Goal: Information Seeking & Learning: Learn about a topic

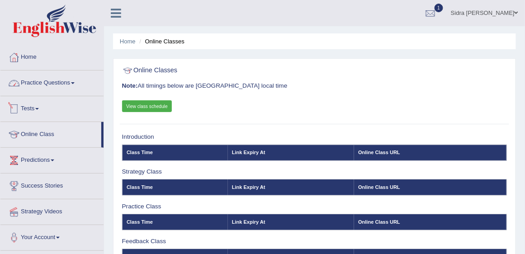
click at [65, 83] on link "Practice Questions" at bounding box center [51, 82] width 103 height 23
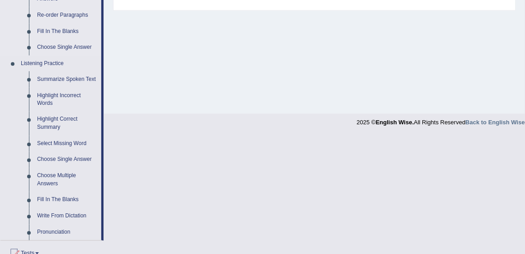
scroll to position [362, 0]
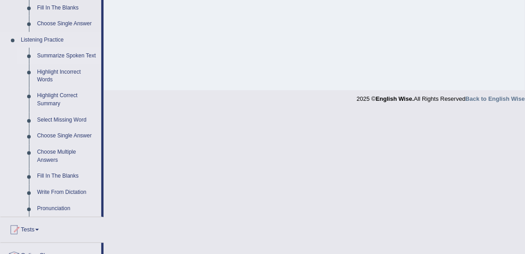
click at [76, 58] on link "Summarize Spoken Text" at bounding box center [67, 56] width 68 height 16
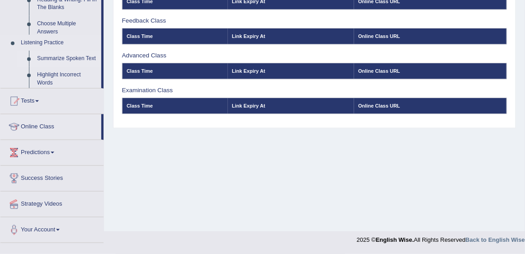
scroll to position [221, 0]
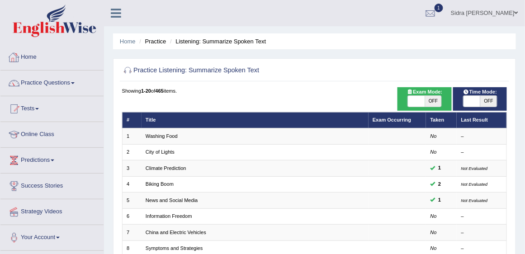
click at [434, 101] on span "OFF" at bounding box center [433, 101] width 17 height 11
checkbox input "true"
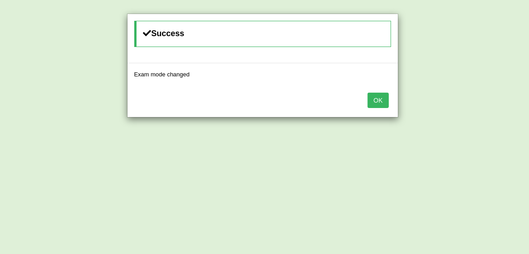
click at [379, 98] on button "OK" at bounding box center [377, 100] width 21 height 15
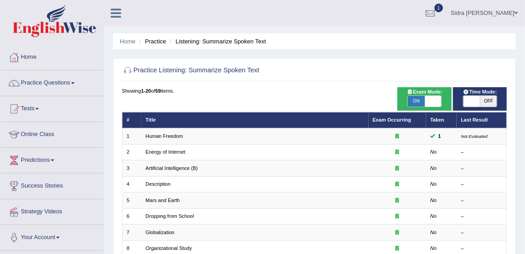
click at [487, 101] on span "OFF" at bounding box center [488, 101] width 17 height 11
checkbox input "true"
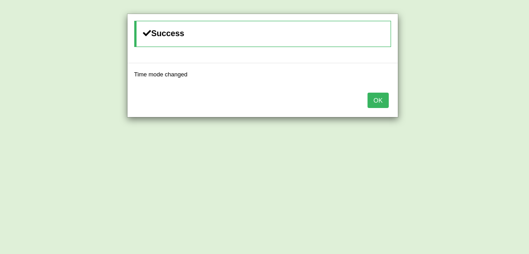
click at [376, 100] on button "OK" at bounding box center [377, 100] width 21 height 15
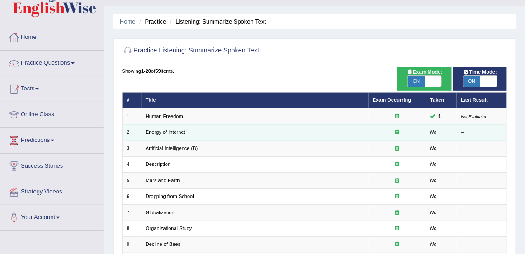
scroll to position [52, 0]
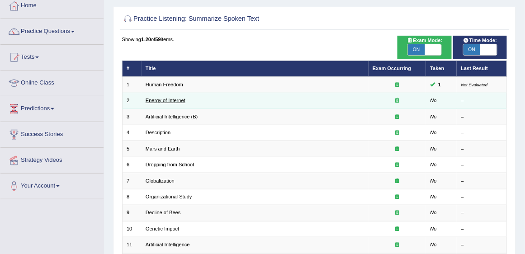
click at [162, 101] on link "Energy of Internet" at bounding box center [166, 100] width 40 height 5
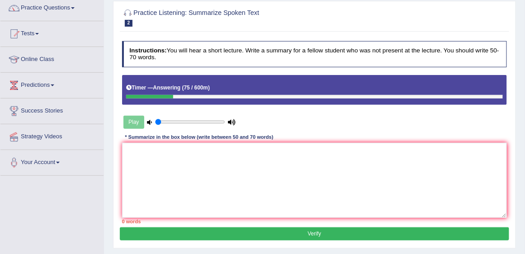
scroll to position [77, 0]
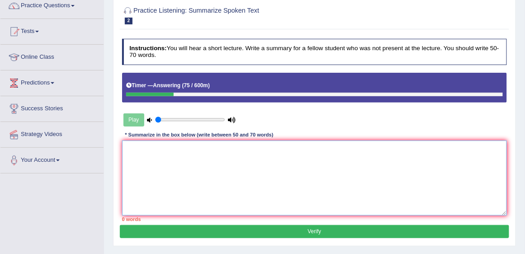
click at [174, 158] on textarea at bounding box center [314, 178] width 385 height 75
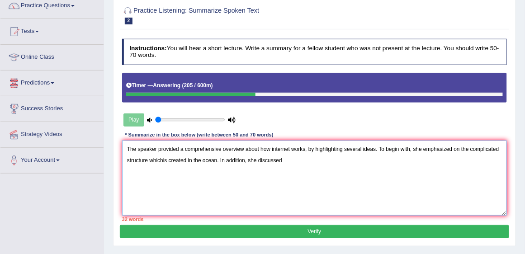
click at [216, 158] on textarea "The speaker provided a comprehensive overview about how internet works, by high…" at bounding box center [314, 178] width 385 height 75
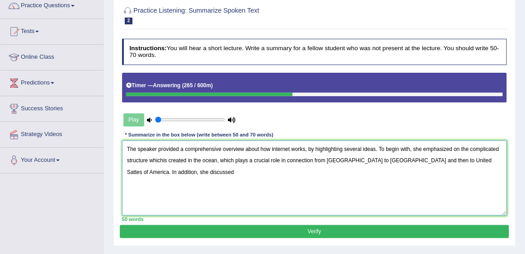
click at [174, 170] on textarea "The speaker provided a comprehensive overview about how internet works, by high…" at bounding box center [314, 178] width 385 height 75
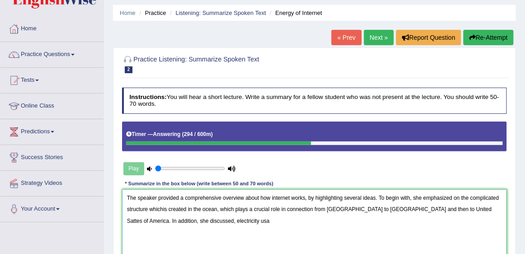
scroll to position [103, 0]
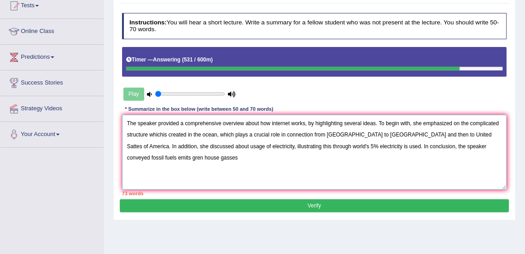
click at [439, 143] on textarea "The speaker provided a comprehensive overview about how internet works, by high…" at bounding box center [314, 152] width 385 height 75
click at [155, 156] on textarea "The speaker provided a comprehensive overview about how internet works, by high…" at bounding box center [314, 152] width 385 height 75
click at [151, 155] on textarea "The speaker provided a comprehensive overview about how internet works, by high…" at bounding box center [314, 152] width 385 height 75
click at [154, 156] on textarea "The speaker provided a comprehensive overview about how internet works, by high…" at bounding box center [314, 152] width 385 height 75
click at [188, 155] on textarea "The speaker provided a comprehensive overview about how internet works, by high…" at bounding box center [314, 152] width 385 height 75
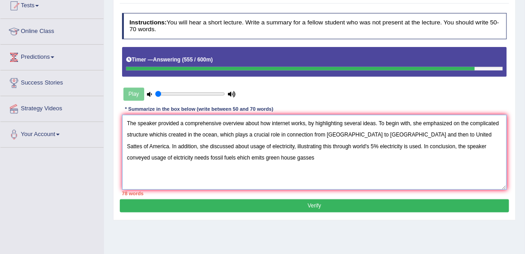
click at [235, 158] on textarea "The speaker provided a comprehensive overview about how internet works, by high…" at bounding box center [314, 152] width 385 height 75
click at [267, 121] on textarea "The speaker provided a comprehensive overview about how internet works, by high…" at bounding box center [314, 152] width 385 height 75
click at [258, 122] on textarea "The speaker provided a comprehensive overview about how internet works, by high…" at bounding box center [314, 152] width 385 height 75
drag, startPoint x: 259, startPoint y: 122, endPoint x: 244, endPoint y: 122, distance: 14.5
click at [244, 122] on textarea "The speaker provided a comprehensive overview about how internet works, by high…" at bounding box center [314, 152] width 385 height 75
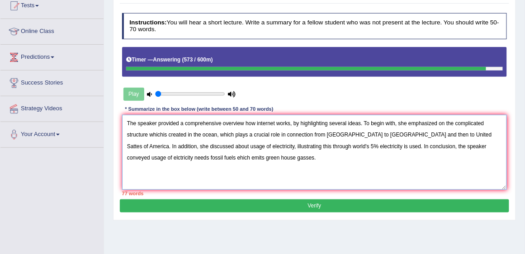
click at [162, 132] on textarea "The speaker provided a comprehensive overview how internet works, by highlighti…" at bounding box center [314, 152] width 385 height 75
click at [432, 133] on textarea "The speaker provided a comprehensive overview how internet works, by highlighti…" at bounding box center [314, 152] width 385 height 75
click at [434, 133] on textarea "The speaker provided a comprehensive overview how internet works, by highlighti…" at bounding box center [314, 152] width 385 height 75
drag, startPoint x: 165, startPoint y: 154, endPoint x: 153, endPoint y: 160, distance: 12.9
click at [153, 160] on textarea "The speaker provided a comprehensive overview how internet works, by highlighti…" at bounding box center [314, 152] width 385 height 75
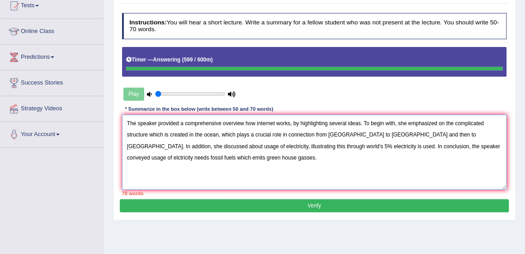
type textarea "The speaker provided a comprehensive overview how internet works, by highlighti…"
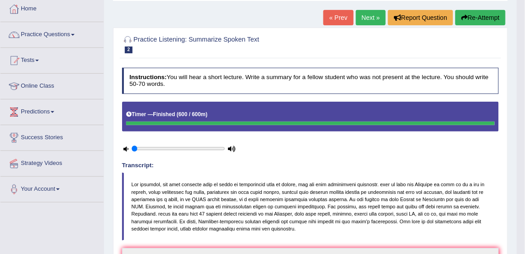
scroll to position [47, 0]
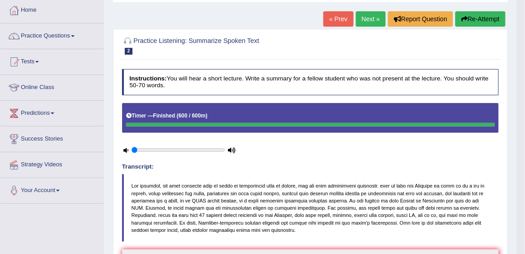
click at [366, 19] on link "Next »" at bounding box center [371, 18] width 30 height 15
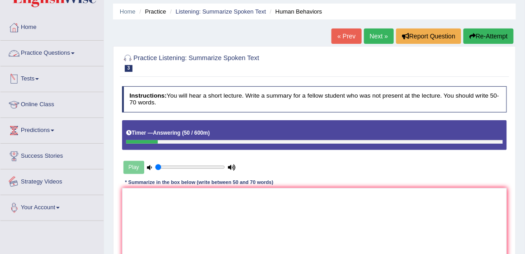
scroll to position [77, 0]
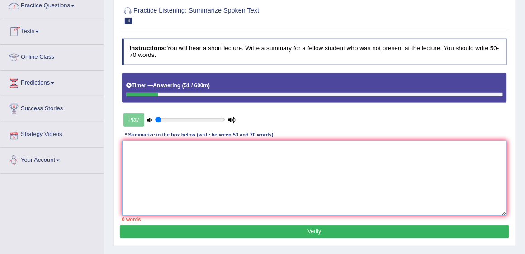
click at [200, 171] on textarea at bounding box center [314, 178] width 385 height 75
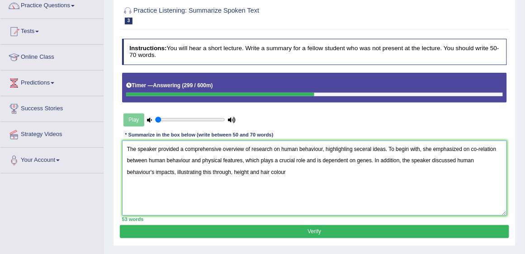
click at [206, 169] on textarea "The speaker provided a comprehensive overview of research on human behaviour, h…" at bounding box center [314, 178] width 385 height 75
click at [290, 170] on textarea "The speaker provided a comprehensive overview of research on human behaviour, h…" at bounding box center [314, 178] width 385 height 75
drag, startPoint x: 381, startPoint y: 170, endPoint x: 334, endPoint y: 174, distance: 46.7
click at [334, 174] on textarea "The speaker provided a comprehensive overview of research on human behaviour, h…" at bounding box center [314, 178] width 385 height 75
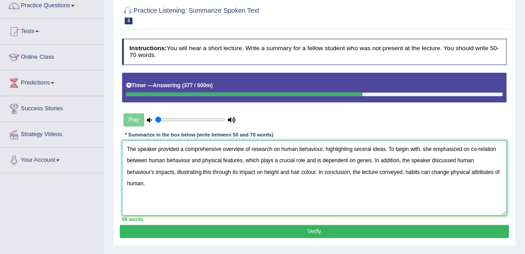
drag, startPoint x: 467, startPoint y: 170, endPoint x: 441, endPoint y: 174, distance: 26.0
click at [441, 174] on textarea "The speaker provided a comprehensive overview of research on human behaviour, h…" at bounding box center [314, 178] width 385 height 75
click at [361, 147] on textarea "The speaker provided a comprehensive overview of research on human behaviour, h…" at bounding box center [314, 178] width 385 height 75
click at [345, 146] on textarea "The speaker provided a comprehensive overview of research on human behaviour, h…" at bounding box center [314, 178] width 385 height 75
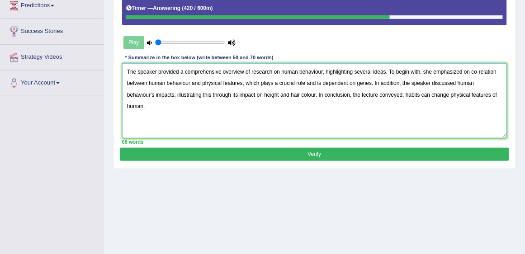
scroll to position [155, 0]
type textarea "The speaker provided a comprehensive overview of research on human behaviour, h…"
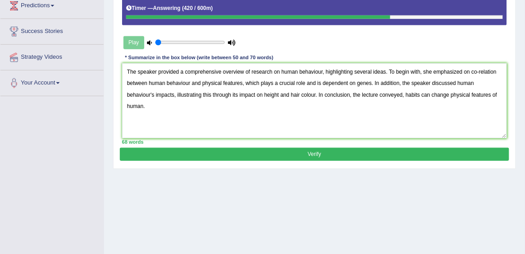
click at [237, 154] on button "Verify" at bounding box center [314, 154] width 389 height 13
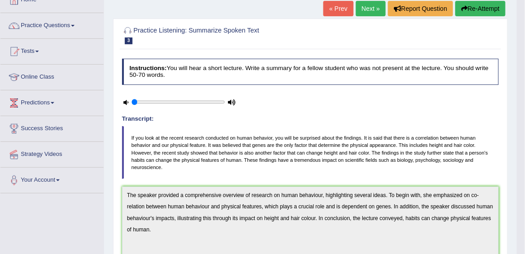
scroll to position [14, 0]
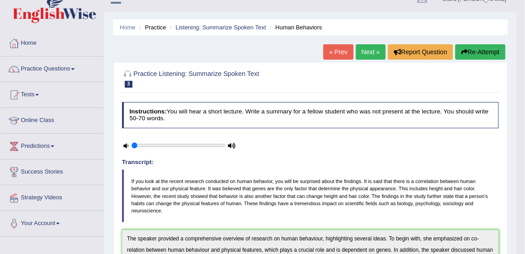
click at [373, 52] on link "Next »" at bounding box center [371, 51] width 30 height 15
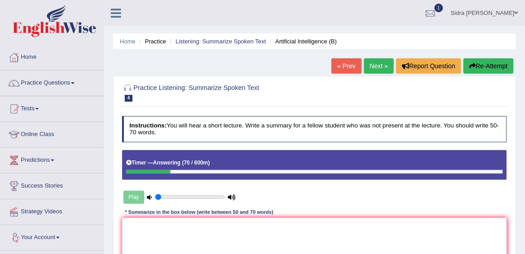
click at [498, 66] on button "Re-Attempt" at bounding box center [488, 65] width 50 height 15
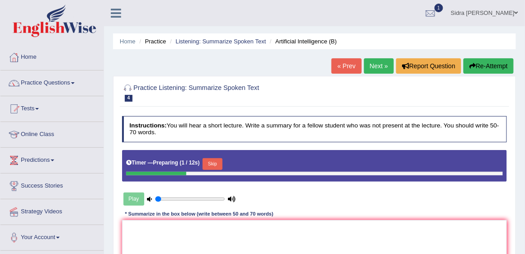
click at [212, 164] on button "Skip" at bounding box center [211, 164] width 19 height 12
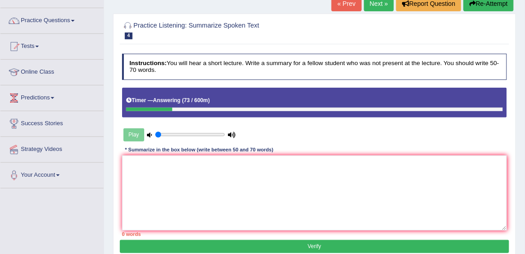
scroll to position [77, 0]
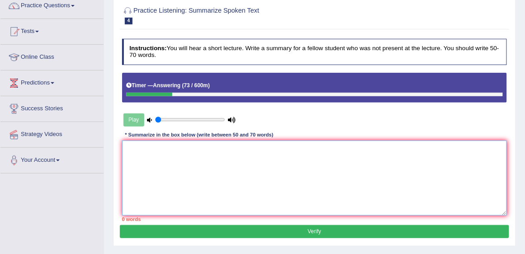
click at [199, 172] on textarea at bounding box center [314, 178] width 385 height 75
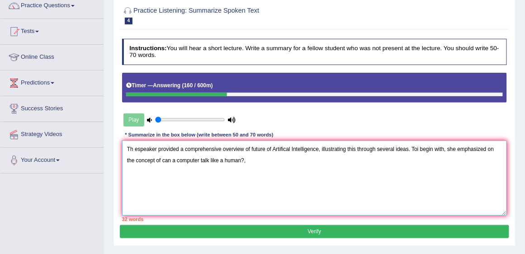
click at [153, 159] on textarea "Th espeaker provided a comprehensive overview of future of Artifical Intelligen…" at bounding box center [314, 178] width 385 height 75
click at [234, 159] on textarea "Th espeaker provided a comprehensive overview of future of Artifical Intelligen…" at bounding box center [314, 178] width 385 height 75
click at [237, 159] on textarea "Th espeaker provided a comprehensive overview of future of Artifical Intelligen…" at bounding box center [314, 178] width 385 height 75
click at [235, 158] on textarea "Th espeaker provided a comprehensive overview of future of Artifical Intelligen…" at bounding box center [314, 178] width 385 height 75
click at [245, 161] on textarea "Th espeaker provided a comprehensive overview of future of Artifical Intelligen…" at bounding box center [314, 178] width 385 height 75
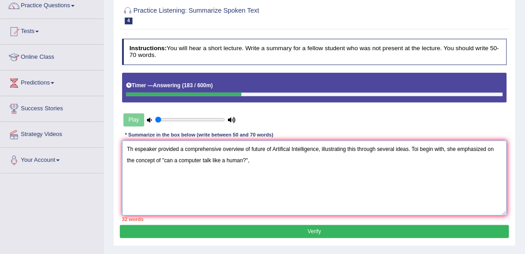
click at [419, 146] on textarea "Th espeaker provided a comprehensive overview of future of Artifical Intelligen…" at bounding box center [314, 178] width 385 height 75
click at [260, 160] on textarea "Th espeaker provided a comprehensive overview of future of Artifical Intelligen…" at bounding box center [314, 178] width 385 height 75
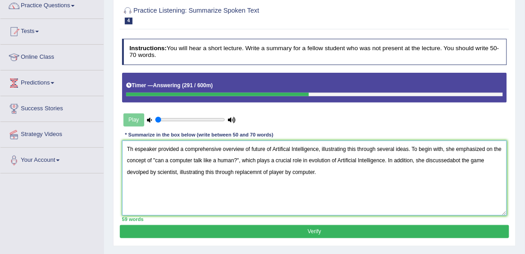
click at [451, 159] on textarea "Th espeaker provided a comprehensive overview of future of Artifical Intelligen…" at bounding box center [314, 178] width 385 height 75
click at [460, 160] on textarea "Th espeaker provided a comprehensive overview of future of Artifical Intelligen…" at bounding box center [314, 178] width 385 height 75
click at [332, 172] on textarea "Th espeaker provided a comprehensive overview of future of Artifical Intelligen…" at bounding box center [314, 178] width 385 height 75
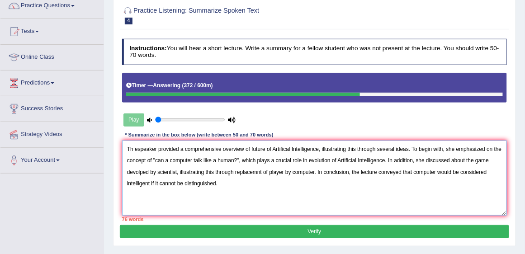
click at [270, 146] on textarea "Th espeaker provided a comprehensive overview of future of Artifical Intelligen…" at bounding box center [314, 178] width 385 height 75
drag, startPoint x: 271, startPoint y: 147, endPoint x: 250, endPoint y: 150, distance: 21.4
click at [250, 150] on textarea "Th espeaker provided a comprehensive overview of future of Artifical Intelligen…" at bounding box center [314, 178] width 385 height 75
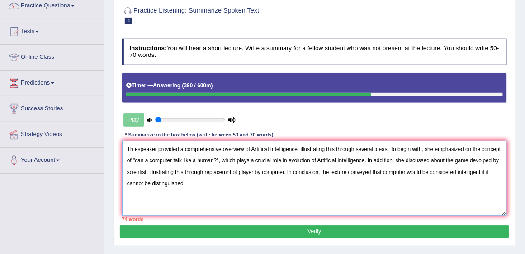
drag, startPoint x: 132, startPoint y: 157, endPoint x: 474, endPoint y: 147, distance: 342.7
click at [474, 147] on textarea "Th espeaker provided a comprehensive overview of Artifical Intelligence, illust…" at bounding box center [314, 178] width 385 height 75
click at [226, 170] on textarea "Th espeaker provided a comprehensive overview of Artifical Intelligence, illust…" at bounding box center [314, 178] width 385 height 75
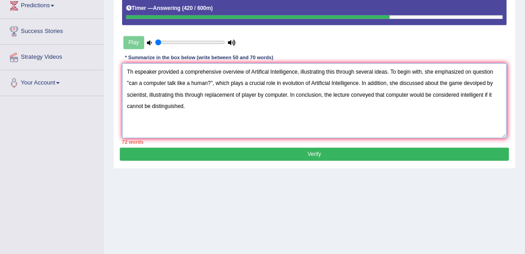
scroll to position [155, 0]
drag, startPoint x: 494, startPoint y: 71, endPoint x: 471, endPoint y: 74, distance: 23.3
click at [471, 74] on textarea "Th espeaker provided a comprehensive overview of Artifical Intelligence, illust…" at bounding box center [314, 100] width 385 height 75
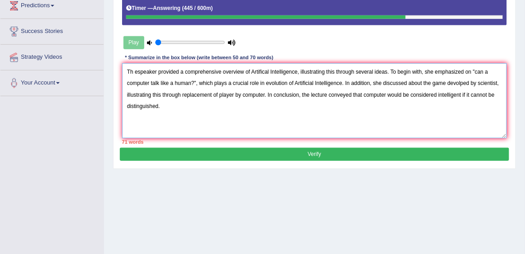
type textarea "Th espeaker provided a comprehensive overview of Artifical Intelligence, illust…"
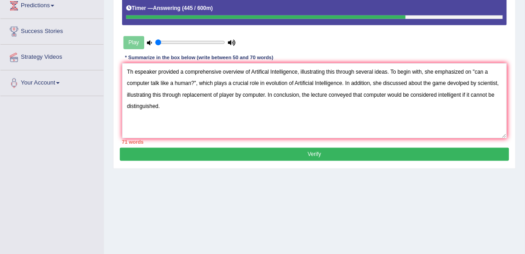
click at [270, 151] on button "Verify" at bounding box center [314, 154] width 389 height 13
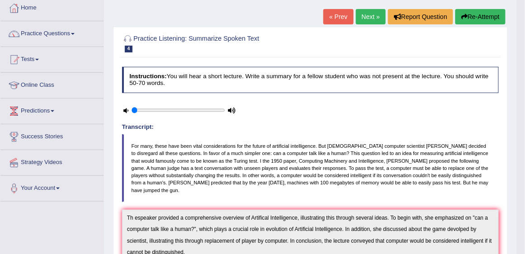
scroll to position [2, 0]
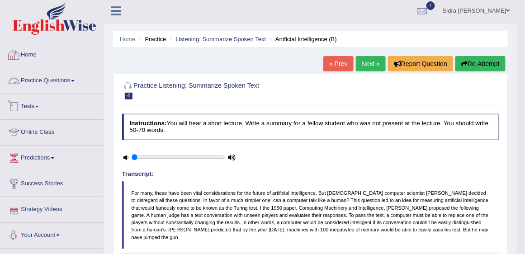
click at [44, 80] on link "Practice Questions" at bounding box center [51, 79] width 103 height 23
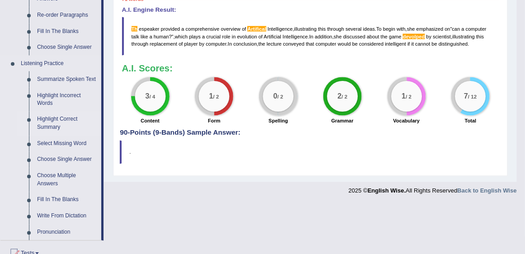
scroll to position [338, 0]
click at [71, 216] on link "Write From Dictation" at bounding box center [67, 216] width 68 height 16
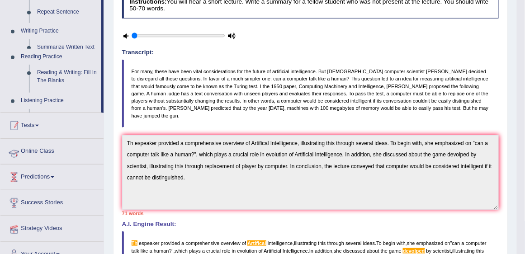
scroll to position [142, 0]
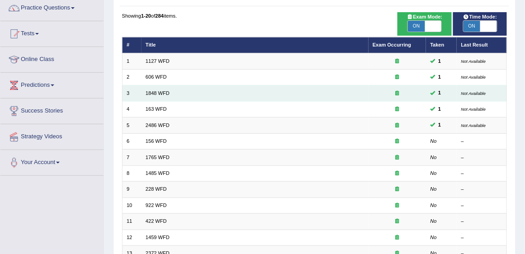
scroll to position [77, 0]
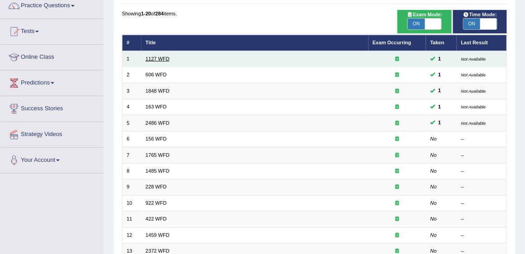
click at [152, 60] on link "1127 WFD" at bounding box center [158, 58] width 24 height 5
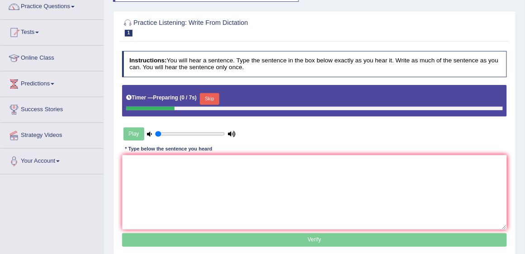
scroll to position [77, 0]
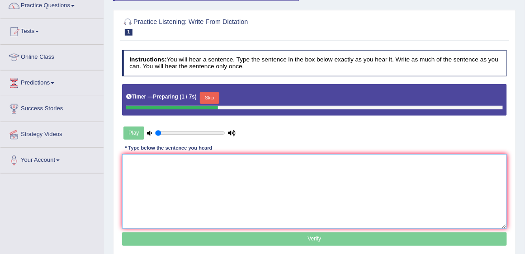
click at [177, 168] on textarea at bounding box center [314, 191] width 385 height 75
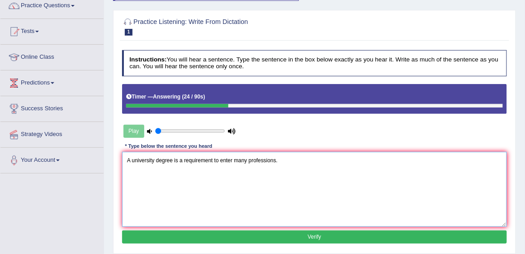
scroll to position [103, 0]
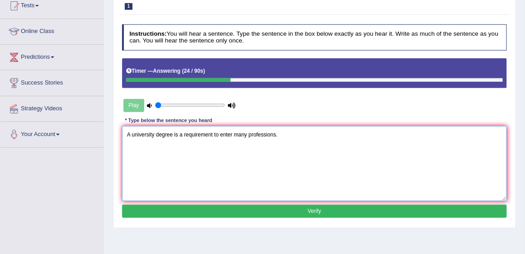
type textarea "A university degree is a requirement to enter many professions."
click at [274, 211] on button "Verify" at bounding box center [314, 211] width 385 height 13
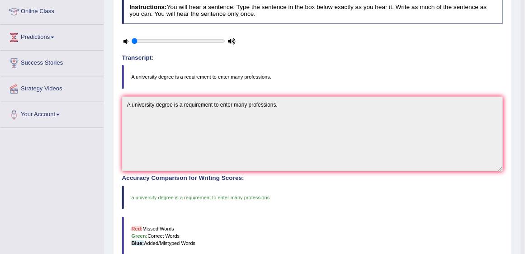
scroll to position [50, 0]
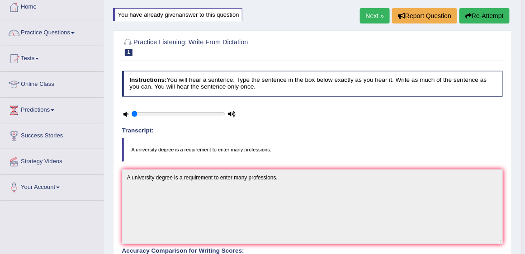
click at [372, 15] on link "Next »" at bounding box center [375, 15] width 30 height 15
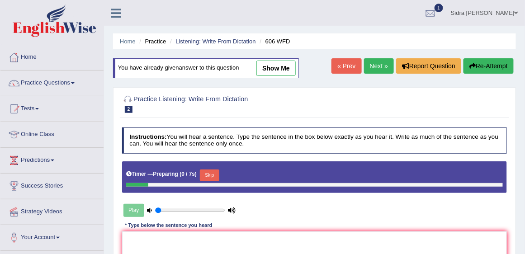
click at [213, 172] on button "Skip" at bounding box center [209, 175] width 19 height 12
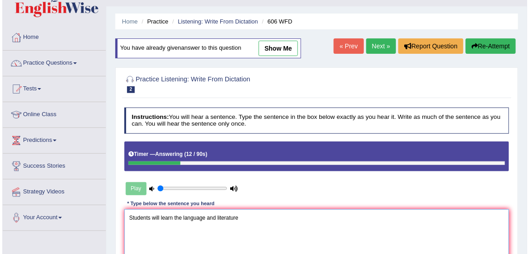
scroll to position [77, 0]
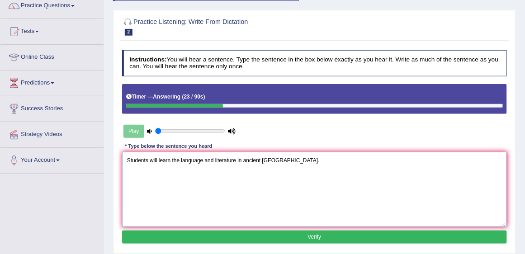
type textarea "Students will learn the language and literature in ancient Greece."
click at [285, 238] on button "Verify" at bounding box center [314, 236] width 385 height 13
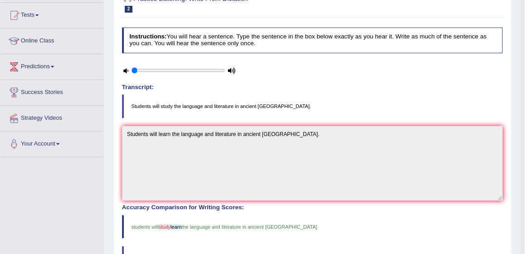
scroll to position [24, 0]
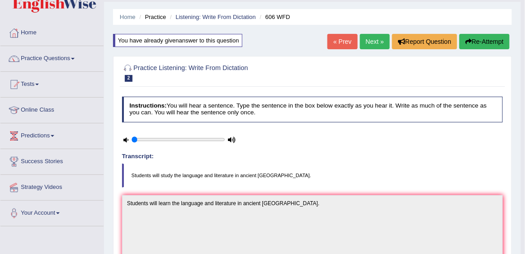
click at [375, 45] on link "Next »" at bounding box center [375, 41] width 30 height 15
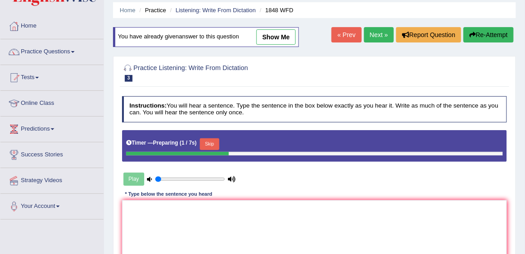
scroll to position [77, 0]
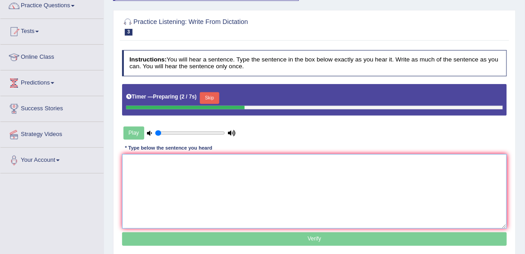
click at [204, 181] on textarea at bounding box center [314, 191] width 385 height 75
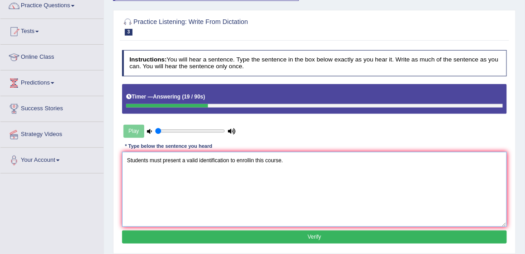
click at [249, 158] on textarea "Students must present a valid identification to enrollin this course." at bounding box center [314, 189] width 385 height 75
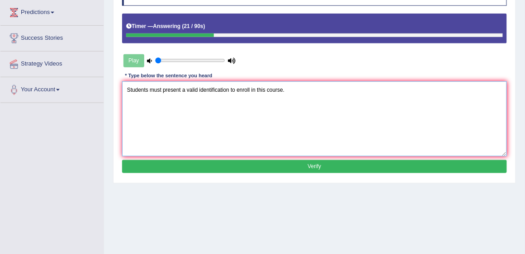
scroll to position [155, 0]
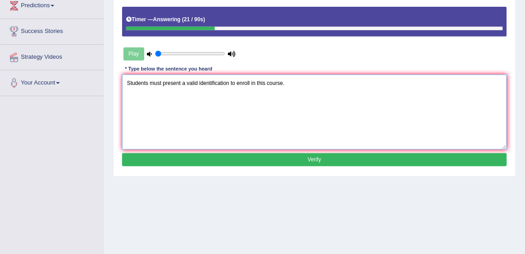
type textarea "Students must present a valid identification to enroll in this course."
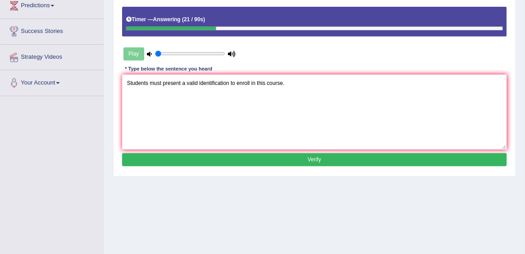
click at [285, 158] on button "Verify" at bounding box center [314, 159] width 385 height 13
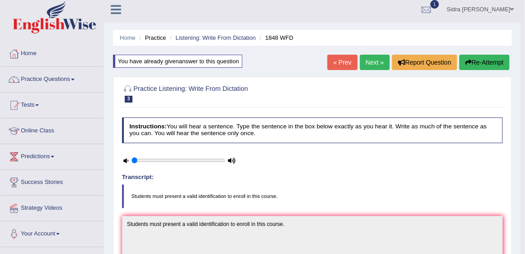
scroll to position [0, 0]
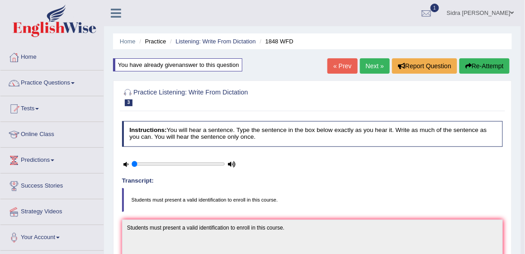
click at [364, 68] on link "Next »" at bounding box center [375, 65] width 30 height 15
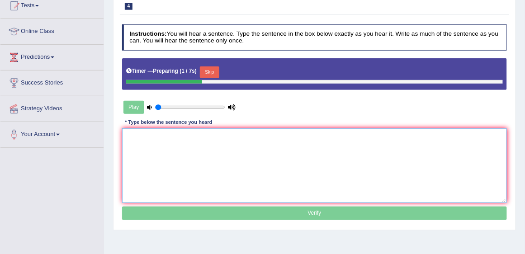
click at [223, 147] on textarea at bounding box center [314, 165] width 385 height 75
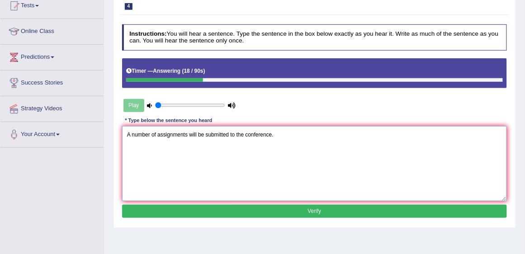
type textarea "A number of assignments will be submitted to the conference."
click at [252, 207] on button "Verify" at bounding box center [314, 211] width 385 height 13
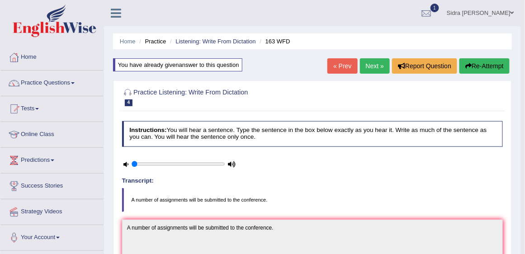
click at [378, 64] on link "Next »" at bounding box center [375, 65] width 30 height 15
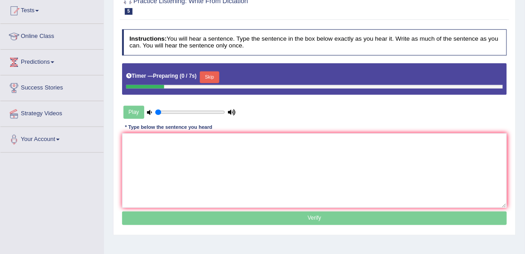
scroll to position [103, 0]
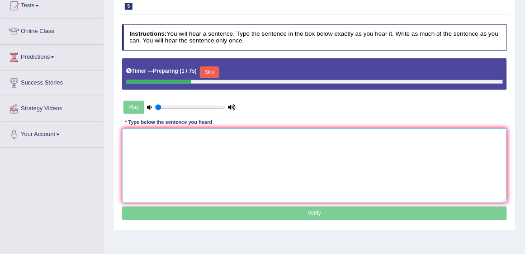
click at [284, 138] on textarea at bounding box center [314, 165] width 385 height 75
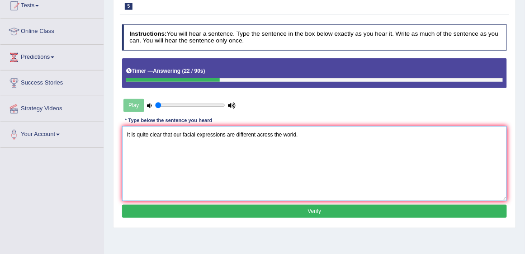
type textarea "It is quite clear that our facial expressions are different across the world."
click at [301, 209] on button "Verify" at bounding box center [314, 211] width 385 height 13
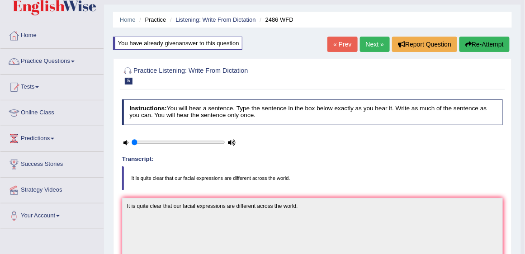
scroll to position [0, 0]
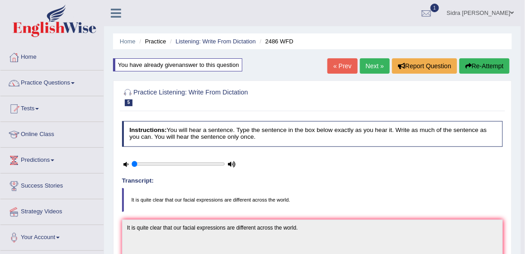
click at [365, 65] on link "Next »" at bounding box center [375, 65] width 30 height 15
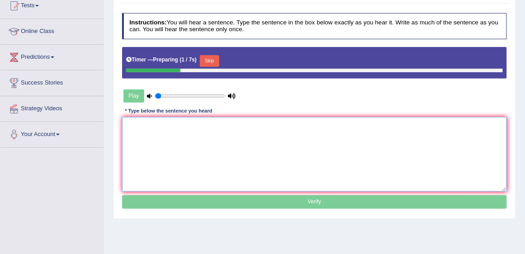
click at [248, 136] on textarea at bounding box center [314, 154] width 385 height 75
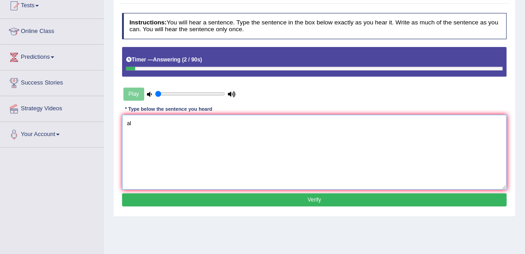
type textarea "a"
type textarea "All the asssignments are due by tomorrow."
click at [249, 199] on button "Verify" at bounding box center [314, 199] width 385 height 13
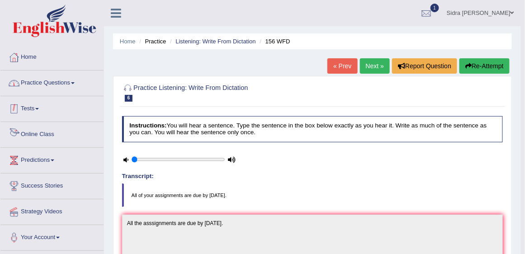
click at [46, 83] on link "Practice Questions" at bounding box center [51, 82] width 103 height 23
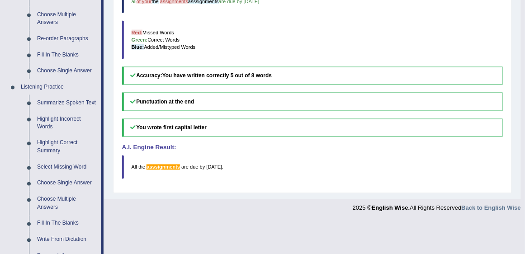
scroll to position [335, 0]
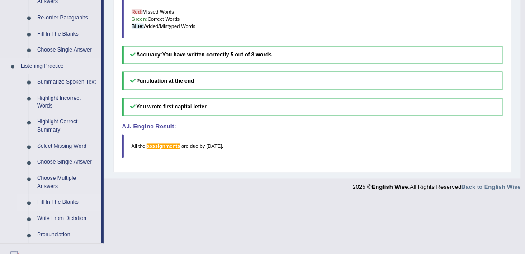
click at [51, 204] on link "Fill In The Blanks" at bounding box center [67, 203] width 68 height 16
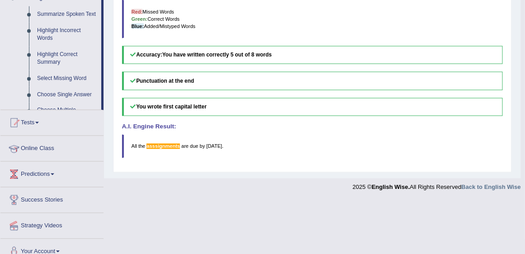
scroll to position [222, 0]
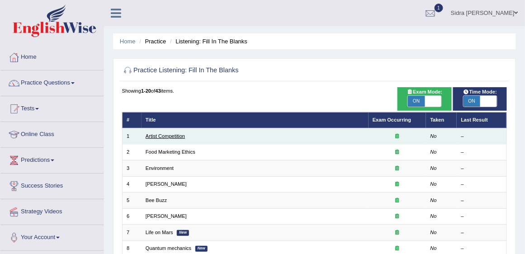
click at [168, 135] on link "Artist Competition" at bounding box center [165, 135] width 39 height 5
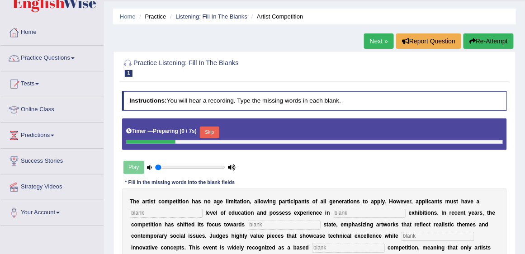
scroll to position [77, 0]
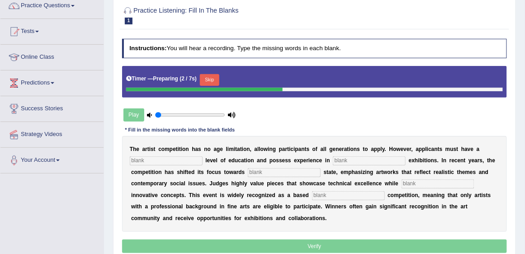
click at [214, 80] on button "Skip" at bounding box center [209, 80] width 19 height 12
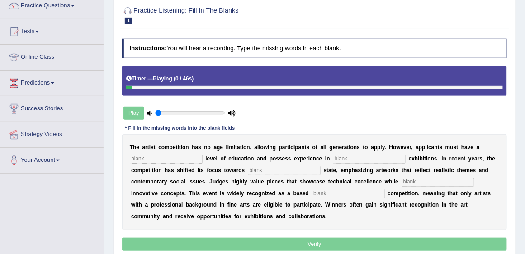
click at [175, 158] on input "text" at bounding box center [166, 159] width 73 height 9
type input "graduate"
click at [344, 160] on input "text" at bounding box center [369, 159] width 73 height 9
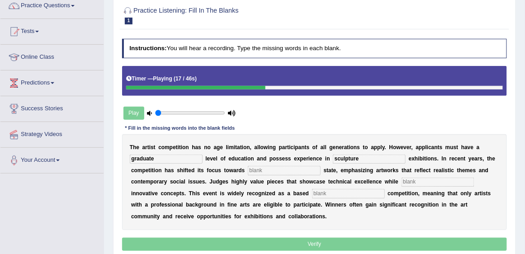
type input "sculpture"
click at [277, 174] on div "T h e a r t i s t c o m p e t i t i o n h a s n o a g e l i m i t a t i o n , a…" at bounding box center [314, 182] width 385 height 96
click at [278, 169] on input "text" at bounding box center [284, 170] width 73 height 9
type input "real"
click at [439, 180] on input "text" at bounding box center [437, 182] width 73 height 9
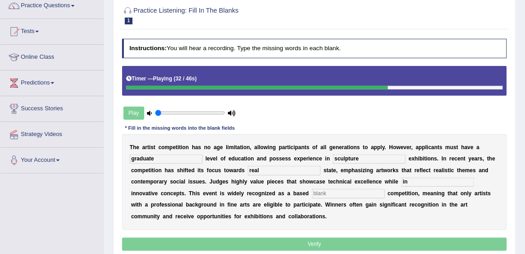
type input "in"
click at [333, 193] on input "text" at bounding box center [348, 193] width 73 height 9
type input "profession"
click at [424, 179] on input "in" at bounding box center [437, 182] width 73 height 9
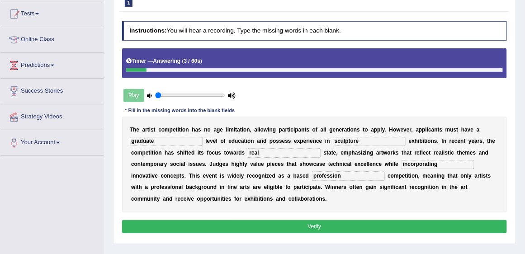
scroll to position [129, 0]
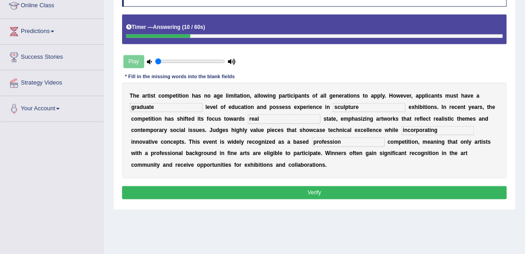
type input "incorporating"
click at [357, 191] on button "Verify" at bounding box center [314, 192] width 385 height 13
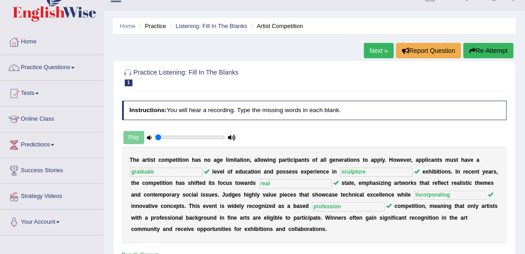
scroll to position [0, 0]
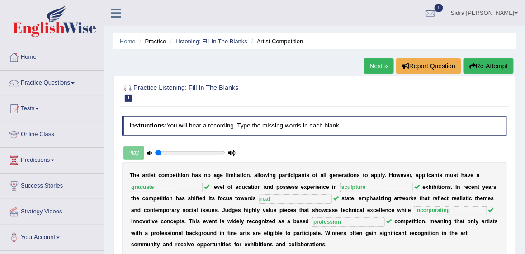
click at [376, 65] on link "Next »" at bounding box center [379, 65] width 30 height 15
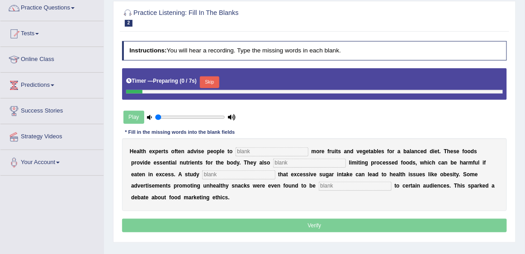
scroll to position [77, 0]
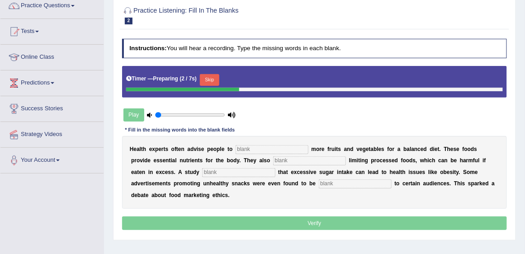
click at [207, 79] on button "Skip" at bounding box center [209, 80] width 19 height 12
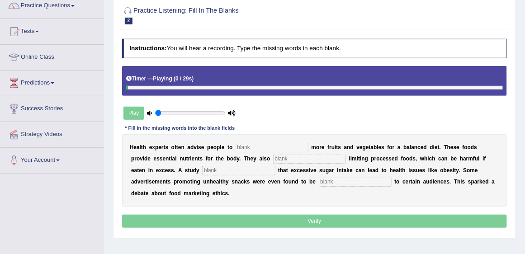
click at [261, 148] on input "text" at bounding box center [271, 147] width 73 height 9
type input "consume"
click at [280, 159] on input "text" at bounding box center [309, 159] width 73 height 9
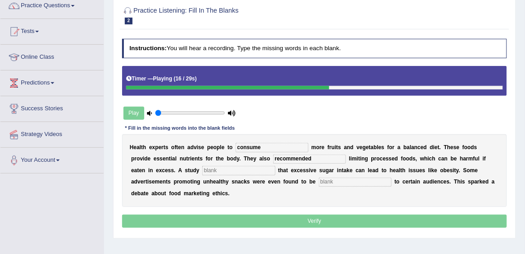
type input "recommended"
click at [211, 170] on input "text" at bounding box center [238, 170] width 73 height 9
type input "diagnosed"
click at [339, 178] on input "text" at bounding box center [355, 182] width 73 height 9
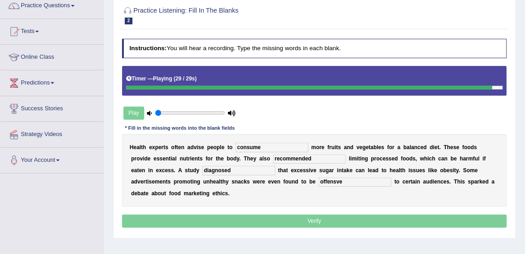
click at [335, 181] on input "offensve" at bounding box center [355, 182] width 73 height 9
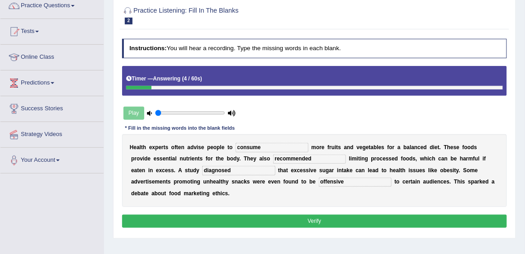
type input "offensive"
click at [341, 215] on button "Verify" at bounding box center [314, 221] width 385 height 13
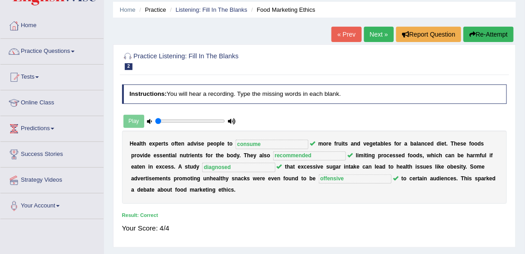
scroll to position [0, 0]
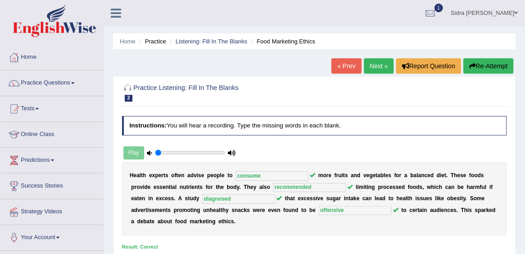
click at [380, 66] on link "Next »" at bounding box center [379, 65] width 30 height 15
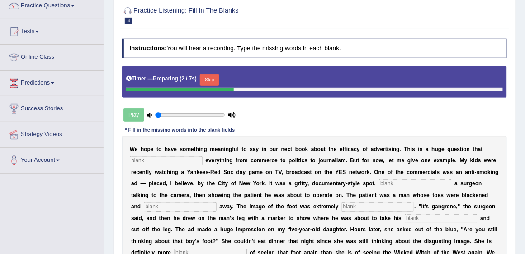
click at [214, 75] on button "Skip" at bounding box center [209, 80] width 19 height 12
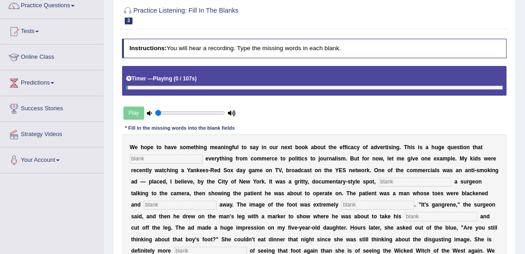
click at [170, 156] on input "text" at bounding box center [166, 159] width 73 height 9
type input "impacts"
click at [428, 182] on input "text" at bounding box center [415, 182] width 73 height 9
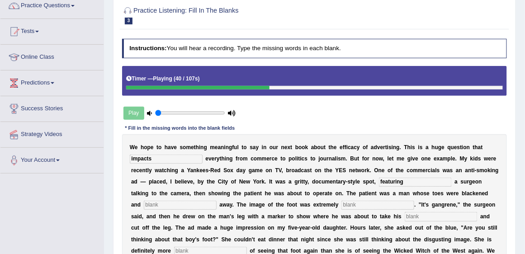
type input "featuring"
click at [198, 205] on input "text" at bounding box center [180, 205] width 73 height 9
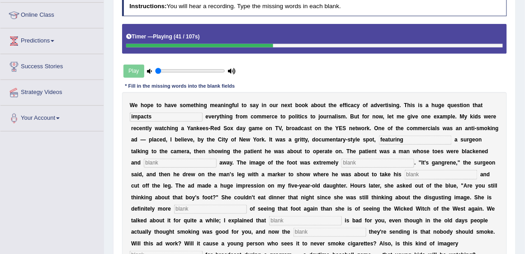
scroll to position [129, 0]
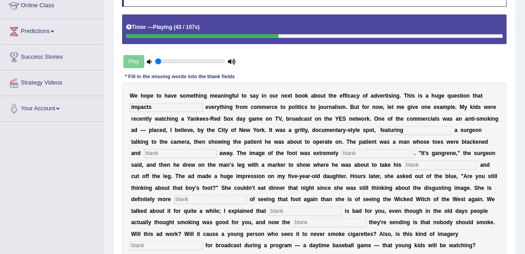
click at [193, 153] on input "text" at bounding box center [180, 153] width 73 height 9
type input "rotting"
click at [358, 154] on input "text" at bounding box center [377, 153] width 73 height 9
type input "disgusting"
click at [448, 163] on input "text" at bounding box center [440, 164] width 73 height 9
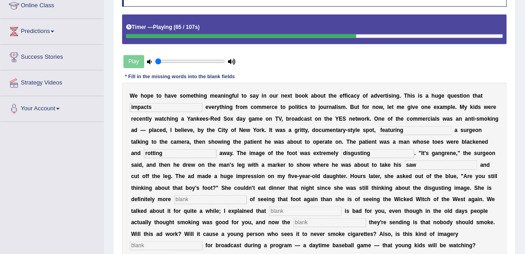
click at [406, 163] on input "saw" at bounding box center [440, 164] width 73 height 9
type input "saw"
click at [223, 196] on input "text" at bounding box center [210, 199] width 73 height 9
type input "scared"
click at [308, 207] on input "text" at bounding box center [305, 211] width 73 height 9
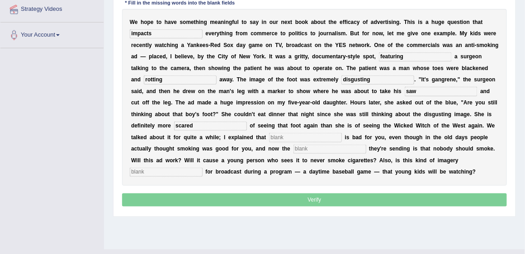
scroll to position [207, 0]
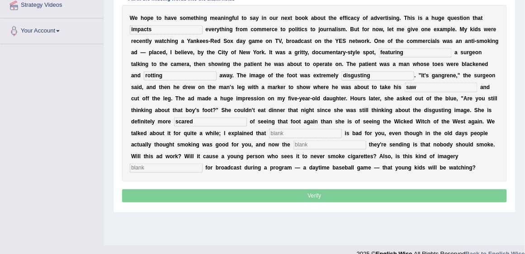
click at [301, 132] on input "text" at bounding box center [305, 133] width 73 height 9
type input "smoking"
click at [305, 144] on input "text" at bounding box center [329, 145] width 73 height 9
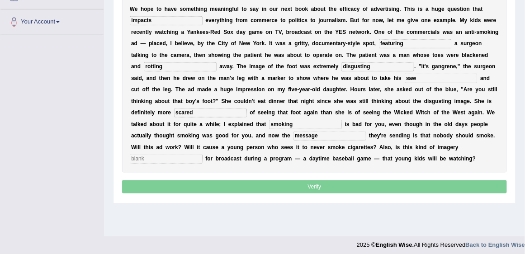
scroll to position [221, 0]
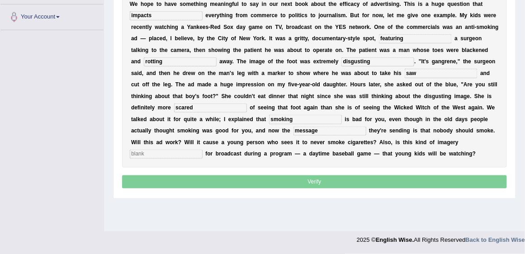
type input "message"
click at [189, 152] on input "text" at bounding box center [166, 154] width 73 height 9
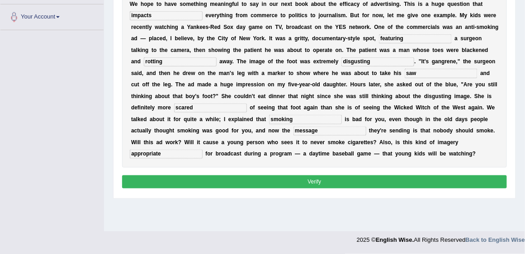
type input "appropriate"
click at [406, 72] on input "saw" at bounding box center [440, 73] width 73 height 9
type input "hacksaw"
click at [402, 179] on button "Verify" at bounding box center [314, 181] width 385 height 13
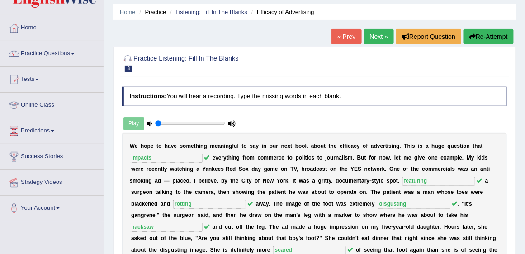
scroll to position [0, 0]
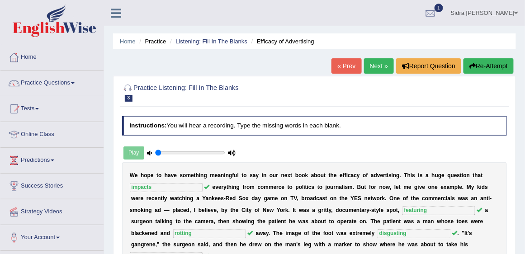
click at [380, 65] on link "Next »" at bounding box center [379, 65] width 30 height 15
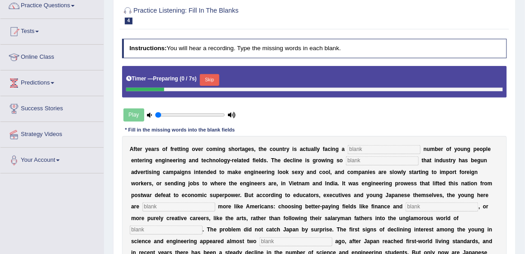
click at [217, 77] on button "Skip" at bounding box center [209, 80] width 19 height 12
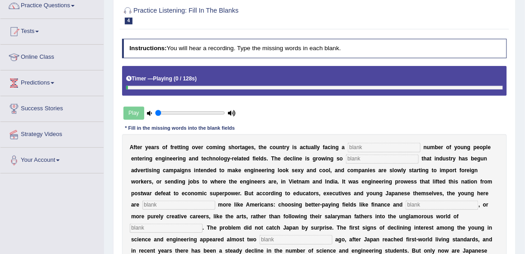
click at [381, 143] on input "text" at bounding box center [384, 147] width 73 height 9
type input "dwindiling"
click at [376, 160] on input "text" at bounding box center [382, 159] width 73 height 9
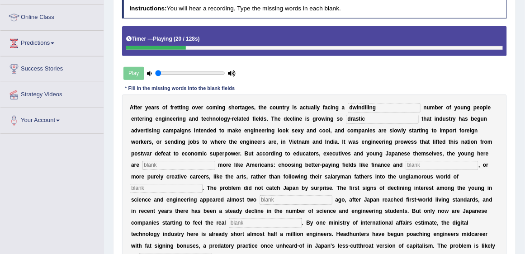
scroll to position [129, 0]
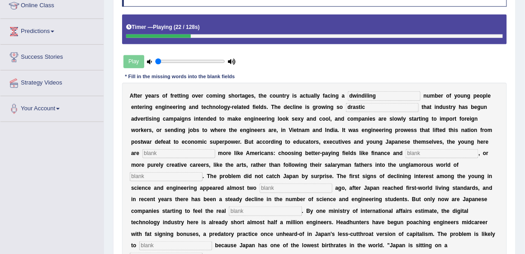
type input "drastic"
click at [183, 153] on input "text" at bounding box center [178, 153] width 73 height 9
click at [173, 149] on input "text" at bounding box center [178, 153] width 73 height 9
type input "behaving"
click at [414, 151] on input "text" at bounding box center [441, 153] width 73 height 9
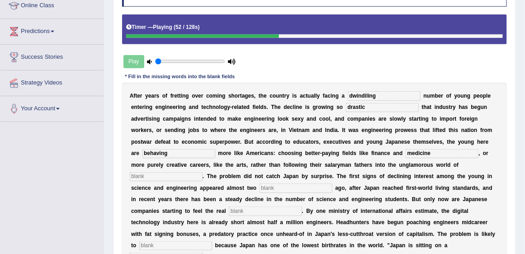
type input "medicine"
click at [181, 178] on input "text" at bounding box center [166, 176] width 73 height 9
type input "manufacturing"
click at [286, 188] on input "text" at bounding box center [295, 187] width 73 height 9
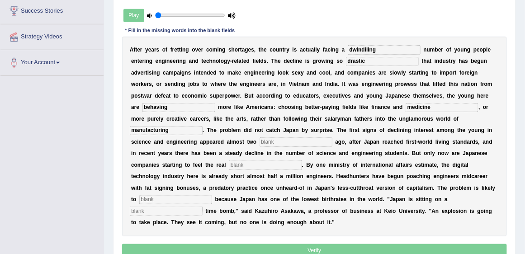
scroll to position [181, 0]
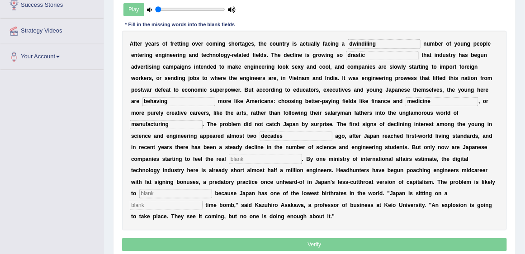
type input "decades"
click at [262, 161] on input "text" at bounding box center [265, 159] width 73 height 9
type input "pinch"
click at [180, 188] on div "A f t e r y e a r s o f f r e t t i n g o v e r c o m i n g s h o r t a g e s ,…" at bounding box center [314, 131] width 385 height 200
click at [182, 191] on input "text" at bounding box center [175, 193] width 73 height 9
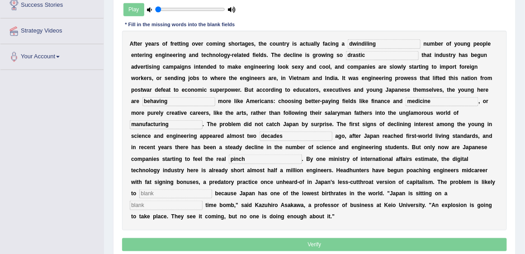
click at [175, 193] on input "text" at bounding box center [175, 193] width 73 height 9
type input "worsen"
click at [141, 201] on input "text" at bounding box center [166, 205] width 73 height 9
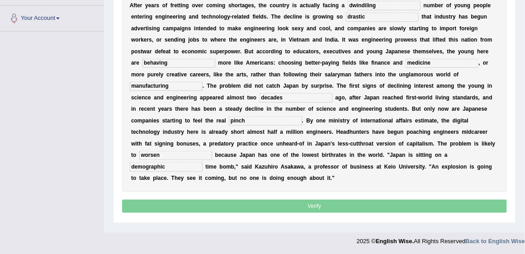
scroll to position [221, 0]
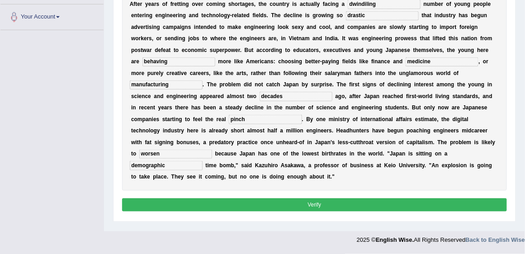
type input "demographic"
click at [275, 201] on button "Verify" at bounding box center [314, 204] width 385 height 13
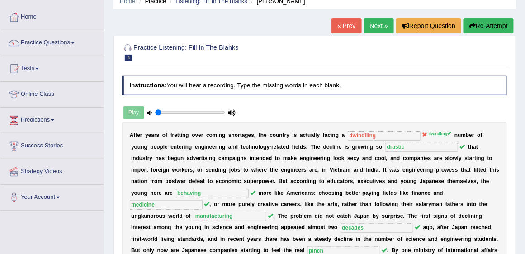
scroll to position [40, 0]
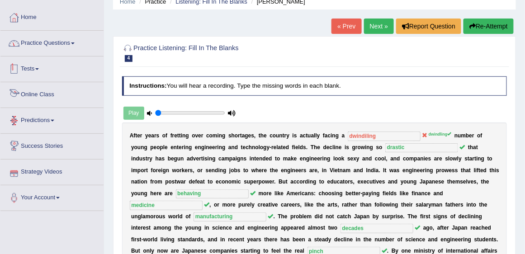
click at [45, 45] on link "Practice Questions" at bounding box center [51, 42] width 103 height 23
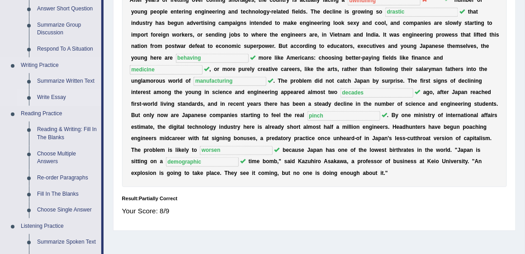
scroll to position [169, 0]
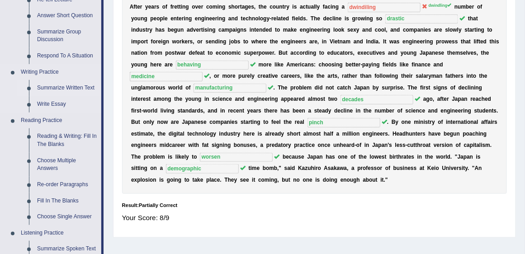
click at [61, 89] on link "Summarize Written Text" at bounding box center [67, 88] width 68 height 16
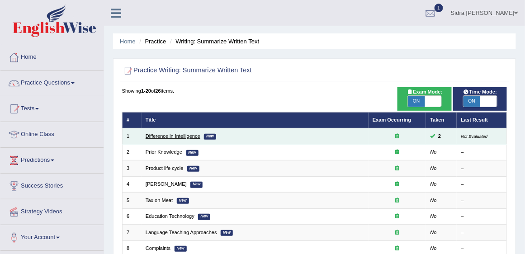
click at [177, 133] on link "Difference in Intelligence" at bounding box center [173, 135] width 55 height 5
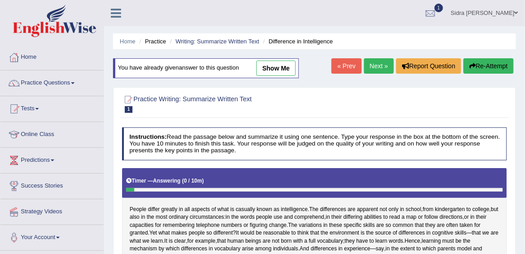
click at [291, 72] on link "show me" at bounding box center [275, 68] width 39 height 15
type textarea "People differ greatly in all aspects of what is casually known as intelligence,…"
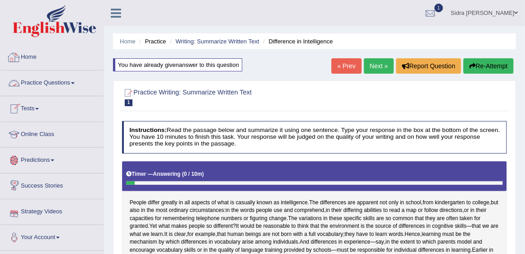
click at [50, 80] on link "Practice Questions" at bounding box center [51, 82] width 103 height 23
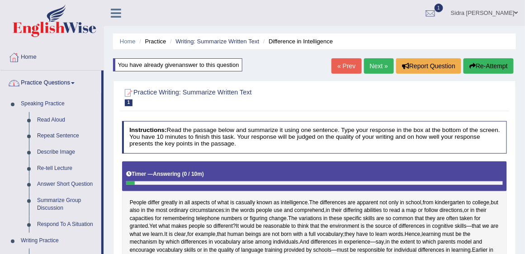
click at [46, 82] on link "Practice Questions" at bounding box center [50, 82] width 101 height 23
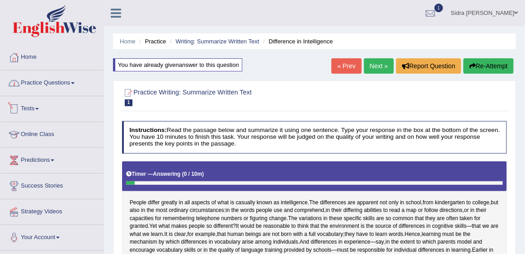
click at [33, 105] on link "Tests" at bounding box center [51, 107] width 103 height 23
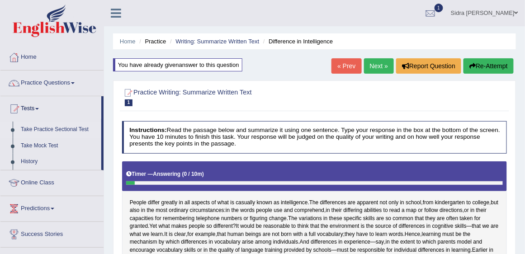
click at [38, 127] on link "Take Practice Sectional Test" at bounding box center [59, 130] width 85 height 16
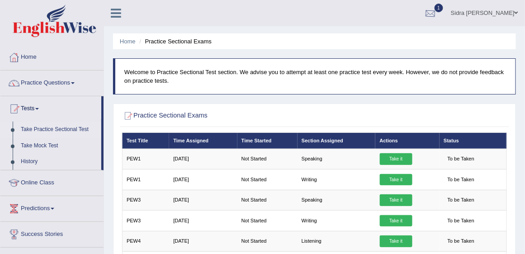
click at [437, 11] on div at bounding box center [430, 14] width 14 height 14
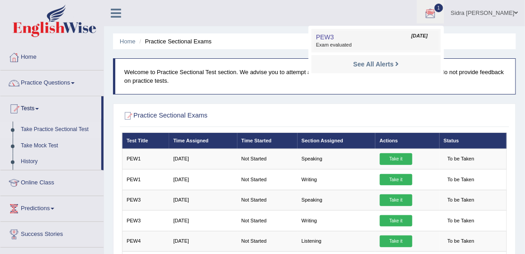
click at [334, 38] on span "PEW3" at bounding box center [325, 36] width 18 height 7
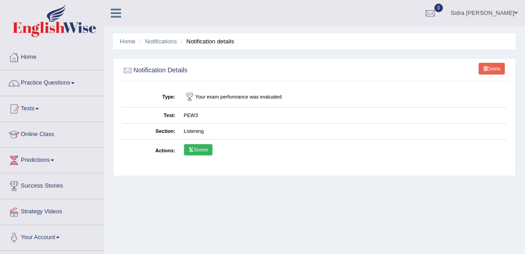
click at [197, 151] on link "Scores" at bounding box center [198, 150] width 28 height 12
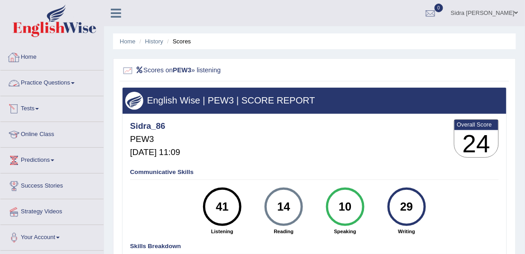
click at [31, 59] on link "Home" at bounding box center [51, 56] width 103 height 23
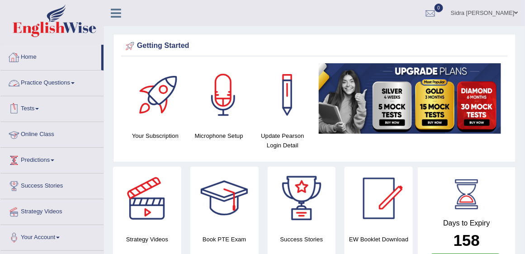
click at [44, 80] on link "Practice Questions" at bounding box center [51, 82] width 103 height 23
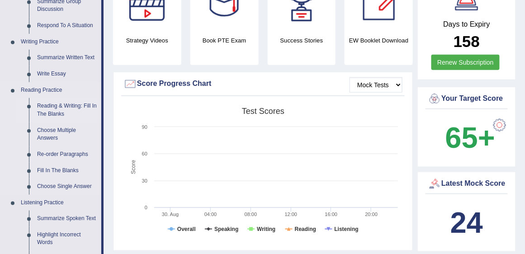
scroll to position [207, 0]
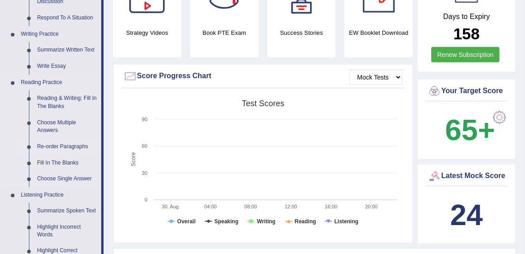
click at [53, 144] on link "Re-order Paragraphs" at bounding box center [67, 147] width 68 height 16
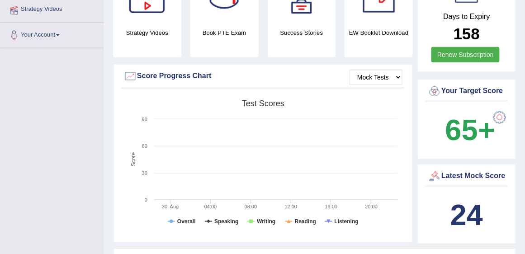
scroll to position [203, 0]
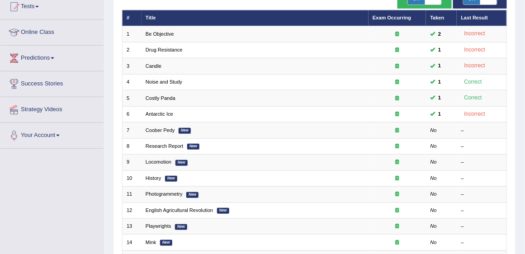
scroll to position [103, 0]
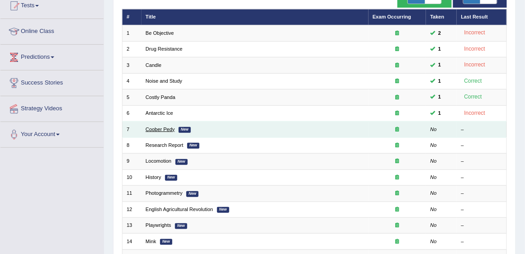
click at [153, 127] on link "Coober Pedy" at bounding box center [160, 129] width 29 height 5
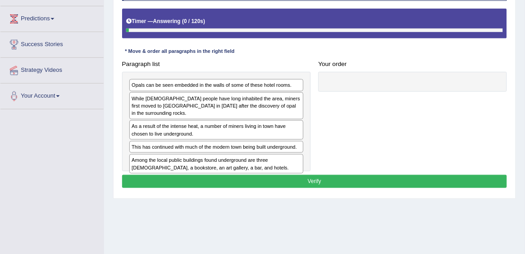
scroll to position [155, 0]
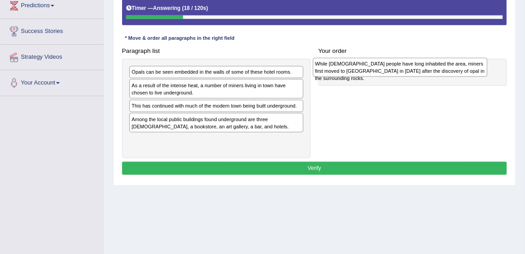
drag, startPoint x: 204, startPoint y: 87, endPoint x: 422, endPoint y: 68, distance: 218.6
click at [422, 68] on div "While [DEMOGRAPHIC_DATA] people have long inhabited the area, miners first move…" at bounding box center [400, 67] width 175 height 19
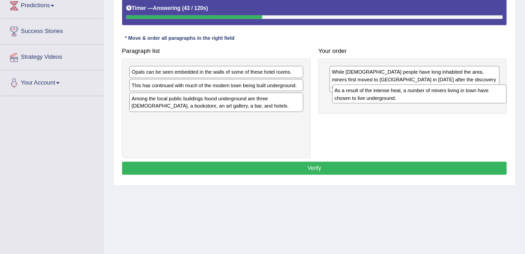
drag, startPoint x: 200, startPoint y: 87, endPoint x: 441, endPoint y: 99, distance: 241.2
click at [441, 99] on div "As a result of the intense heat, a number of miners living in town have chosen …" at bounding box center [419, 94] width 175 height 19
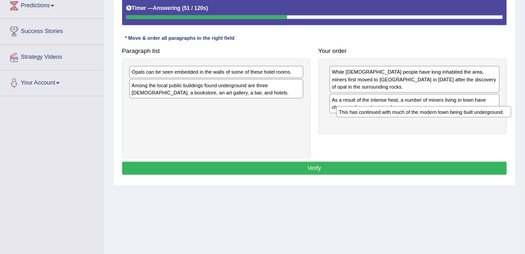
drag, startPoint x: 188, startPoint y: 80, endPoint x: 434, endPoint y: 118, distance: 248.8
click at [434, 118] on div "Paragraph list Opals can be seen embedded in the walls of some of these hotel r…" at bounding box center [314, 101] width 393 height 114
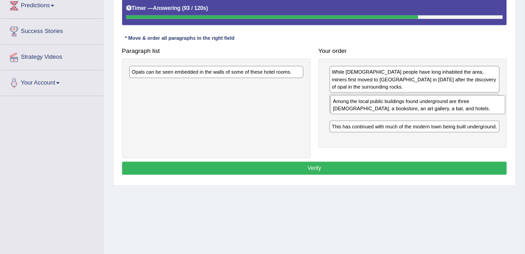
drag, startPoint x: 225, startPoint y: 86, endPoint x: 463, endPoint y: 112, distance: 239.6
click at [463, 112] on div "Among the local public buildings found underground are three churches, a bookst…" at bounding box center [417, 104] width 175 height 19
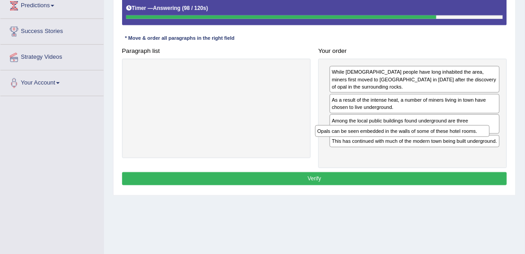
drag, startPoint x: 262, startPoint y: 73, endPoint x: 483, endPoint y: 146, distance: 232.5
click at [483, 146] on div "Paragraph list Opals can be seen embedded in the walls of some of these hotel r…" at bounding box center [314, 106] width 393 height 124
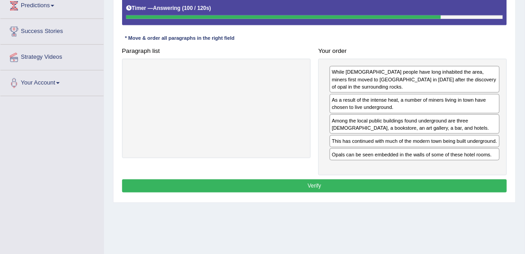
click at [333, 179] on button "Verify" at bounding box center [314, 185] width 385 height 13
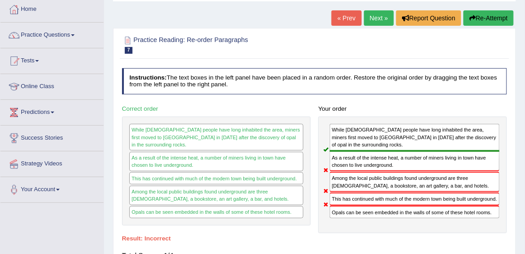
scroll to position [26, 0]
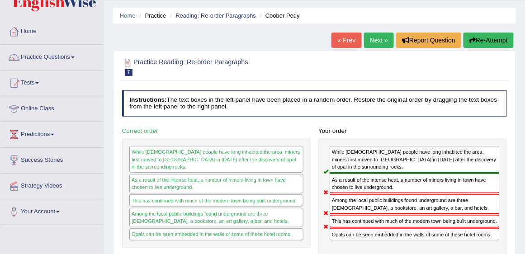
click at [370, 37] on link "Next »" at bounding box center [379, 40] width 30 height 15
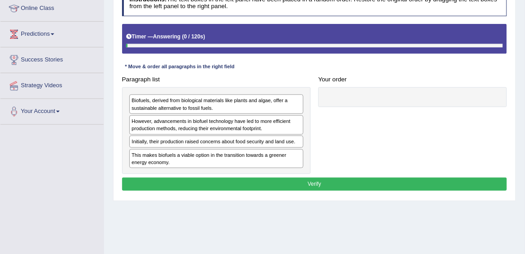
scroll to position [129, 0]
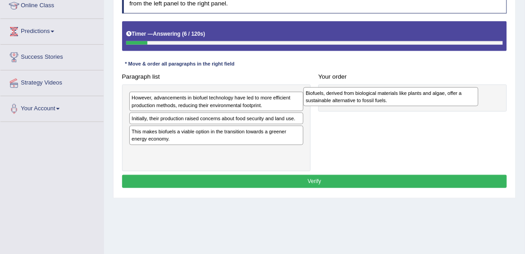
drag, startPoint x: 216, startPoint y: 100, endPoint x: 423, endPoint y: 99, distance: 207.0
click at [423, 99] on div "Biofuels, derived from biological materials like plants and algae, offer a sust…" at bounding box center [390, 96] width 175 height 19
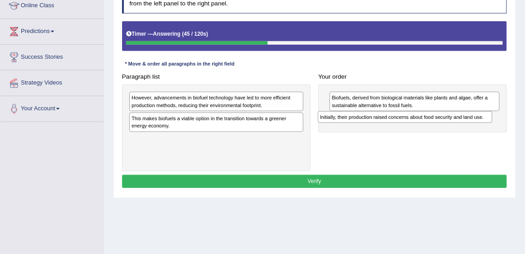
drag, startPoint x: 181, startPoint y: 116, endPoint x: 405, endPoint y: 123, distance: 223.8
click at [405, 123] on div "Paragraph list However, advancements in biofuel technology have led to more eff…" at bounding box center [314, 120] width 393 height 101
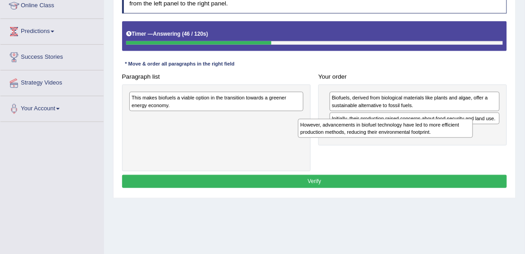
drag, startPoint x: 296, startPoint y: 100, endPoint x: 498, endPoint y: 136, distance: 205.2
click at [498, 136] on div "Paragraph list However, advancements in biofuel technology have led to more eff…" at bounding box center [314, 120] width 393 height 101
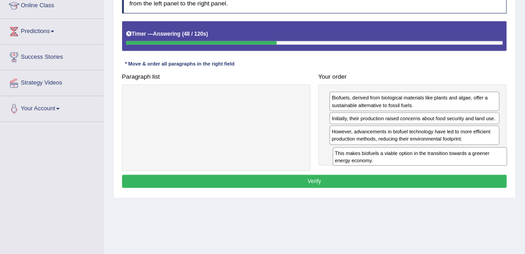
drag, startPoint x: 285, startPoint y: 102, endPoint x: 526, endPoint y: 171, distance: 250.6
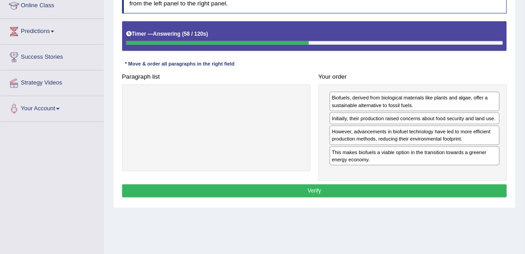
click at [408, 184] on button "Verify" at bounding box center [314, 190] width 385 height 13
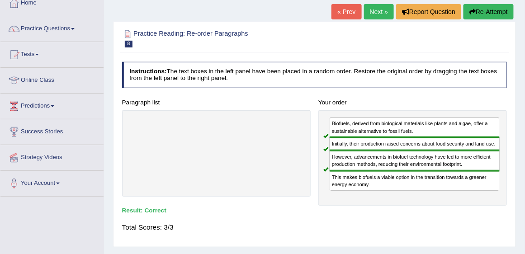
scroll to position [52, 0]
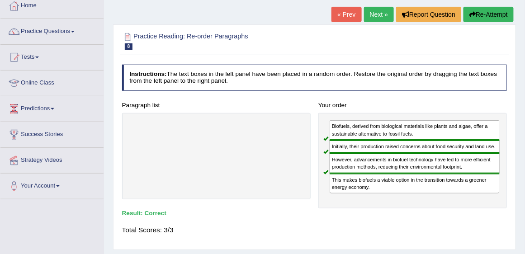
click at [381, 16] on link "Next »" at bounding box center [379, 14] width 30 height 15
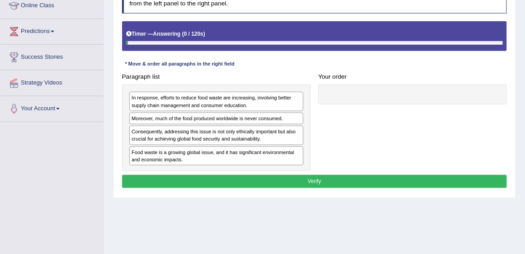
scroll to position [129, 0]
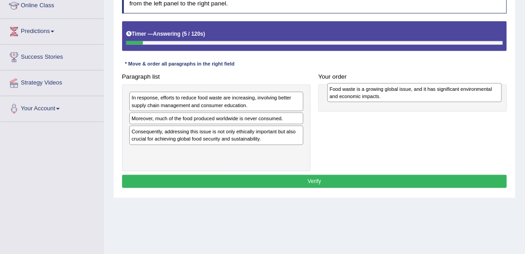
drag, startPoint x: 224, startPoint y: 150, endPoint x: 457, endPoint y: 91, distance: 240.2
click at [457, 91] on div "Food waste is a growing global issue, and it has significant environmental and …" at bounding box center [414, 92] width 175 height 19
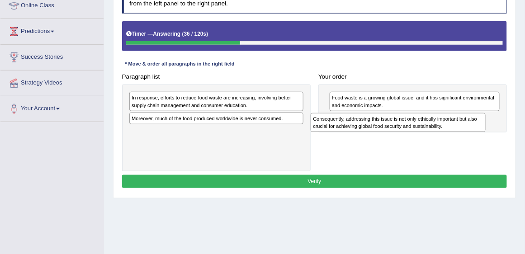
drag, startPoint x: 249, startPoint y: 138, endPoint x: 458, endPoint y: 130, distance: 208.5
click at [458, 130] on div "Consequently, addressing this issue is not only ethically important but also cr…" at bounding box center [397, 122] width 175 height 19
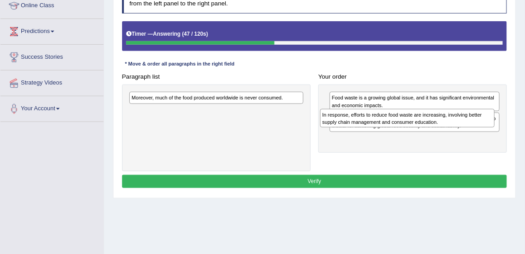
drag, startPoint x: 199, startPoint y: 101, endPoint x: 440, endPoint y: 119, distance: 241.6
click at [435, 120] on div "In response, efforts to reduce food waste are increasing, involving better supp…" at bounding box center [407, 118] width 175 height 19
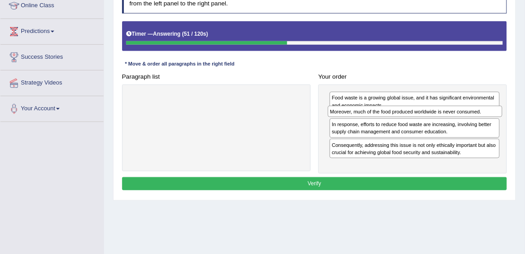
drag, startPoint x: 255, startPoint y: 96, endPoint x: 490, endPoint y: 117, distance: 235.9
click at [490, 117] on div "Paragraph list Moreover, much of the food produced worldwide is never consumed.…" at bounding box center [314, 121] width 393 height 103
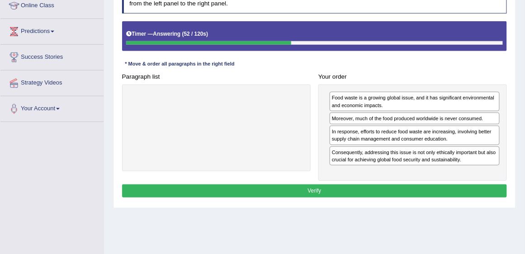
click at [395, 185] on button "Verify" at bounding box center [314, 190] width 385 height 13
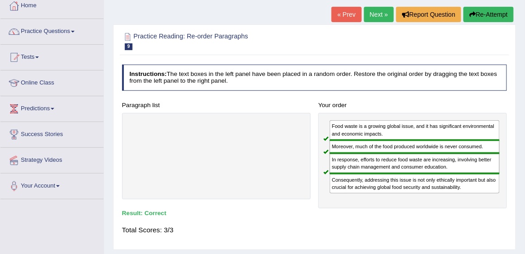
scroll to position [0, 0]
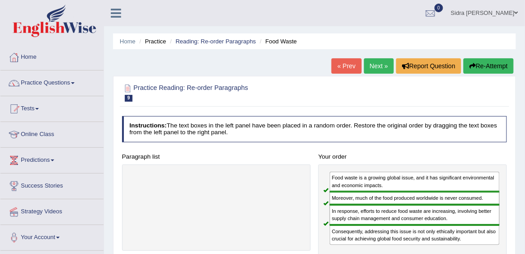
click at [375, 65] on link "Next »" at bounding box center [379, 65] width 30 height 15
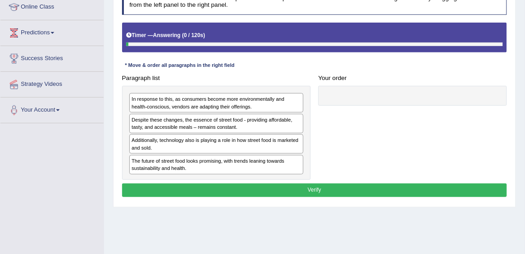
scroll to position [129, 0]
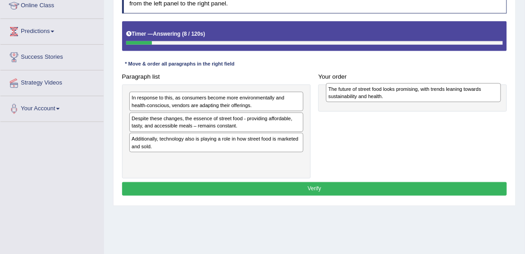
drag, startPoint x: 214, startPoint y: 160, endPoint x: 447, endPoint y: 93, distance: 242.9
click at [447, 93] on div "The future of street food looks promising, with trends leaning towards sustaina…" at bounding box center [413, 92] width 175 height 19
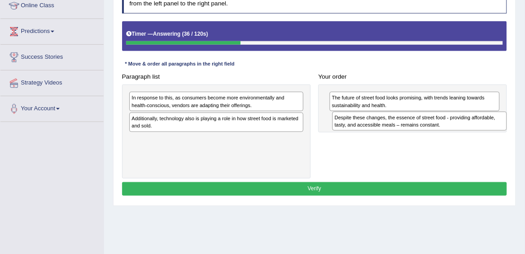
drag, startPoint x: 210, startPoint y: 121, endPoint x: 451, endPoint y: 127, distance: 241.0
click at [451, 127] on div "Despite these changes, the essence of street food - providing affordable, tasty…" at bounding box center [419, 121] width 175 height 19
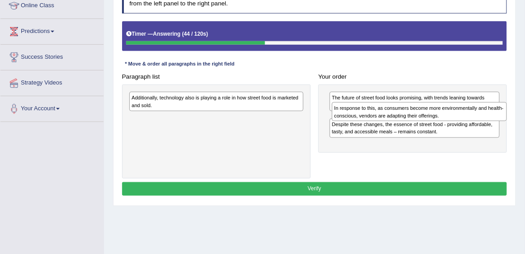
drag, startPoint x: 230, startPoint y: 103, endPoint x: 470, endPoint y: 119, distance: 240.9
click at [470, 119] on div "In response to this, as consumers become more environmentally and health-consci…" at bounding box center [419, 111] width 175 height 19
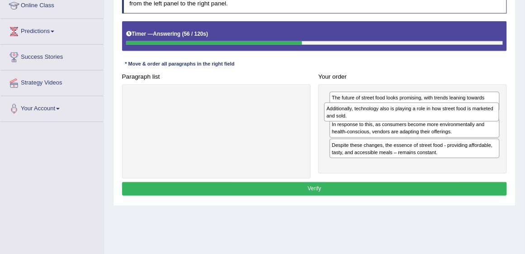
drag, startPoint x: 239, startPoint y: 101, endPoint x: 470, endPoint y: 118, distance: 232.0
click at [470, 118] on div "Additionally, technology also is playing a role in how street food is marketed …" at bounding box center [411, 112] width 175 height 19
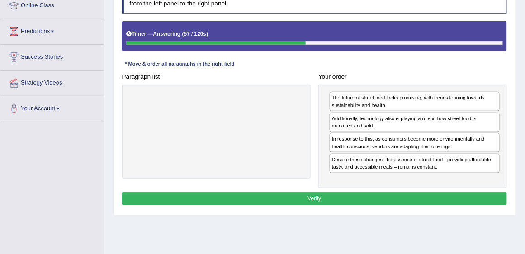
click at [369, 200] on button "Verify" at bounding box center [314, 198] width 385 height 13
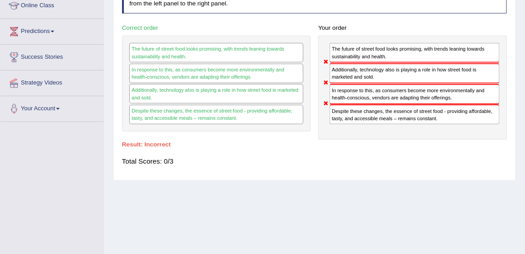
scroll to position [52, 0]
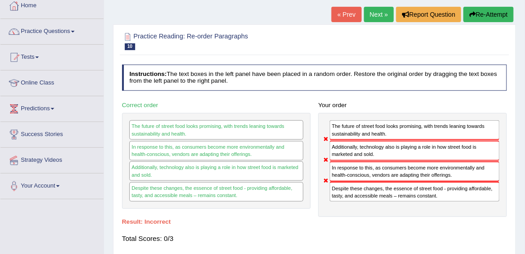
click at [360, 15] on div "« Prev Next » Report Question Re-Attempt" at bounding box center [423, 16] width 184 height 18
click at [364, 16] on link "Next »" at bounding box center [379, 14] width 30 height 15
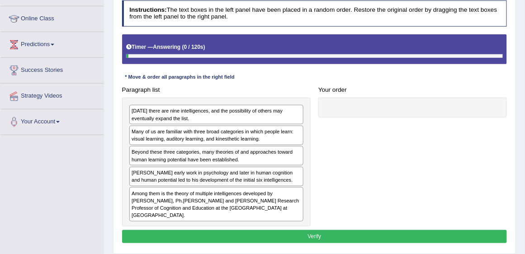
scroll to position [129, 0]
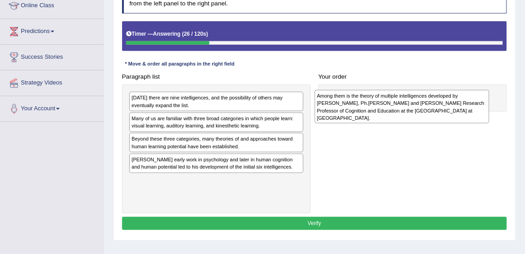
drag, startPoint x: 229, startPoint y: 186, endPoint x: 449, endPoint y: 107, distance: 233.9
click at [449, 107] on div "Among them is the theory of multiple intelligences developed by [PERSON_NAME], …" at bounding box center [402, 106] width 175 height 33
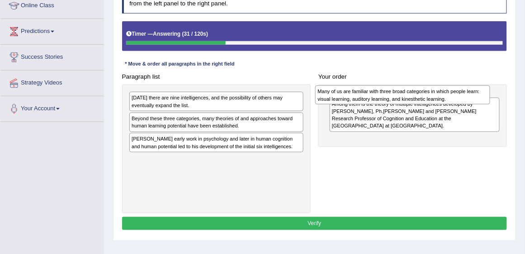
drag, startPoint x: 289, startPoint y: 120, endPoint x: 514, endPoint y: 96, distance: 225.9
click at [514, 96] on div "Practice Reading: Re-order Paragraphs 11 Learning Categories Instructions: The …" at bounding box center [314, 93] width 403 height 293
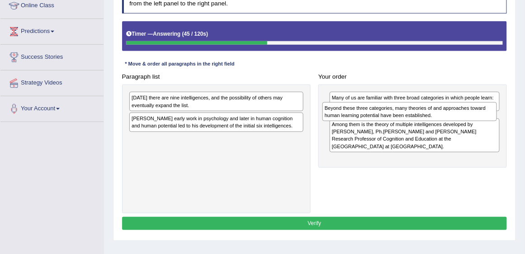
drag, startPoint x: 278, startPoint y: 122, endPoint x: 508, endPoint y: 118, distance: 229.2
click at [508, 118] on div "Paragraph list Today there are nine intelligences, and the possibility of other…" at bounding box center [314, 141] width 393 height 143
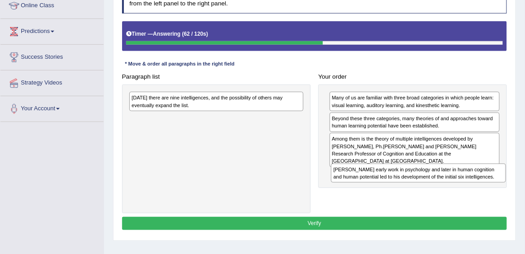
drag, startPoint x: 274, startPoint y: 123, endPoint x: 514, endPoint y: 192, distance: 249.6
click at [514, 192] on div "Practice Reading: Re-order Paragraphs 11 Learning Categories Instructions: The …" at bounding box center [314, 93] width 403 height 293
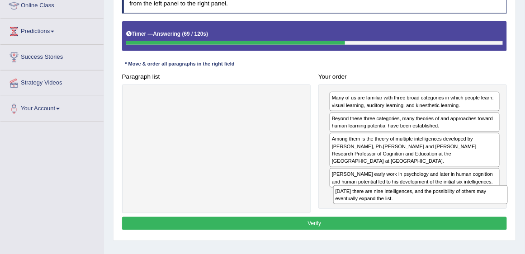
drag, startPoint x: 226, startPoint y: 99, endPoint x: 466, endPoint y: 213, distance: 266.4
click at [466, 213] on div "Instructions: The text boxes in the left panel have been placed in a random ord…" at bounding box center [314, 110] width 389 height 253
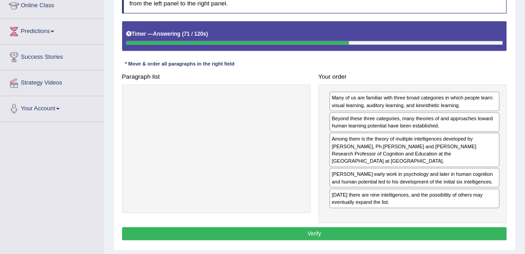
click at [441, 231] on button "Verify" at bounding box center [314, 233] width 385 height 13
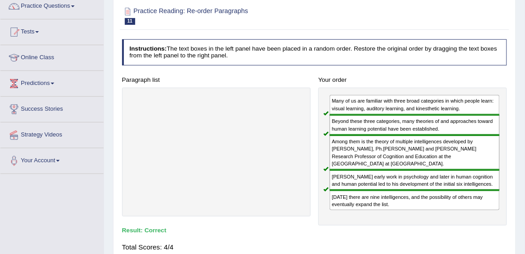
scroll to position [52, 0]
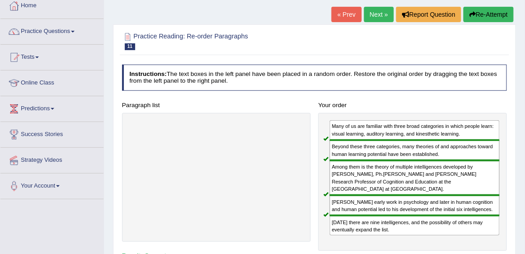
click at [375, 12] on link "Next »" at bounding box center [379, 14] width 30 height 15
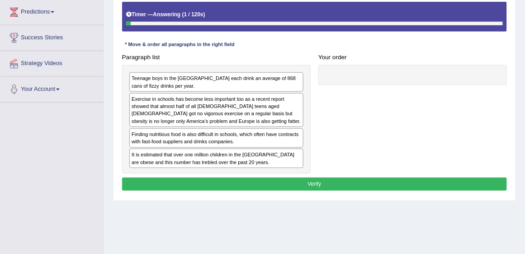
scroll to position [155, 0]
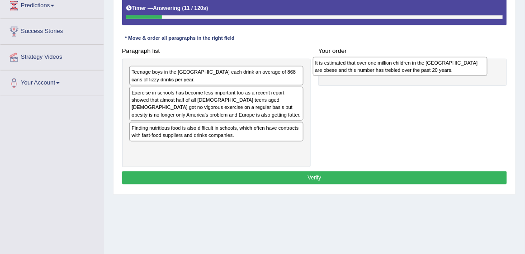
drag, startPoint x: 198, startPoint y: 152, endPoint x: 416, endPoint y: 70, distance: 232.7
click at [416, 70] on div "It is estimated that over one million children in the UK are obese and this num…" at bounding box center [400, 66] width 175 height 19
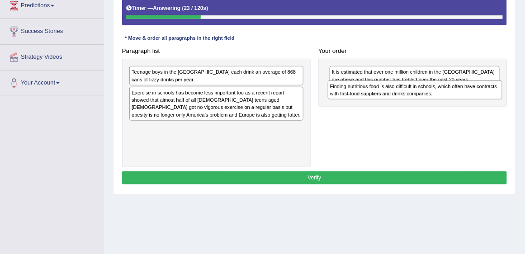
drag, startPoint x: 188, startPoint y: 132, endPoint x: 424, endPoint y: 98, distance: 237.9
click at [424, 98] on div "Paragraph list Teenage boys in the US each drink an average of 868 cans of fizz…" at bounding box center [314, 105] width 393 height 123
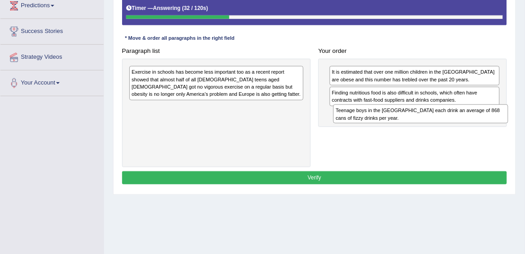
drag, startPoint x: 216, startPoint y: 73, endPoint x: 458, endPoint y: 122, distance: 247.2
click at [458, 122] on div "Paragraph list Teenage boys in the US each drink an average of 868 cans of fizz…" at bounding box center [314, 105] width 393 height 123
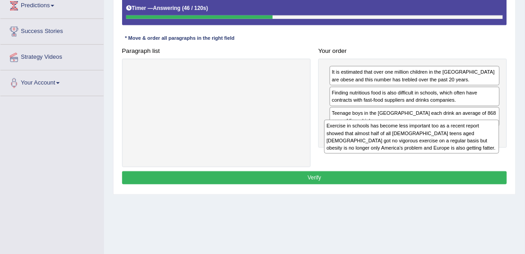
drag, startPoint x: 195, startPoint y: 81, endPoint x: 427, endPoint y: 148, distance: 240.9
click at [427, 148] on div "Exercise in schools has become less important too as a recent report showed tha…" at bounding box center [411, 136] width 175 height 33
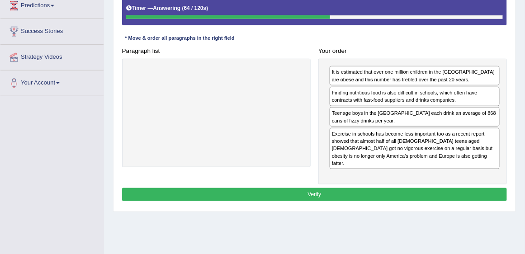
click at [404, 188] on button "Verify" at bounding box center [314, 194] width 385 height 13
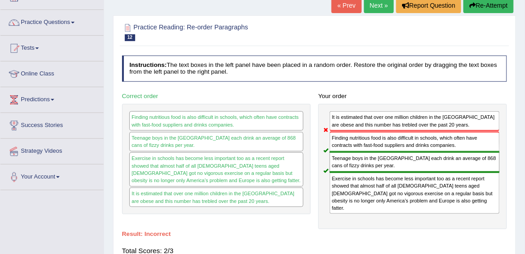
scroll to position [26, 0]
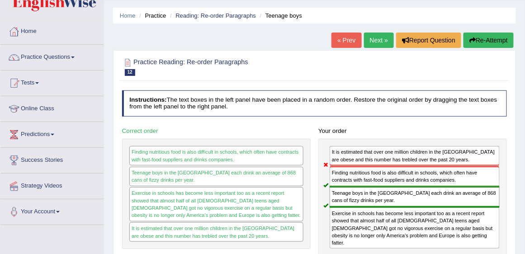
click at [376, 41] on link "Next »" at bounding box center [379, 40] width 30 height 15
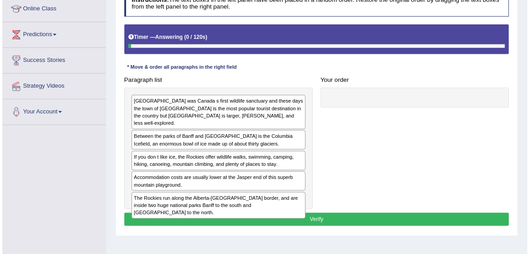
scroll to position [129, 0]
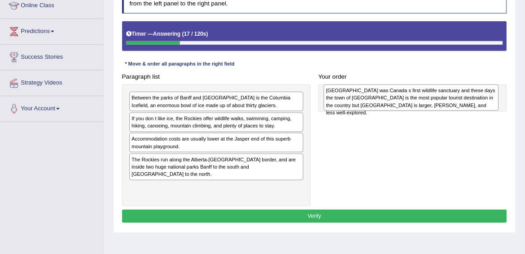
drag, startPoint x: 197, startPoint y: 107, endPoint x: 431, endPoint y: 101, distance: 233.7
click at [431, 101] on div "Banff was Canada s first wildlife sanctuary and these days the town of Banff is…" at bounding box center [411, 98] width 175 height 26
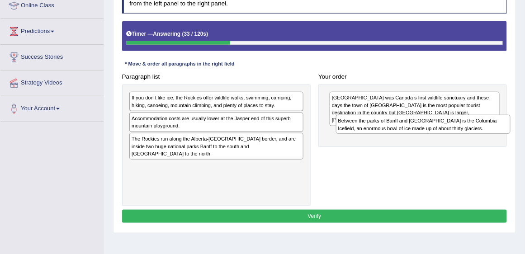
drag, startPoint x: 246, startPoint y: 101, endPoint x: 491, endPoint y: 132, distance: 246.9
click at [491, 132] on div "Between the parks of Banff and Jasper is the Columbia Icefield, an enormous bow…" at bounding box center [423, 124] width 175 height 19
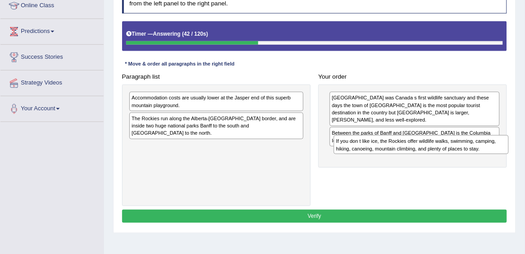
drag, startPoint x: 219, startPoint y: 101, endPoint x: 462, endPoint y: 156, distance: 248.9
click at [462, 156] on div "Paragraph list If you don t like ice, the Rockies offer wildlife walks, swimmin…" at bounding box center [314, 138] width 393 height 136
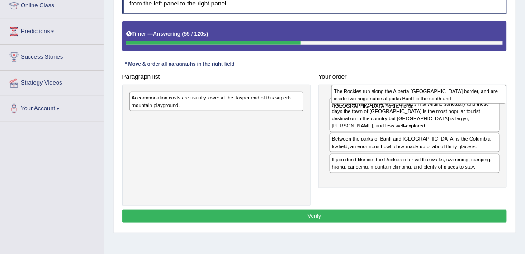
drag, startPoint x: 255, startPoint y: 123, endPoint x: 495, endPoint y: 99, distance: 241.2
click at [495, 99] on div "The Rockies run along the Alberta-British Columbia border, and are inside two h…" at bounding box center [418, 94] width 175 height 19
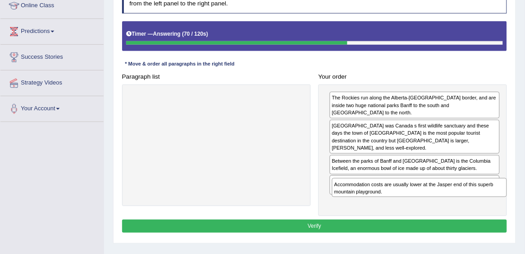
drag, startPoint x: 226, startPoint y: 100, endPoint x: 466, endPoint y: 206, distance: 262.7
click at [466, 206] on div "Instructions: The text boxes in the left panel have been placed in a random ord…" at bounding box center [314, 111] width 389 height 255
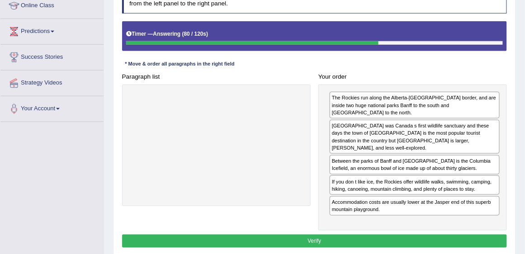
click at [420, 235] on button "Verify" at bounding box center [314, 241] width 385 height 13
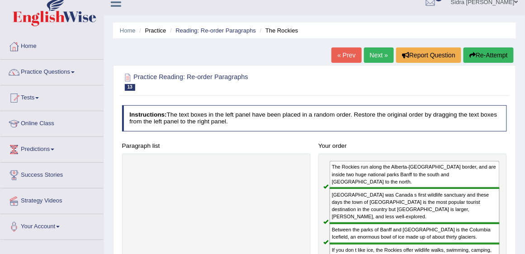
scroll to position [0, 0]
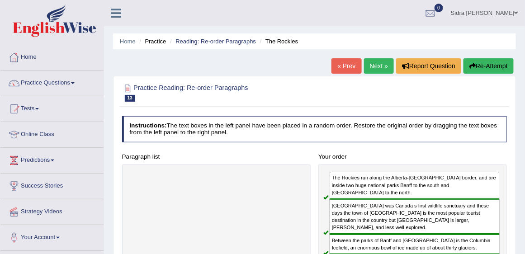
click at [383, 64] on link "Next »" at bounding box center [379, 65] width 30 height 15
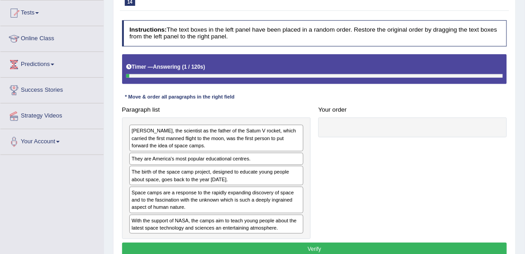
scroll to position [103, 0]
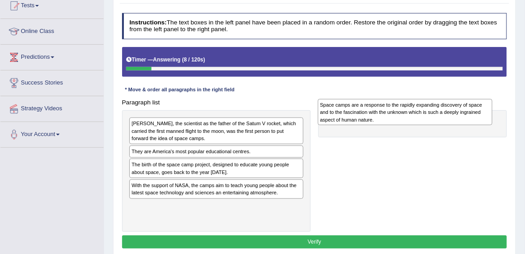
drag, startPoint x: 254, startPoint y: 193, endPoint x: 482, endPoint y: 118, distance: 240.2
click at [482, 118] on div "Space camps are a response to the rapidly expanding discovery of space and to t…" at bounding box center [405, 112] width 175 height 26
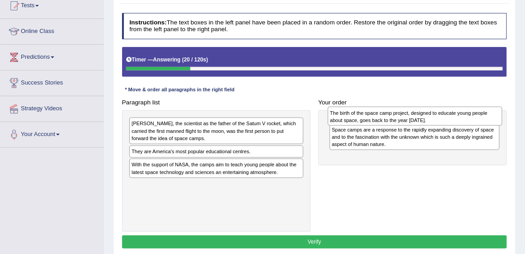
drag, startPoint x: 198, startPoint y: 169, endPoint x: 433, endPoint y: 121, distance: 240.5
click at [433, 121] on div "The birth of the space camp project, designed to educate young people about spa…" at bounding box center [415, 116] width 175 height 19
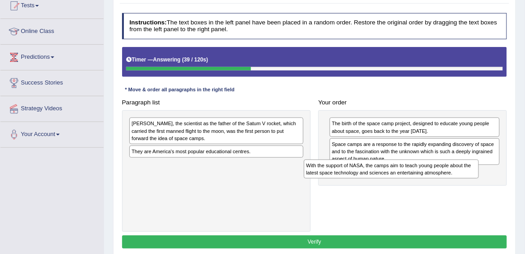
drag, startPoint x: 254, startPoint y: 166, endPoint x: 465, endPoint y: 179, distance: 212.4
click at [464, 179] on div "Paragraph list [PERSON_NAME], the scientist as the father of the Satum V rocket…" at bounding box center [314, 164] width 393 height 136
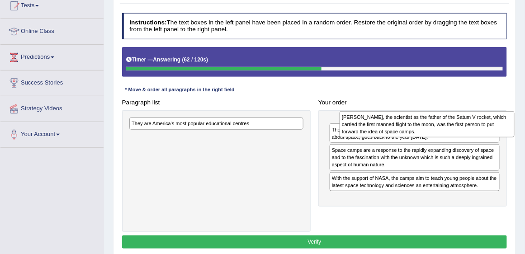
drag, startPoint x: 236, startPoint y: 131, endPoint x: 480, endPoint y: 122, distance: 244.7
click at [481, 122] on div "[PERSON_NAME], the scientist as the father of the Satum V rocket, which carried…" at bounding box center [426, 124] width 175 height 26
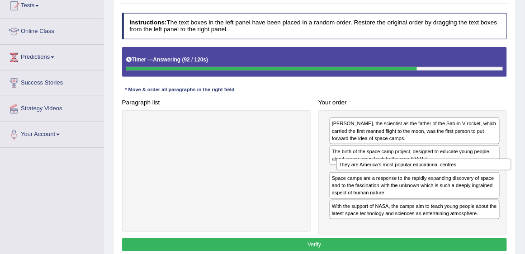
drag, startPoint x: 209, startPoint y: 123, endPoint x: 455, endPoint y: 175, distance: 251.3
click at [455, 175] on div "Paragraph list They are America's most popular educational centres. Correct ord…" at bounding box center [314, 165] width 393 height 139
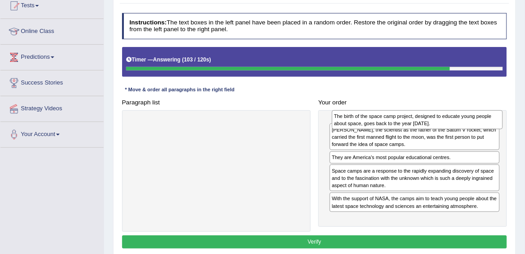
drag, startPoint x: 434, startPoint y: 153, endPoint x: 439, endPoint y: 121, distance: 32.5
click at [439, 121] on div "The birth of the space camp project, designed to educate young people about spa…" at bounding box center [417, 119] width 171 height 19
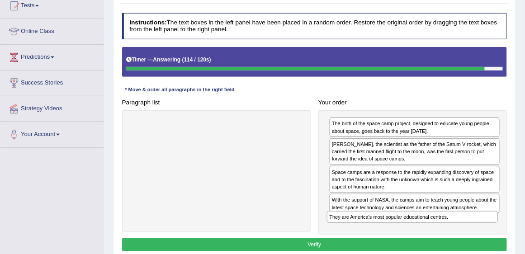
drag, startPoint x: 410, startPoint y: 171, endPoint x: 412, endPoint y: 240, distance: 68.3
click at [411, 240] on div "Instructions: The text boxes in the left panel have been placed in a random ord…" at bounding box center [314, 133] width 389 height 248
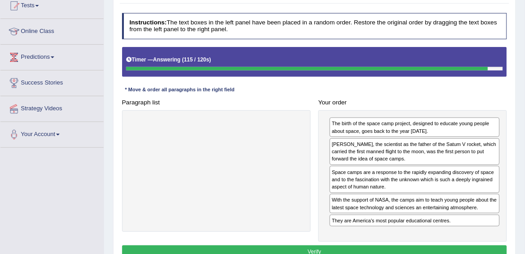
click at [412, 247] on button "Verify" at bounding box center [314, 251] width 385 height 13
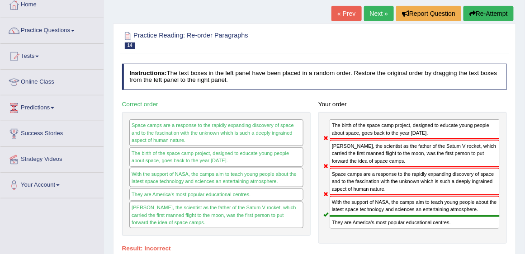
scroll to position [52, 0]
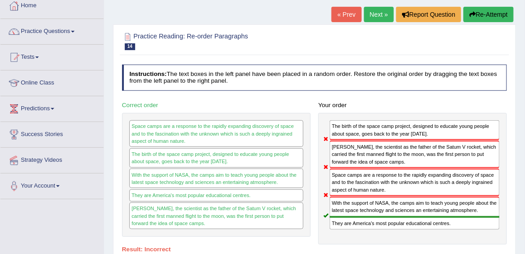
click at [385, 15] on link "Next »" at bounding box center [379, 14] width 30 height 15
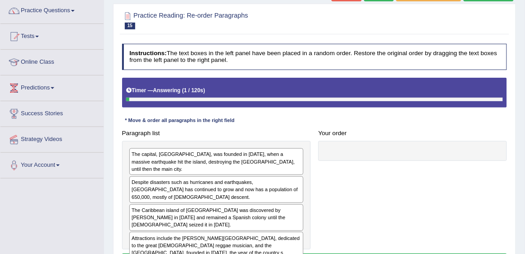
scroll to position [103, 0]
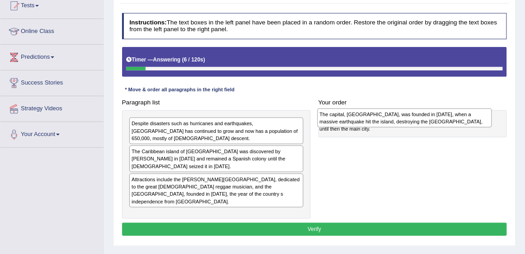
drag, startPoint x: 221, startPoint y: 125, endPoint x: 444, endPoint y: 118, distance: 223.4
click at [444, 118] on div "The capital, [GEOGRAPHIC_DATA], was founded in [DATE], when a massive earthquak…" at bounding box center [404, 117] width 175 height 19
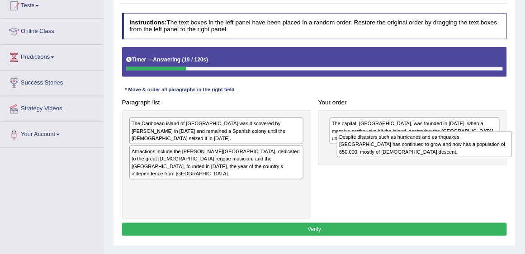
drag, startPoint x: 282, startPoint y: 129, endPoint x: 528, endPoint y: 149, distance: 247.1
click at [524, 149] on html "Toggle navigation Home Practice Questions Speaking Practice Read Aloud Repeat S…" at bounding box center [262, 24] width 525 height 254
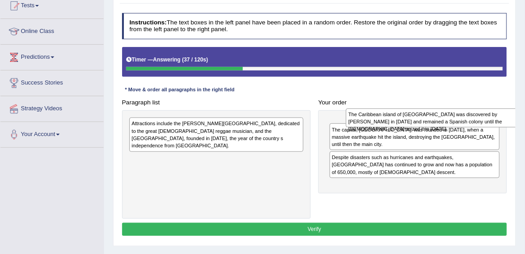
drag, startPoint x: 261, startPoint y: 128, endPoint x: 518, endPoint y: 122, distance: 257.2
click at [518, 122] on div "Home Practice Reading: Re-order Paragraphs Jamaica « Prev Next » Report Questio…" at bounding box center [314, 123] width 421 height 452
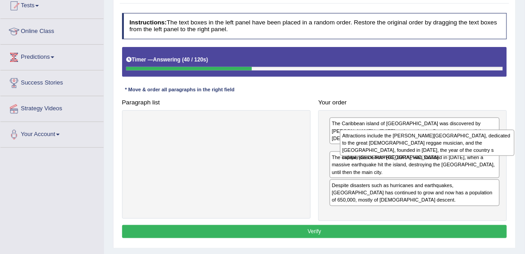
drag, startPoint x: 240, startPoint y: 132, endPoint x: 489, endPoint y: 150, distance: 249.7
click at [489, 150] on div "Attractions include the Bob Marley Museum, dedicated to the great Jamaican regg…" at bounding box center [427, 143] width 175 height 26
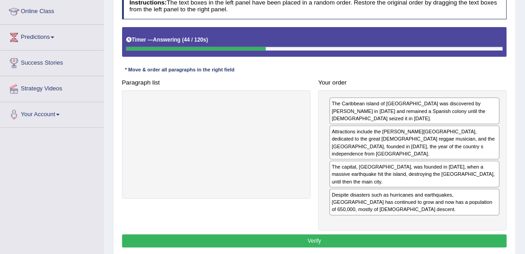
scroll to position [155, 0]
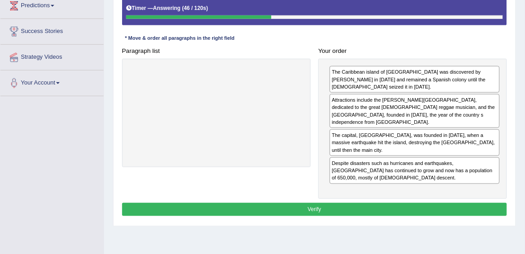
click at [441, 203] on button "Verify" at bounding box center [314, 209] width 385 height 13
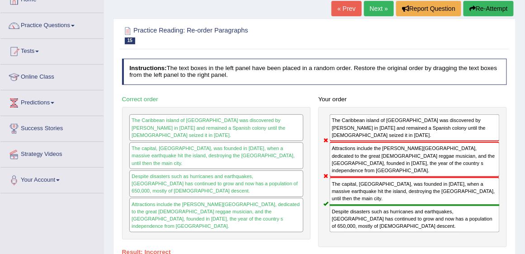
scroll to position [52, 0]
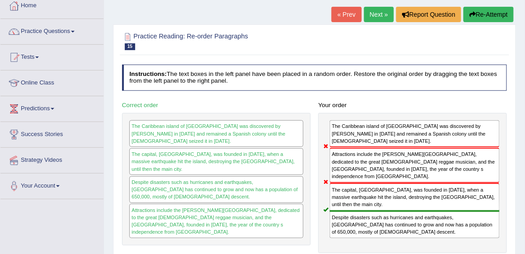
click at [377, 11] on link "Next »" at bounding box center [379, 14] width 30 height 15
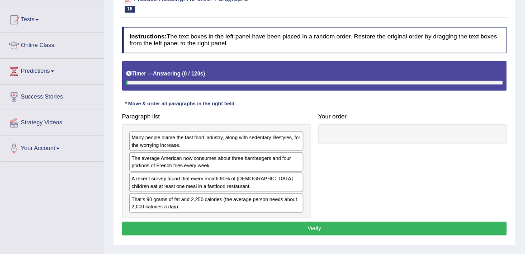
scroll to position [103, 0]
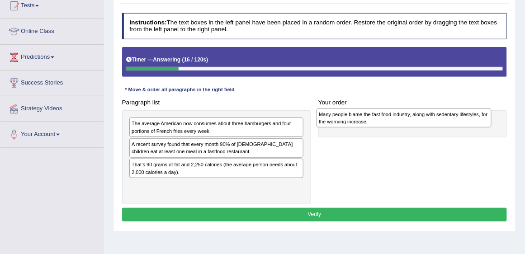
drag, startPoint x: 181, startPoint y: 125, endPoint x: 403, endPoint y: 119, distance: 222.4
click at [403, 119] on div "Many people blame the fast food industry, along with sedentary lifestyles, for …" at bounding box center [403, 117] width 175 height 19
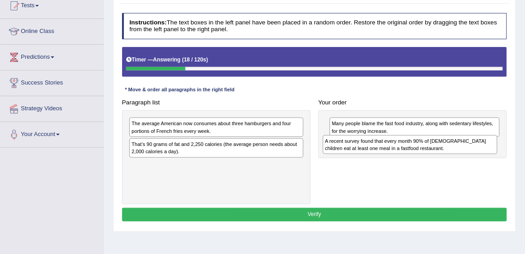
drag, startPoint x: 221, startPoint y: 146, endPoint x: 451, endPoint y: 150, distance: 229.6
click at [451, 150] on div "A recent survey found that every month 90% of American children eat at least on…" at bounding box center [410, 144] width 175 height 19
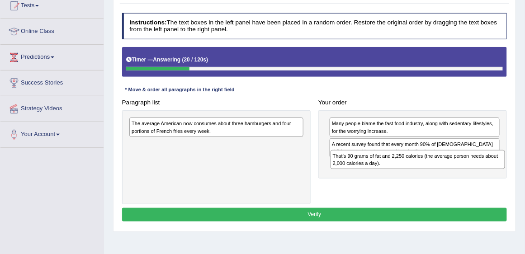
drag, startPoint x: 253, startPoint y: 146, endPoint x: 498, endPoint y: 170, distance: 246.7
click at [498, 170] on div "Paragraph list The average American now consumes about three hamburgers and fou…" at bounding box center [314, 150] width 393 height 108
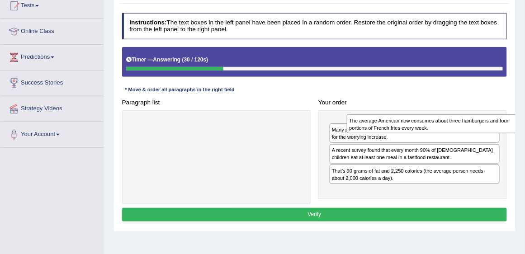
drag, startPoint x: 202, startPoint y: 126, endPoint x: 463, endPoint y: 126, distance: 260.3
click at [463, 126] on div "The average American now consumes about three hamburgers and four portions of F…" at bounding box center [434, 123] width 175 height 19
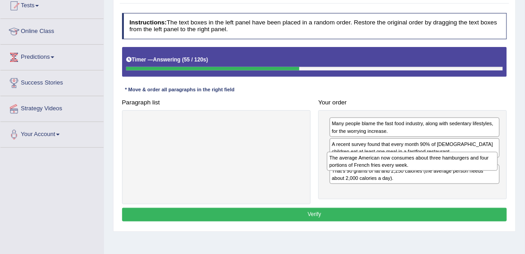
drag, startPoint x: 389, startPoint y: 124, endPoint x: 390, endPoint y: 169, distance: 44.7
click at [390, 169] on div "The average American now consumes about three hamburgers and four portions of F…" at bounding box center [412, 161] width 171 height 19
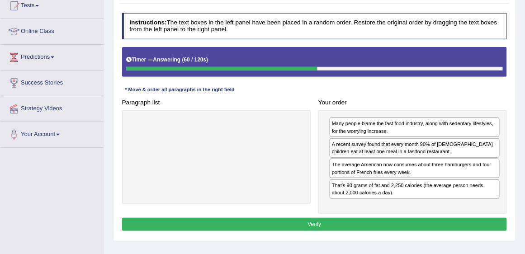
click at [361, 218] on button "Verify" at bounding box center [314, 224] width 385 height 13
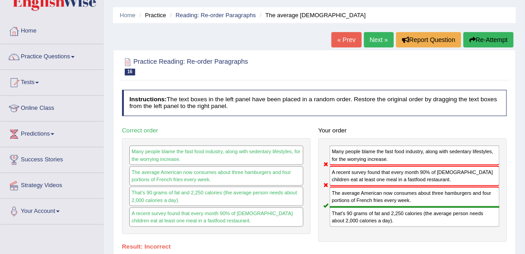
scroll to position [26, 0]
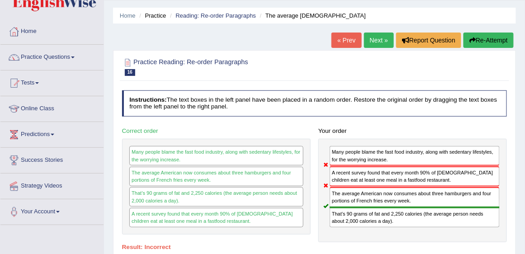
click at [376, 40] on link "Next »" at bounding box center [379, 40] width 30 height 15
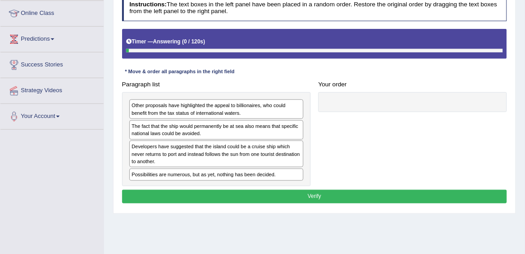
scroll to position [129, 0]
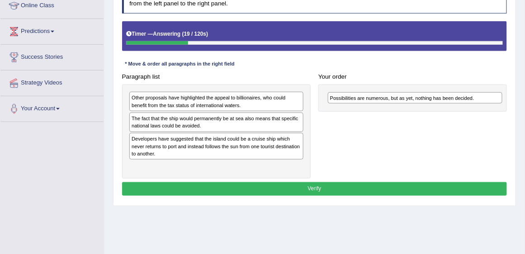
drag, startPoint x: 250, startPoint y: 165, endPoint x: 470, endPoint y: 109, distance: 227.1
click at [470, 109] on div "Paragraph list Other proposals have highlighted the appeal to billionaires, who…" at bounding box center [314, 124] width 393 height 108
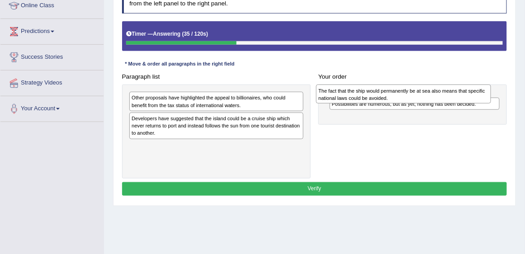
drag, startPoint x: 254, startPoint y: 118, endPoint x: 476, endPoint y: 93, distance: 223.2
click at [476, 93] on div "The fact that the ship would permanently be at sea also means that specific nat…" at bounding box center [403, 94] width 175 height 19
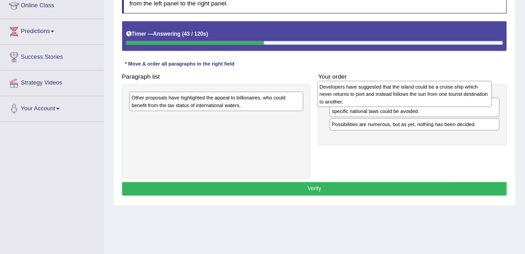
drag, startPoint x: 280, startPoint y: 123, endPoint x: 503, endPoint y: 94, distance: 225.1
click at [503, 94] on div "Paragraph list Other proposals have highlighted the appeal to billionaires, who…" at bounding box center [314, 124] width 393 height 108
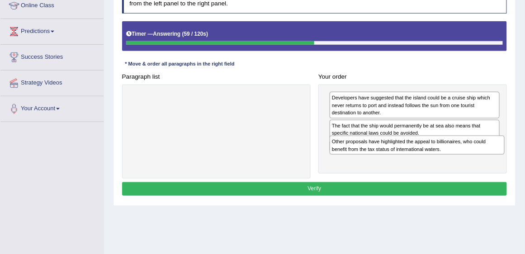
drag, startPoint x: 277, startPoint y: 100, endPoint x: 515, endPoint y: 156, distance: 244.1
click at [515, 156] on div "Practice Reading: Re-order Paragraphs 17 Possibilities Instructions: The text b…" at bounding box center [314, 76] width 403 height 259
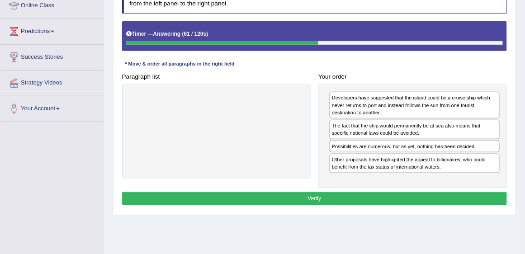
click at [407, 197] on button "Verify" at bounding box center [314, 198] width 385 height 13
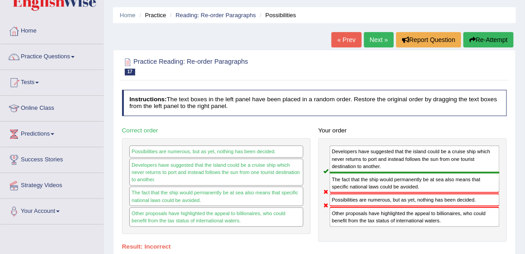
scroll to position [26, 0]
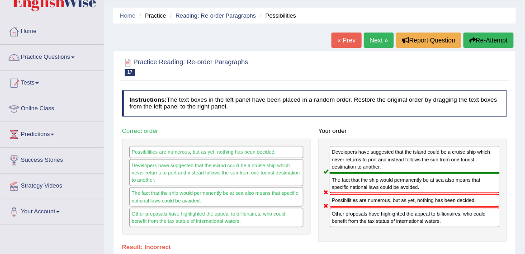
click at [379, 43] on link "Next »" at bounding box center [379, 40] width 30 height 15
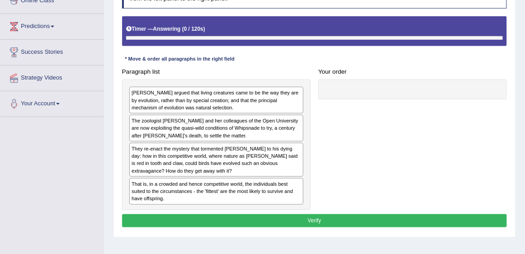
scroll to position [146, 0]
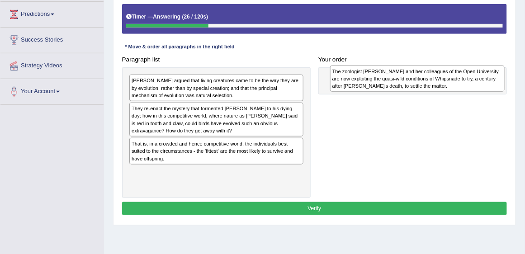
drag, startPoint x: 276, startPoint y: 116, endPoint x: 514, endPoint y: 81, distance: 240.7
click at [514, 81] on div "Practice Reading: Re-order Paragraphs 18 [PERSON_NAME] Instructions: The text b…" at bounding box center [314, 78] width 403 height 296
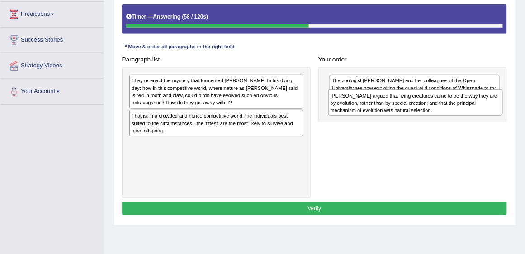
drag, startPoint x: 253, startPoint y: 86, endPoint x: 493, endPoint y: 108, distance: 240.5
click at [493, 108] on div "[PERSON_NAME] argued that living creatures came to be the way they are by evolu…" at bounding box center [415, 102] width 175 height 26
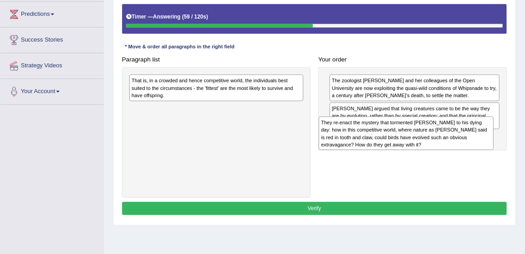
drag, startPoint x: 265, startPoint y: 82, endPoint x: 513, endPoint y: 140, distance: 254.9
click at [512, 140] on div "Practice Reading: Re-order Paragraphs 18 [PERSON_NAME] Instructions: The text b…" at bounding box center [314, 78] width 403 height 296
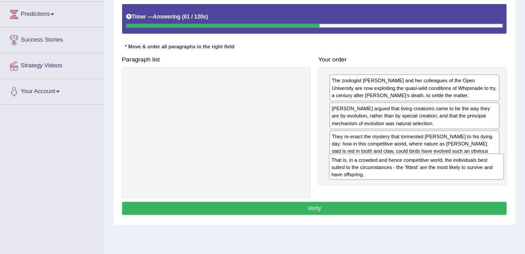
drag, startPoint x: 295, startPoint y: 87, endPoint x: 528, endPoint y: 180, distance: 251.1
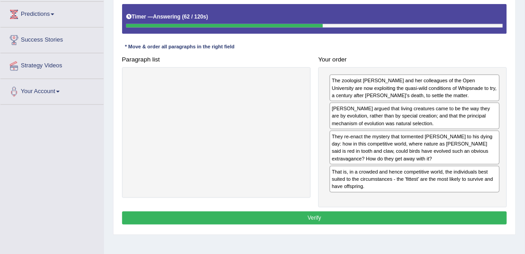
click at [435, 212] on button "Verify" at bounding box center [314, 218] width 385 height 13
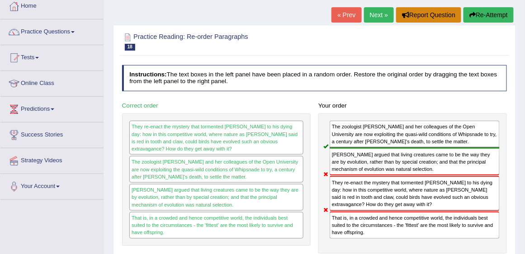
scroll to position [42, 0]
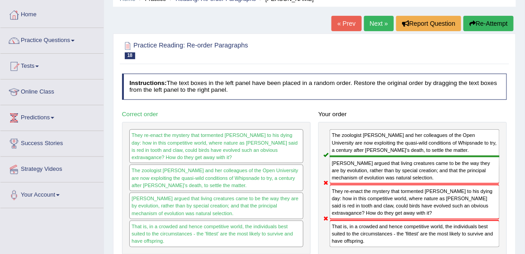
click at [382, 18] on link "Next »" at bounding box center [379, 23] width 30 height 15
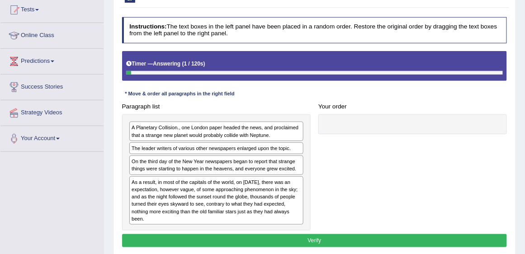
scroll to position [103, 0]
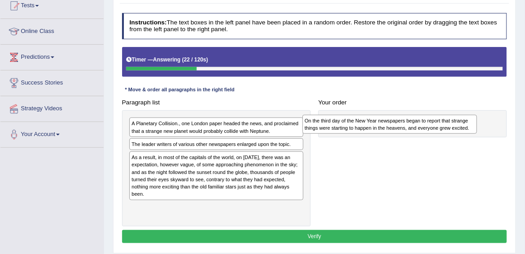
drag, startPoint x: 271, startPoint y: 163, endPoint x: 480, endPoint y: 130, distance: 211.3
click at [478, 130] on div "Paragraph list A Planetary Collision., one London paper headed the news, and pr…" at bounding box center [314, 161] width 393 height 131
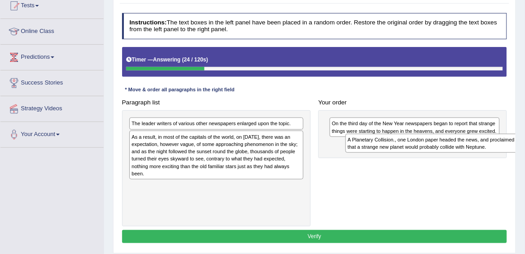
drag, startPoint x: 272, startPoint y: 128, endPoint x: 528, endPoint y: 151, distance: 257.3
click at [524, 151] on html "Toggle navigation Home Practice Questions Speaking Practice Read Aloud Repeat S…" at bounding box center [262, 24] width 525 height 254
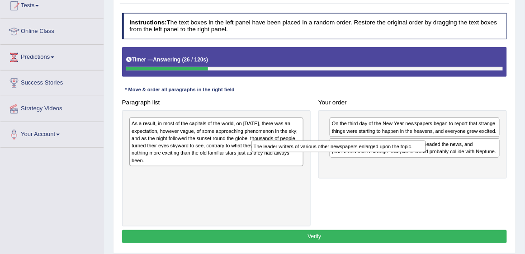
drag, startPoint x: 271, startPoint y: 122, endPoint x: 528, endPoint y: 178, distance: 263.5
click at [524, 151] on html "Toggle navigation Home Practice Questions Speaking Practice Read Aloud Repeat S…" at bounding box center [262, 24] width 525 height 254
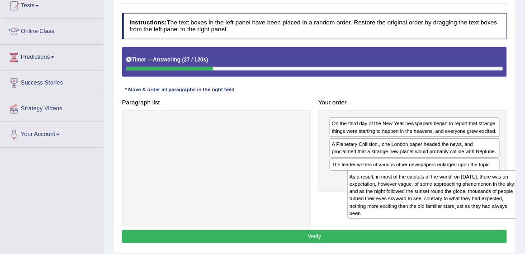
drag, startPoint x: 263, startPoint y: 127, endPoint x: 528, endPoint y: 198, distance: 274.7
click at [524, 151] on html "Toggle navigation Home Practice Questions Speaking Practice Read Aloud Repeat S…" at bounding box center [262, 24] width 525 height 254
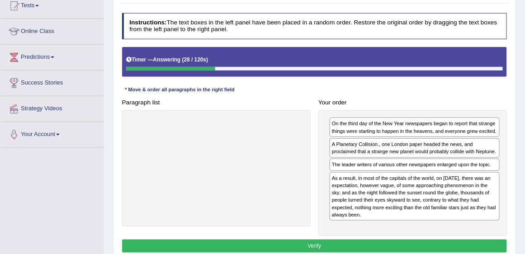
click at [438, 247] on button "Verify" at bounding box center [314, 246] width 385 height 13
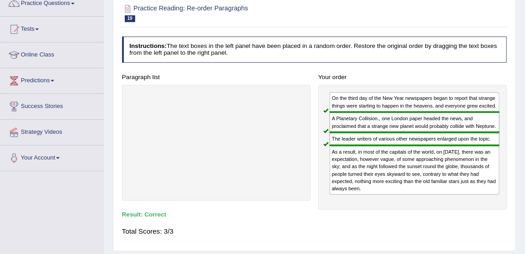
scroll to position [52, 0]
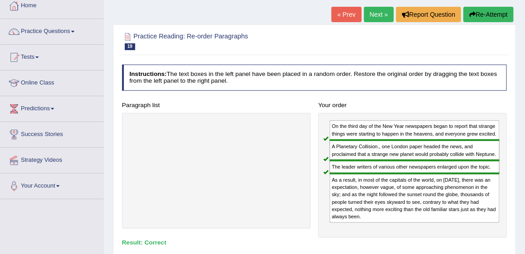
click at [377, 19] on link "Next »" at bounding box center [379, 14] width 30 height 15
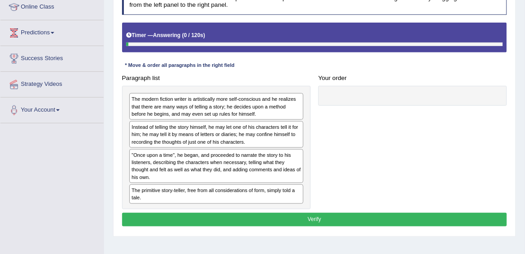
scroll to position [129, 0]
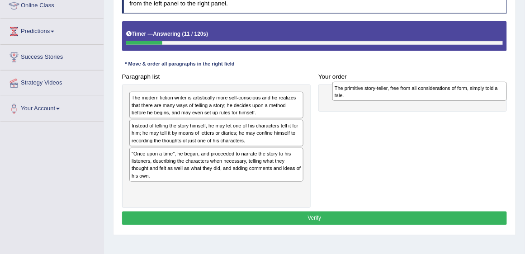
drag, startPoint x: 195, startPoint y: 189, endPoint x: 436, endPoint y: 92, distance: 259.6
click at [436, 92] on div "The primitive story-teller, free from all considerations of form, simply told a…" at bounding box center [419, 91] width 175 height 19
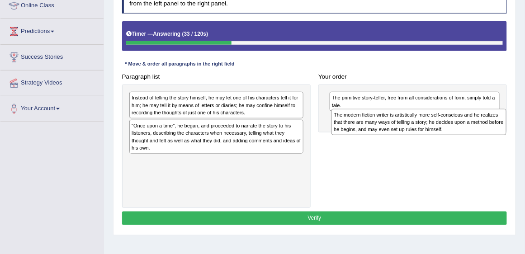
drag, startPoint x: 225, startPoint y: 105, endPoint x: 467, endPoint y: 128, distance: 243.8
click at [467, 128] on div "The modern fiction writer is artistically more self-conscious and he realizes t…" at bounding box center [418, 122] width 175 height 26
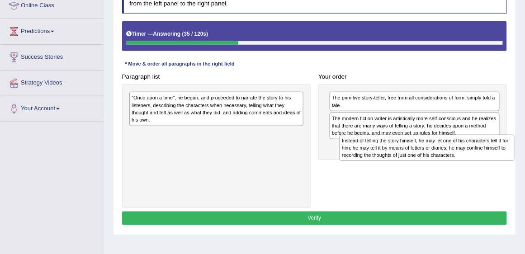
drag, startPoint x: 235, startPoint y: 103, endPoint x: 484, endPoint y: 156, distance: 255.2
click at [484, 156] on div "Instead of telling the story himself, he may let one of his characters tell it …" at bounding box center [426, 148] width 175 height 26
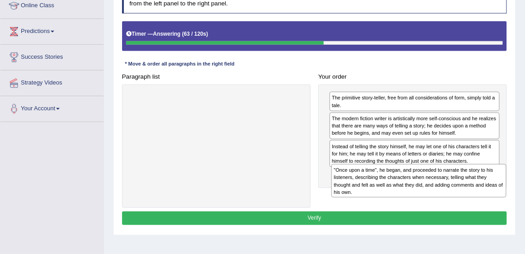
drag, startPoint x: 232, startPoint y: 97, endPoint x: 470, endPoint y: 186, distance: 254.7
click at [470, 186] on div ""Once upon a time", he began, and proceeded to narrate the story to his listene…" at bounding box center [418, 180] width 175 height 33
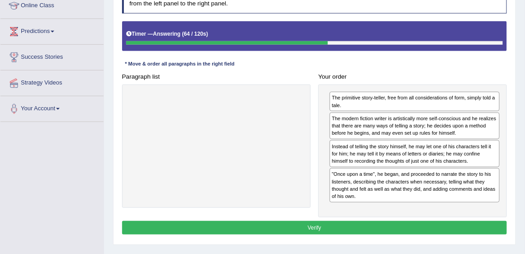
click at [411, 228] on button "Verify" at bounding box center [314, 227] width 385 height 13
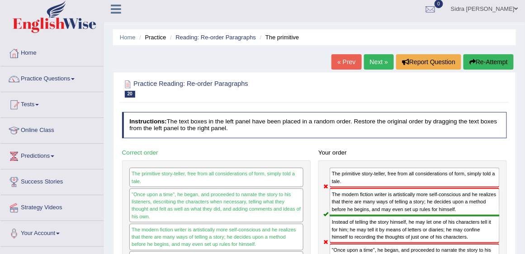
scroll to position [0, 0]
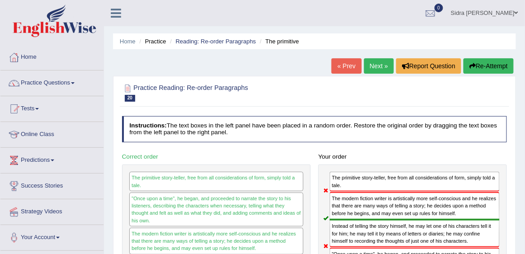
click at [369, 69] on link "Next »" at bounding box center [379, 65] width 30 height 15
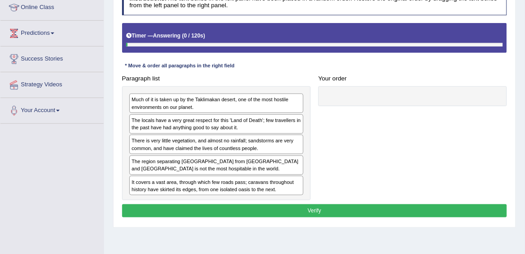
scroll to position [129, 0]
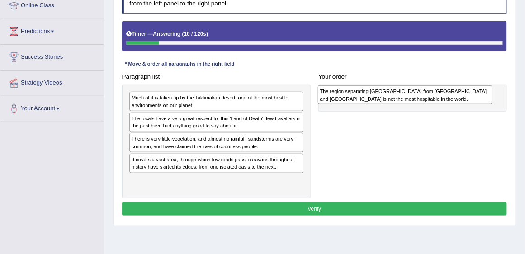
drag, startPoint x: 181, startPoint y: 159, endPoint x: 405, endPoint y: 95, distance: 232.6
click at [405, 95] on div "The region separating [GEOGRAPHIC_DATA] from [GEOGRAPHIC_DATA] and [GEOGRAPHIC_…" at bounding box center [405, 94] width 175 height 19
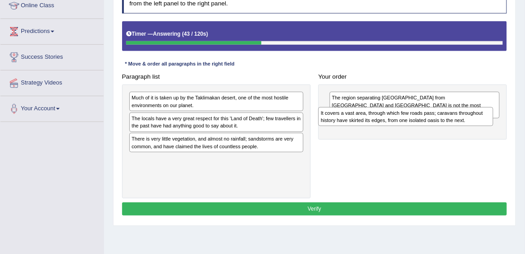
drag, startPoint x: 221, startPoint y: 160, endPoint x: 446, endPoint y: 122, distance: 227.9
click at [446, 122] on div "It covers a vast area, through which few roads pass; caravans throughout histor…" at bounding box center [405, 116] width 175 height 19
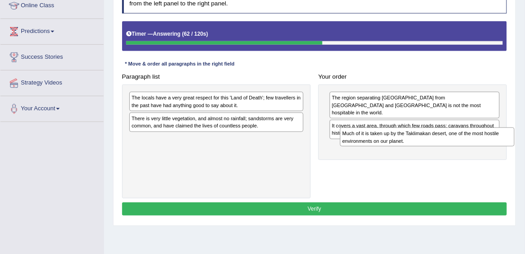
drag, startPoint x: 179, startPoint y: 99, endPoint x: 429, endPoint y: 145, distance: 254.1
click at [429, 145] on div "Paragraph list Much of it is taken up by the Taklimakan desert, one of the most…" at bounding box center [314, 134] width 393 height 128
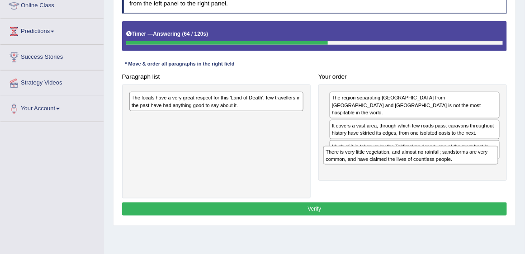
drag, startPoint x: 240, startPoint y: 122, endPoint x: 470, endPoint y: 170, distance: 235.4
click at [470, 170] on div "Paragraph list The locals have a very great respect for this 'Land of Death'; f…" at bounding box center [314, 134] width 393 height 128
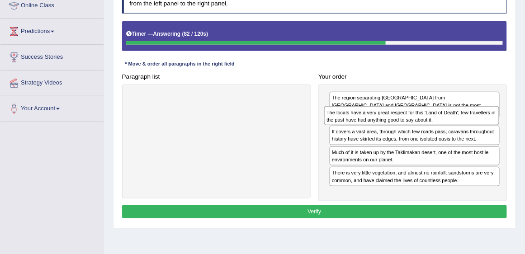
drag, startPoint x: 267, startPoint y: 103, endPoint x: 498, endPoint y: 125, distance: 232.0
click at [498, 125] on div "The locals have a very great respect for this 'Land of Death'; few travellers i…" at bounding box center [411, 115] width 175 height 19
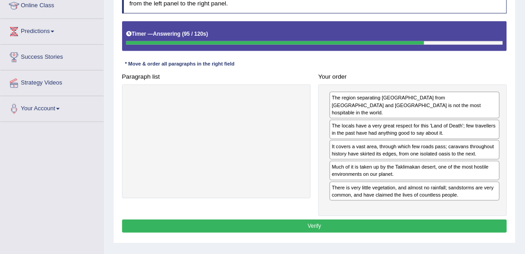
click at [360, 220] on button "Verify" at bounding box center [314, 226] width 385 height 13
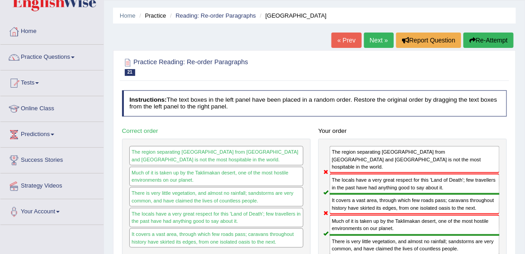
scroll to position [0, 0]
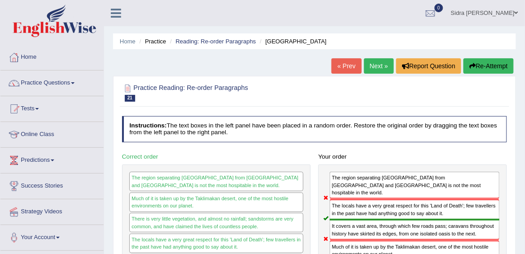
click at [378, 70] on link "Next »" at bounding box center [379, 65] width 30 height 15
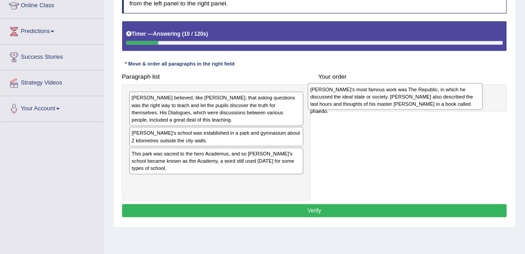
drag, startPoint x: 202, startPoint y: 137, endPoint x: 423, endPoint y: 98, distance: 224.1
click at [423, 98] on div "Plato's most famous work was The Republic, in which he discussed the ideal stat…" at bounding box center [395, 96] width 175 height 26
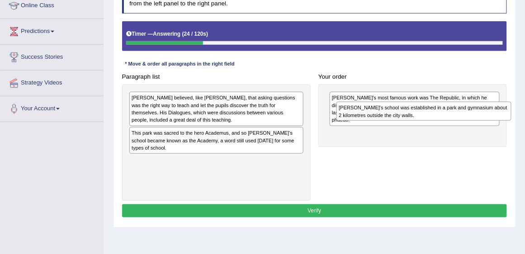
drag, startPoint x: 243, startPoint y: 133, endPoint x: 508, endPoint y: 122, distance: 265.1
click at [508, 121] on div "Plato's school was established in a park and gymnasium about 2 kilometres outsi…" at bounding box center [423, 111] width 175 height 19
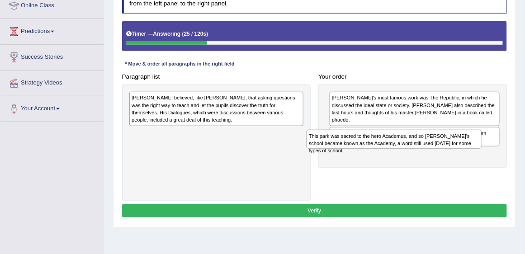
drag, startPoint x: 284, startPoint y: 137, endPoint x: 528, endPoint y: 146, distance: 244.7
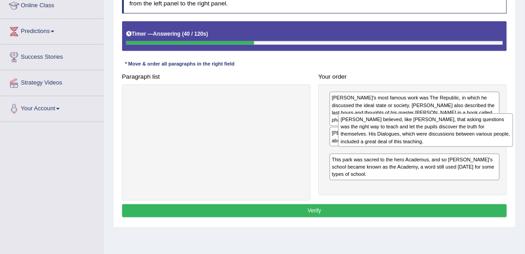
drag, startPoint x: 237, startPoint y: 104, endPoint x: 493, endPoint y: 128, distance: 256.5
click at [493, 128] on div "Plato believed, like Socrates, that asking questions was the right way to teach…" at bounding box center [425, 129] width 175 height 33
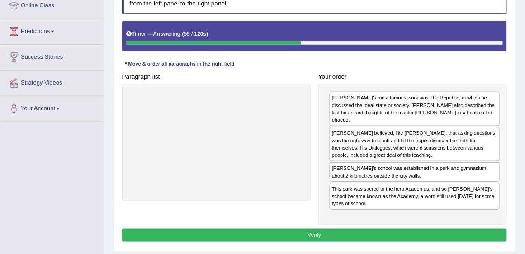
click at [365, 229] on button "Verify" at bounding box center [314, 235] width 385 height 13
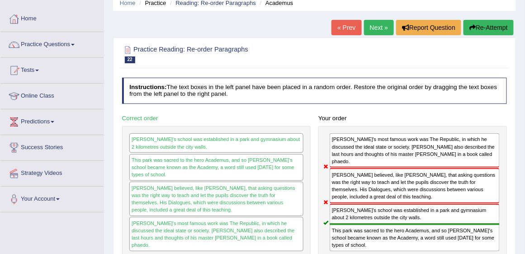
scroll to position [26, 0]
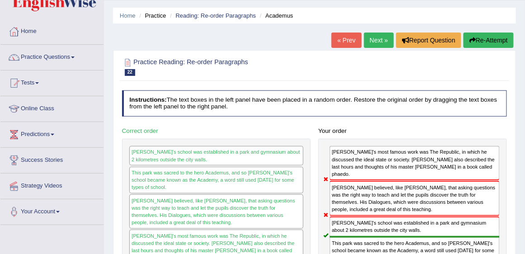
click at [385, 33] on link "Next »" at bounding box center [379, 40] width 30 height 15
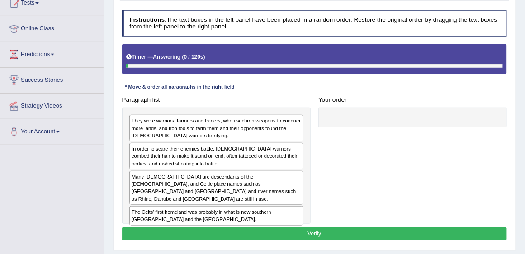
scroll to position [129, 0]
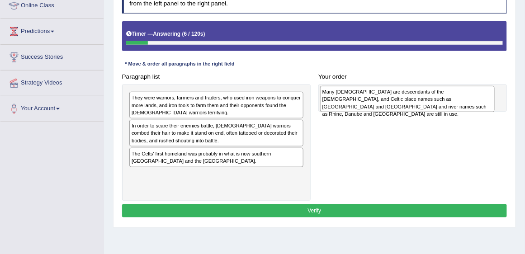
drag, startPoint x: 238, startPoint y: 159, endPoint x: 464, endPoint y: 101, distance: 233.7
click at [464, 101] on div "Many [DEMOGRAPHIC_DATA] are descendants of the [DEMOGRAPHIC_DATA], and Celtic p…" at bounding box center [407, 99] width 175 height 26
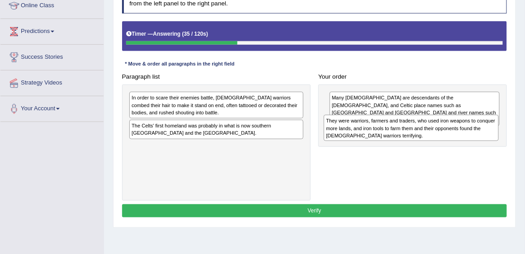
drag, startPoint x: 225, startPoint y: 103, endPoint x: 456, endPoint y: 134, distance: 233.0
click at [456, 134] on div "They were warriors, farmers and traders, who used iron weapons to conquer more …" at bounding box center [411, 128] width 175 height 26
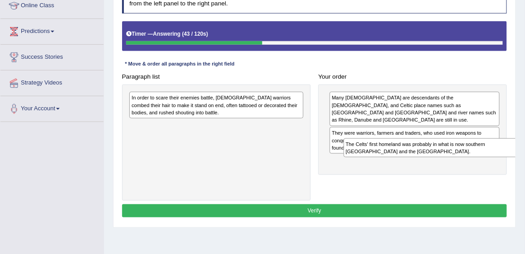
drag, startPoint x: 180, startPoint y: 127, endPoint x: 434, endPoint y: 158, distance: 255.9
click at [434, 158] on div "Paragraph list In order to scare their enemies battle, Celtic warriors combed t…" at bounding box center [314, 135] width 393 height 131
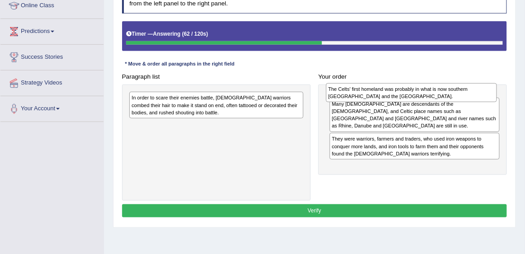
drag, startPoint x: 430, startPoint y: 159, endPoint x: 429, endPoint y: 98, distance: 61.0
click at [429, 98] on div "The Celts' first homeland was probably in what is now southern Germany and the …" at bounding box center [411, 92] width 171 height 19
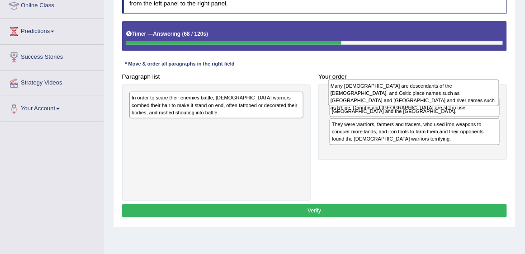
drag, startPoint x: 425, startPoint y: 123, endPoint x: 427, endPoint y: 93, distance: 30.8
click at [427, 93] on div "Many Europeans are descendants of the Celts, and Celtic place names such as Lon…" at bounding box center [413, 93] width 171 height 26
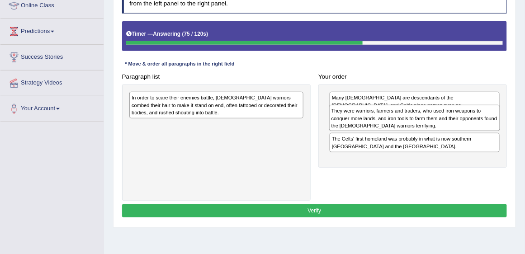
drag, startPoint x: 379, startPoint y: 154, endPoint x: 381, endPoint y: 125, distance: 29.0
click at [381, 125] on div "They were warriors, farmers and traders, who used iron weapons to conquer more …" at bounding box center [414, 118] width 171 height 26
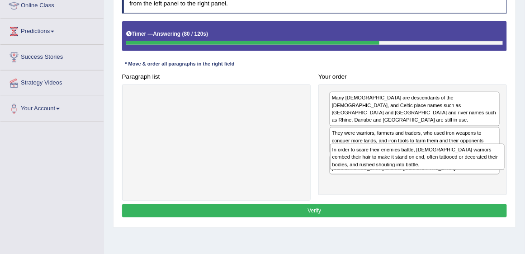
drag, startPoint x: 249, startPoint y: 100, endPoint x: 487, endPoint y: 165, distance: 246.8
click at [487, 165] on div "In order to scare their enemies battle, Celtic warriors combed their hair to ma…" at bounding box center [417, 157] width 175 height 26
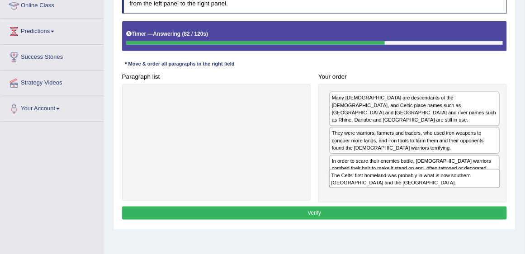
drag, startPoint x: 411, startPoint y: 154, endPoint x: 413, endPoint y: 197, distance: 43.4
click at [413, 197] on div "Paragraph list Correct order Many Europeans are descendants of the Celts, and C…" at bounding box center [314, 136] width 393 height 133
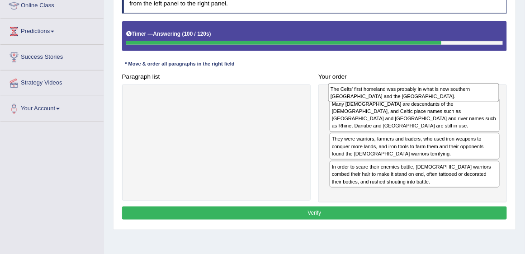
drag, startPoint x: 382, startPoint y: 187, endPoint x: 383, endPoint y: 98, distance: 88.6
click at [383, 98] on div "The Celts' first homeland was probably in what is now southern Germany and the …" at bounding box center [413, 92] width 171 height 19
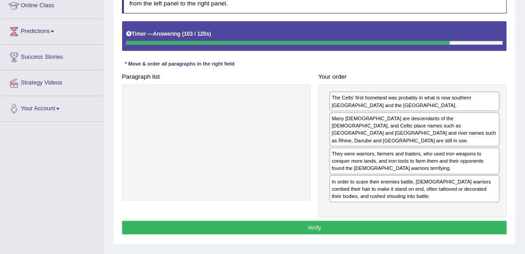
click at [369, 221] on button "Verify" at bounding box center [314, 227] width 385 height 13
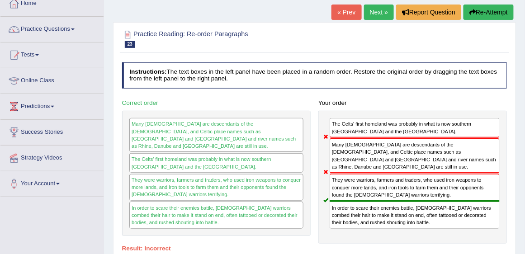
scroll to position [26, 0]
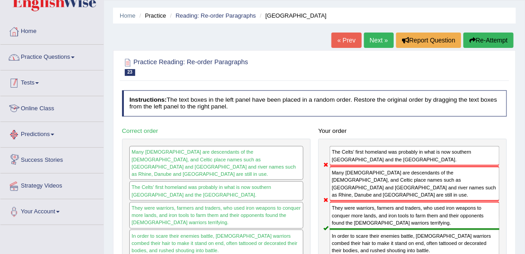
click at [65, 57] on link "Practice Questions" at bounding box center [51, 56] width 103 height 23
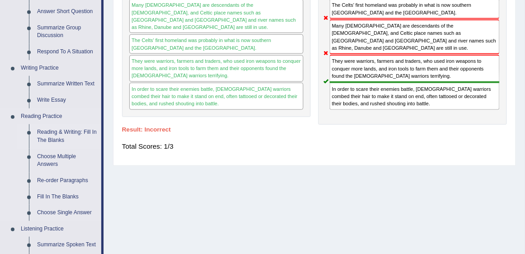
scroll to position [232, 0]
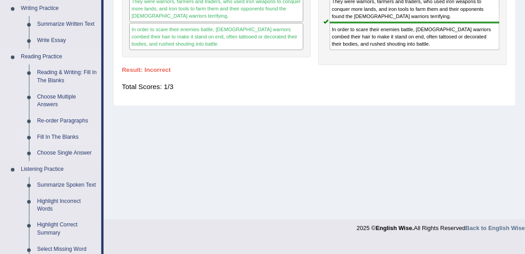
click at [63, 138] on link "Fill In The Blanks" at bounding box center [67, 137] width 68 height 16
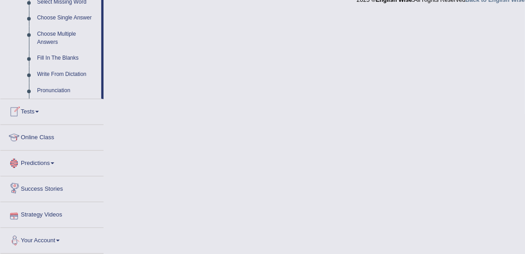
scroll to position [480, 0]
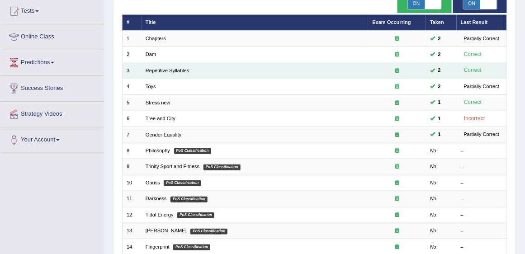
scroll to position [103, 0]
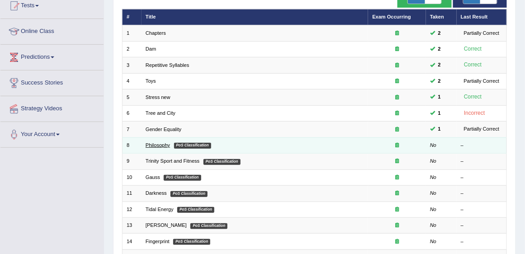
click at [155, 145] on link "Philosophy" at bounding box center [158, 144] width 24 height 5
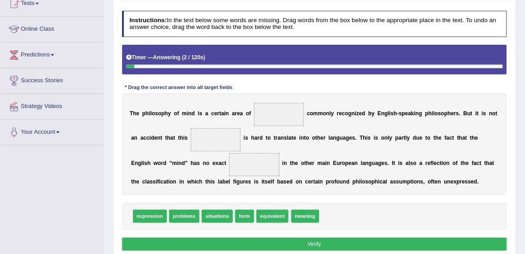
scroll to position [155, 0]
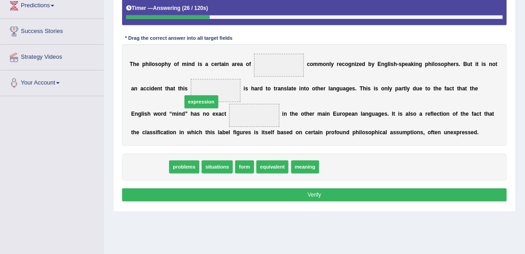
drag, startPoint x: 154, startPoint y: 169, endPoint x: 215, endPoint y: 87, distance: 101.7
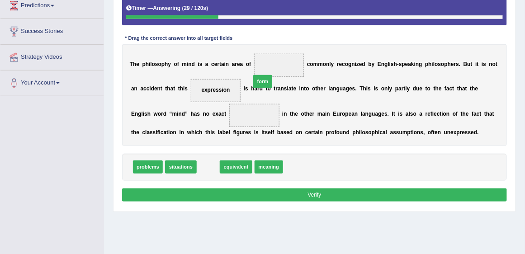
drag, startPoint x: 213, startPoint y: 165, endPoint x: 278, endPoint y: 61, distance: 122.9
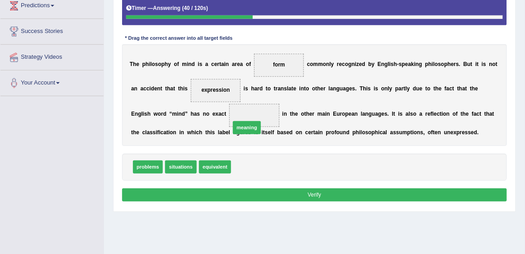
drag, startPoint x: 259, startPoint y: 166, endPoint x: 257, endPoint y: 118, distance: 48.4
click at [261, 191] on button "Verify" at bounding box center [314, 194] width 385 height 13
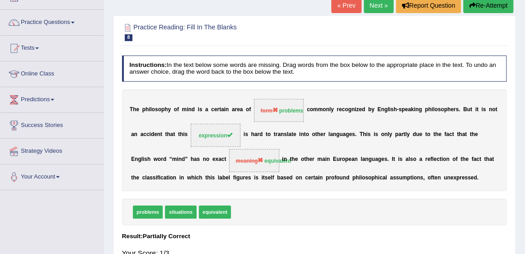
scroll to position [52, 0]
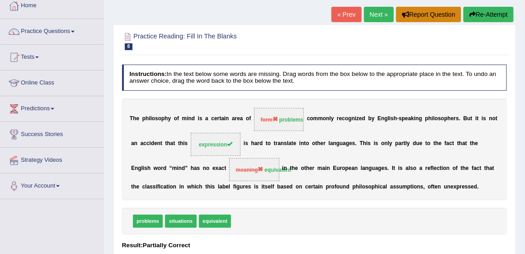
click at [396, 8] on button "Report Question" at bounding box center [428, 14] width 65 height 15
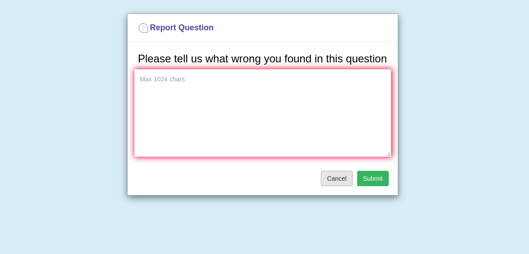
click at [342, 175] on button "Cancel" at bounding box center [337, 178] width 32 height 15
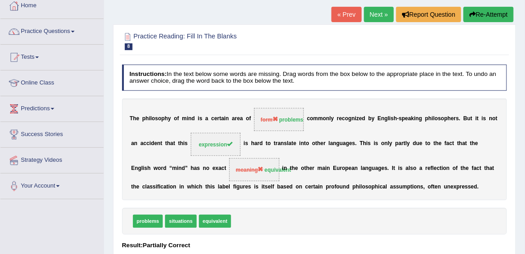
click at [373, 12] on link "Next »" at bounding box center [379, 14] width 30 height 15
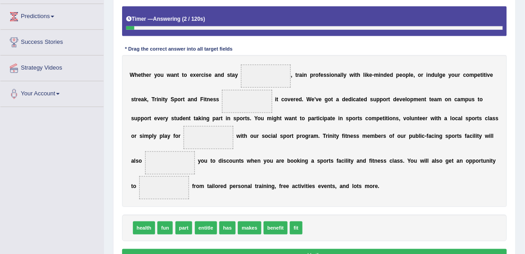
scroll to position [155, 0]
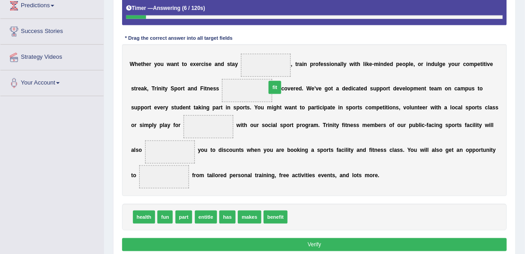
drag, startPoint x: 295, startPoint y: 216, endPoint x: 270, endPoint y: 64, distance: 154.3
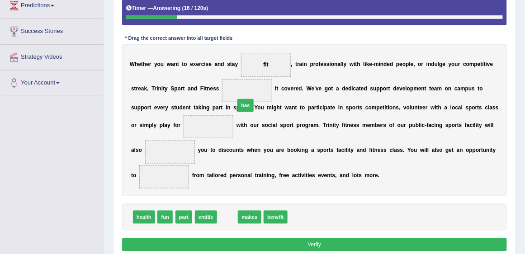
drag, startPoint x: 228, startPoint y: 219, endPoint x: 249, endPoint y: 87, distance: 133.2
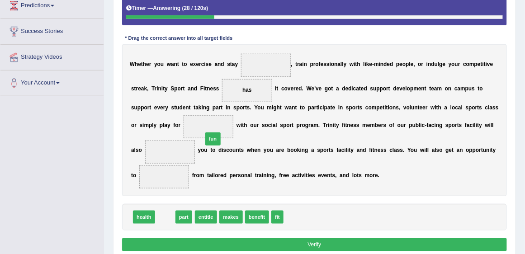
drag, startPoint x: 169, startPoint y: 213, endPoint x: 225, endPoint y: 122, distance: 107.1
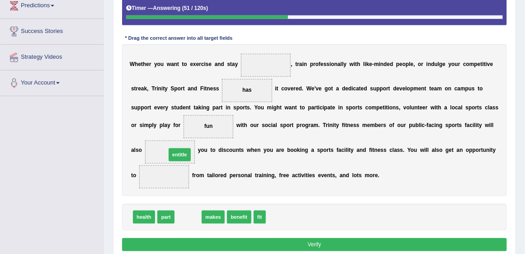
drag, startPoint x: 183, startPoint y: 216, endPoint x: 174, endPoint y: 143, distance: 73.9
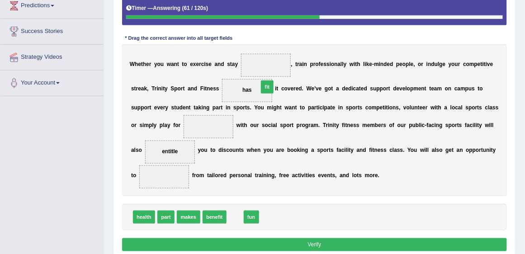
drag, startPoint x: 233, startPoint y: 215, endPoint x: 270, endPoint y: 56, distance: 162.8
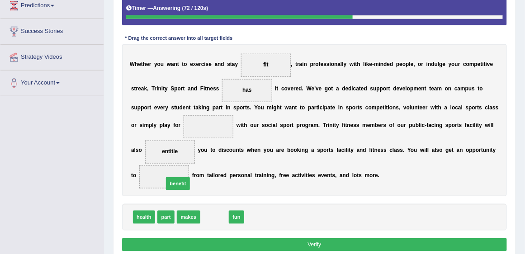
drag, startPoint x: 212, startPoint y: 216, endPoint x: 161, endPoint y: 174, distance: 66.4
click at [297, 243] on button "Verify" at bounding box center [314, 244] width 385 height 13
drag, startPoint x: 213, startPoint y: 215, endPoint x: 224, endPoint y: 118, distance: 96.9
click at [281, 240] on button "Verify" at bounding box center [314, 244] width 385 height 13
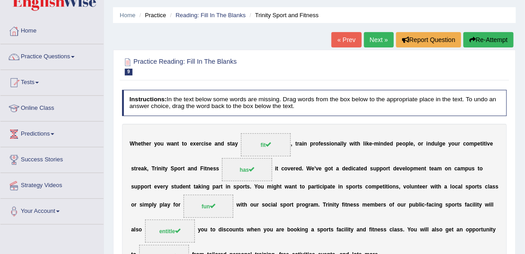
scroll to position [26, 0]
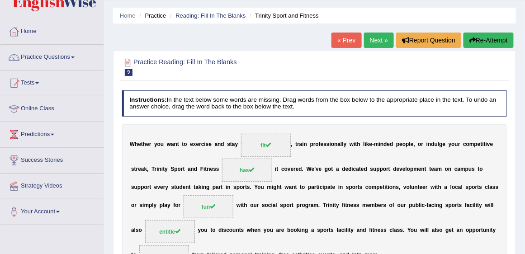
click at [378, 40] on link "Next »" at bounding box center [379, 40] width 30 height 15
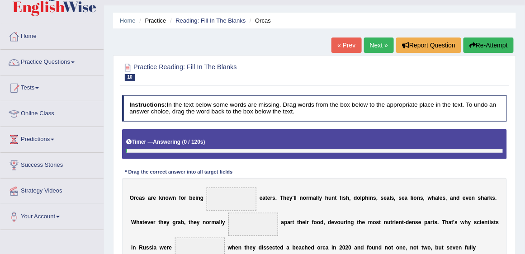
scroll to position [103, 0]
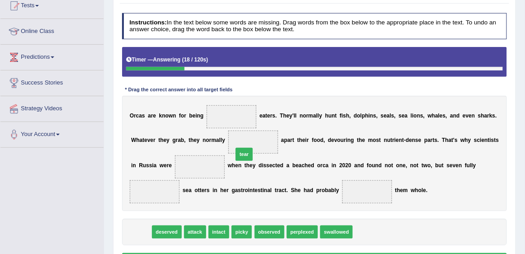
drag, startPoint x: 142, startPoint y: 231, endPoint x: 263, endPoint y: 139, distance: 151.9
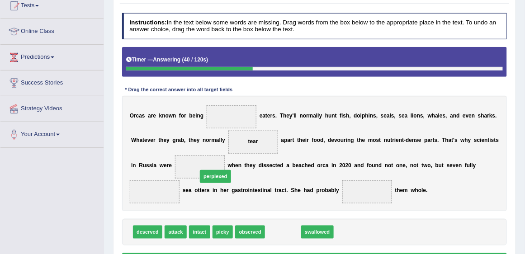
drag, startPoint x: 270, startPoint y: 230, endPoint x: 182, endPoint y: 163, distance: 111.3
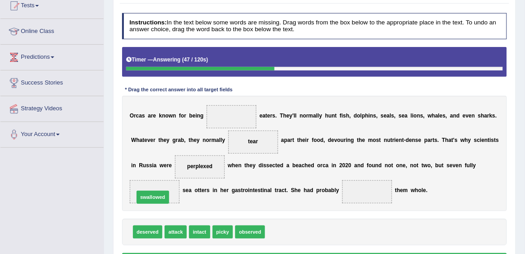
drag, startPoint x: 297, startPoint y: 228, endPoint x: 143, endPoint y: 187, distance: 159.6
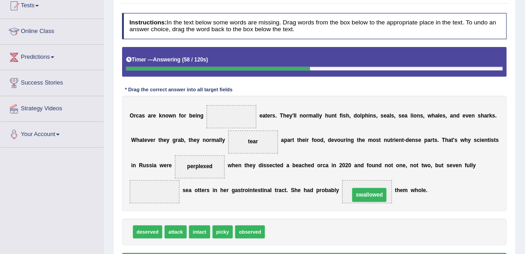
drag, startPoint x: 166, startPoint y: 191, endPoint x: 419, endPoint y: 195, distance: 252.7
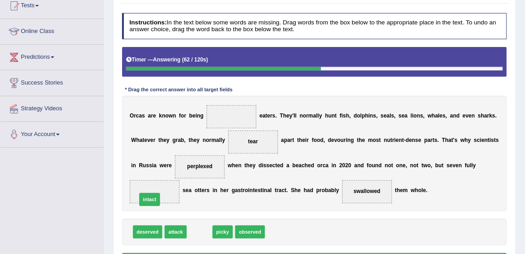
drag, startPoint x: 197, startPoint y: 230, endPoint x: 138, endPoint y: 192, distance: 70.2
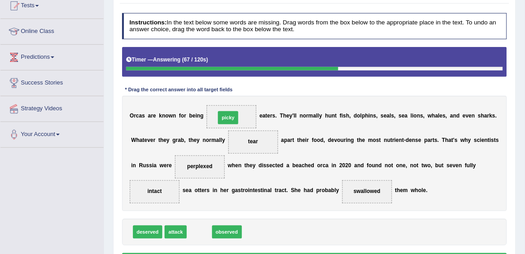
drag, startPoint x: 204, startPoint y: 229, endPoint x: 238, endPoint y: 94, distance: 139.3
click at [238, 94] on div "Instructions: In the text below some words are missing. Drag words from the box…" at bounding box center [314, 140] width 389 height 263
drag, startPoint x: 204, startPoint y: 228, endPoint x: 232, endPoint y: 106, distance: 124.9
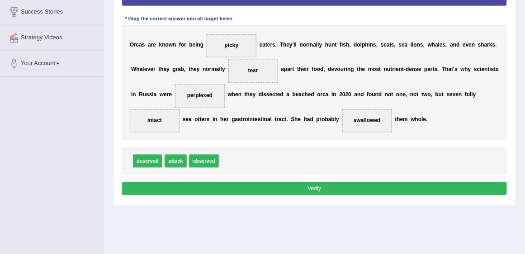
scroll to position [181, 0]
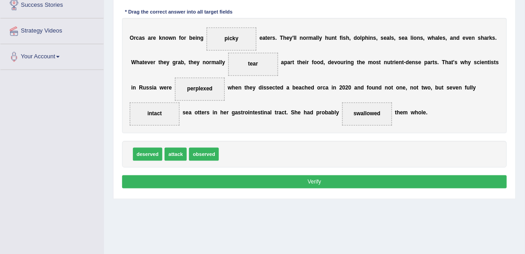
click at [271, 175] on button "Verify" at bounding box center [314, 181] width 385 height 13
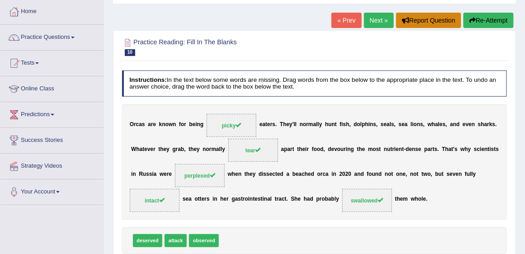
scroll to position [0, 0]
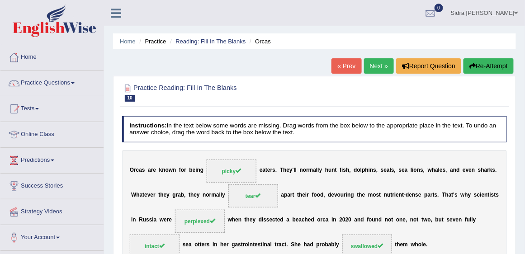
click at [387, 65] on link "Next »" at bounding box center [379, 65] width 30 height 15
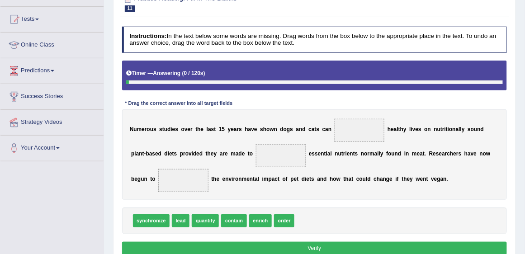
scroll to position [103, 0]
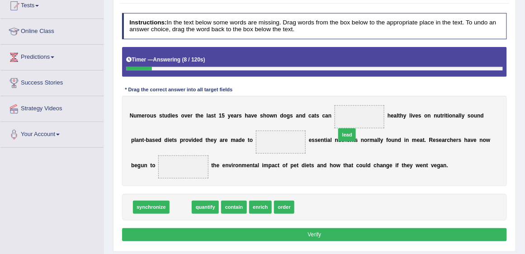
drag, startPoint x: 182, startPoint y: 203, endPoint x: 378, endPoint y: 118, distance: 213.5
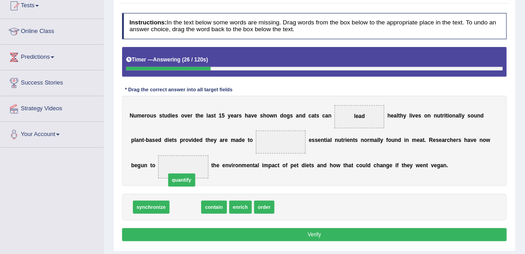
drag, startPoint x: 187, startPoint y: 178, endPoint x: 188, endPoint y: 160, distance: 17.7
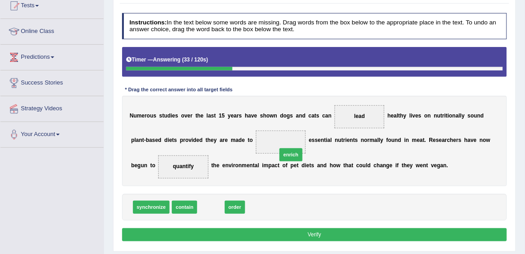
drag, startPoint x: 211, startPoint y: 207, endPoint x: 303, endPoint y: 141, distance: 113.7
click at [333, 234] on button "Verify" at bounding box center [314, 234] width 385 height 13
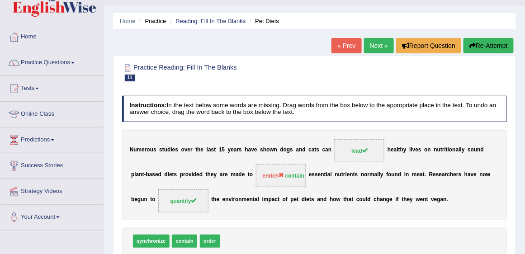
scroll to position [0, 0]
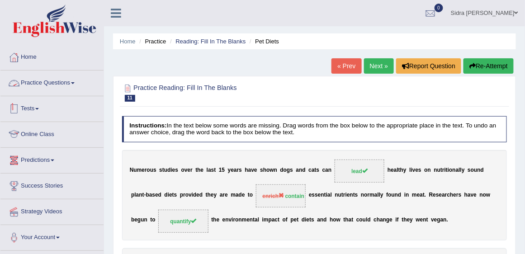
click at [42, 82] on link "Practice Questions" at bounding box center [51, 82] width 103 height 23
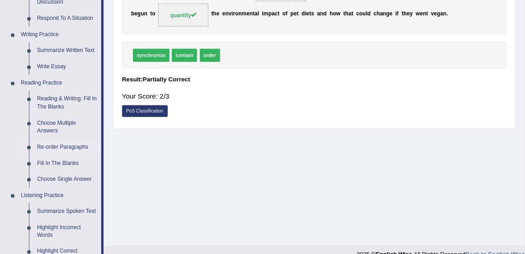
scroll to position [207, 0]
click at [72, 179] on link "Choose Single Answer" at bounding box center [67, 179] width 68 height 16
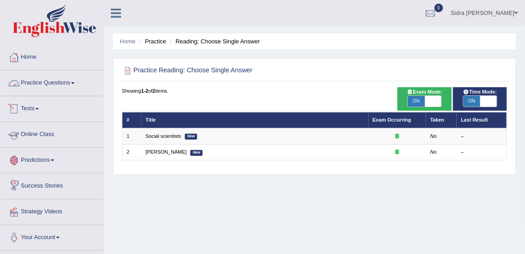
click at [45, 86] on link "Practice Questions" at bounding box center [51, 82] width 103 height 23
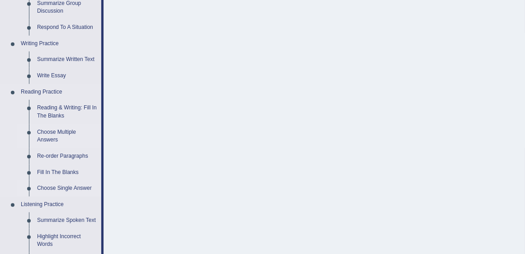
scroll to position [207, 0]
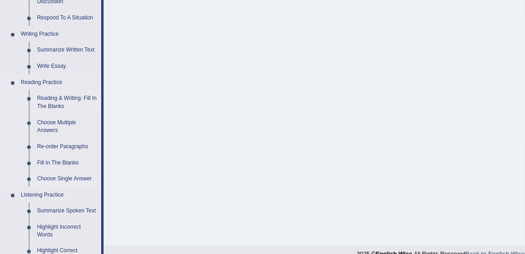
click at [75, 98] on link "Reading & Writing: Fill In The Blanks" at bounding box center [67, 102] width 68 height 24
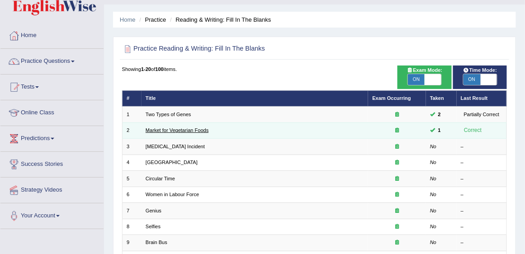
scroll to position [52, 0]
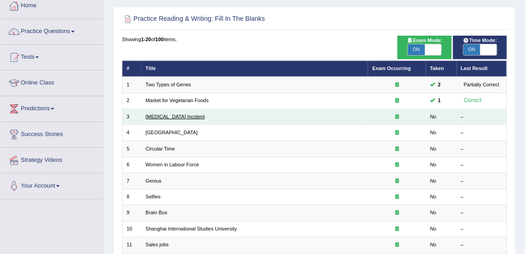
click at [167, 114] on link "[MEDICAL_DATA] Incident" at bounding box center [175, 116] width 59 height 5
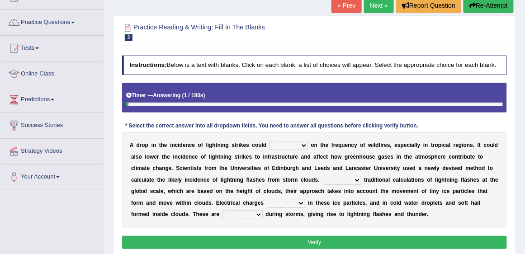
scroll to position [77, 0]
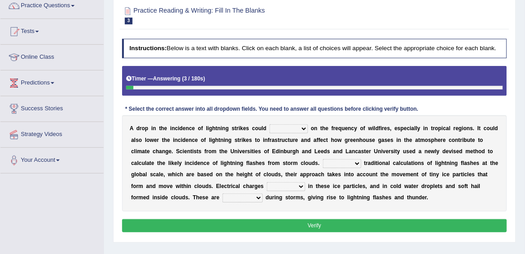
click at [297, 130] on select "dwell focus impact depend" at bounding box center [288, 128] width 38 height 9
select select "impact"
click at [269, 124] on select "dwell focus impact depend" at bounding box center [288, 128] width 38 height 9
click at [333, 163] on select "Unlike Unless Except Besides" at bounding box center [342, 163] width 38 height 9
select select "Besides"
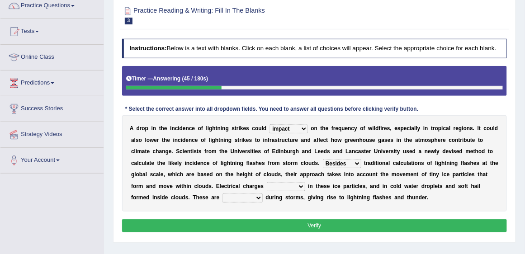
click at [323, 159] on select "Unlike Unless Except Besides" at bounding box center [342, 163] width 38 height 9
click at [294, 188] on select "run off build up mess up zoom in" at bounding box center [286, 186] width 38 height 9
select select "build up"
click at [267, 182] on select "run off build up mess up zoom in" at bounding box center [286, 186] width 38 height 9
click at [235, 198] on select "collected diverted rounded discharged" at bounding box center [242, 197] width 40 height 9
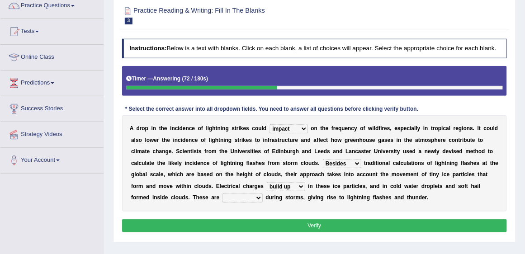
select select "collected"
click at [222, 193] on select "collected diverted rounded discharged" at bounding box center [242, 197] width 40 height 9
click at [247, 219] on button "Verify" at bounding box center [314, 225] width 385 height 13
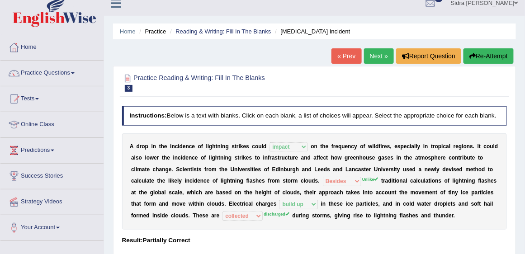
scroll to position [0, 0]
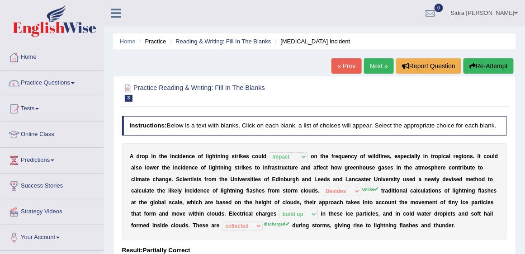
click at [380, 66] on link "Next »" at bounding box center [379, 65] width 30 height 15
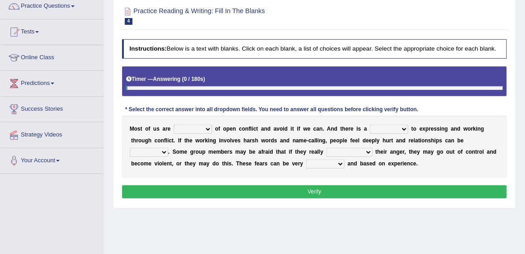
scroll to position [77, 0]
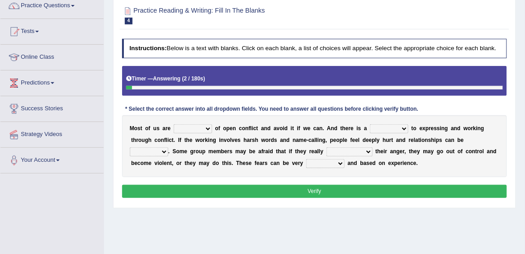
click at [197, 128] on select "panic scared horrible fear" at bounding box center [193, 128] width 38 height 9
select select "scared"
click at [174, 124] on select "panic scared horrible fear" at bounding box center [193, 128] width 38 height 9
click at [383, 127] on select "hazard challenge risk danger" at bounding box center [389, 128] width 38 height 9
select select "risk"
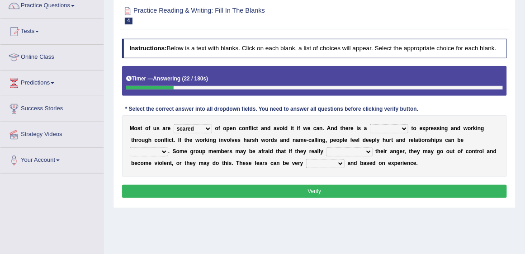
click at [370, 124] on select "hazard challenge risk danger" at bounding box center [389, 128] width 38 height 9
click at [158, 150] on select "injured opted impaired damaged" at bounding box center [149, 151] width 38 height 9
select select "damaged"
click at [130, 147] on select "injured opted impaired damaged" at bounding box center [149, 151] width 38 height 9
click at [347, 152] on select "express say communicate hide" at bounding box center [349, 151] width 46 height 9
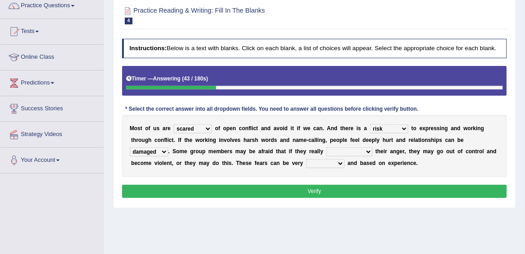
select select "express"
click at [326, 147] on select "express say communicate hide" at bounding box center [349, 151] width 46 height 9
click at [340, 166] on select "real vivid tangible concrete" at bounding box center [325, 163] width 38 height 9
select select "real"
click at [306, 159] on select "real vivid tangible concrete" at bounding box center [325, 163] width 38 height 9
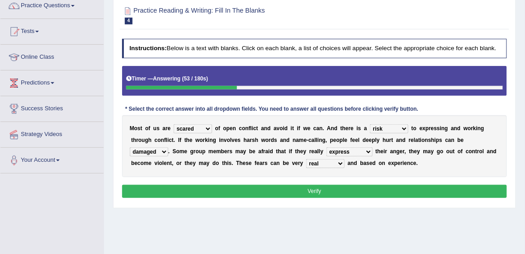
click at [315, 187] on button "Verify" at bounding box center [314, 191] width 385 height 13
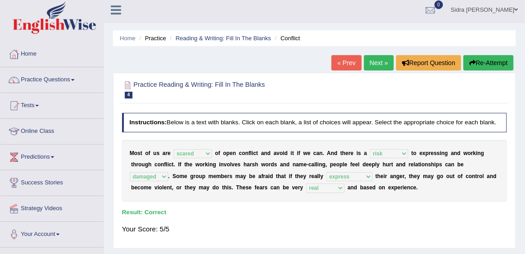
scroll to position [0, 0]
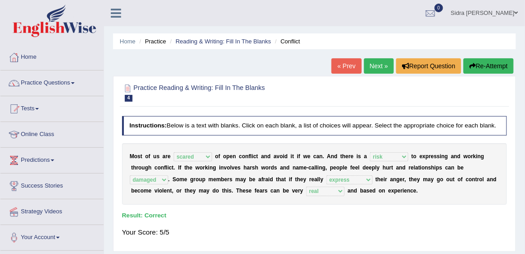
click at [372, 62] on link "Next »" at bounding box center [379, 65] width 30 height 15
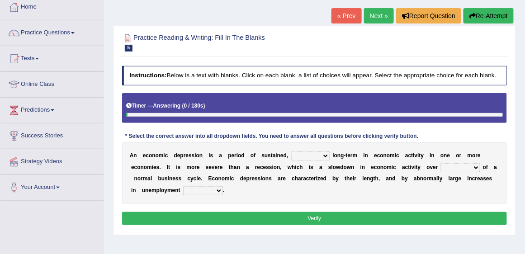
scroll to position [103, 0]
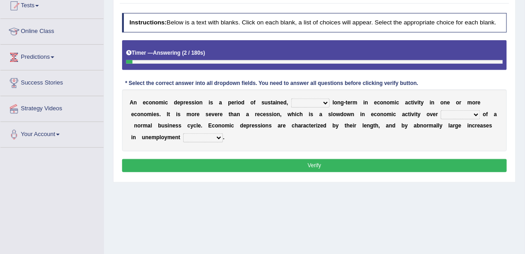
click at [301, 101] on select "variation promotion downturn reduction" at bounding box center [310, 103] width 38 height 9
click at [439, 115] on b at bounding box center [439, 114] width 3 height 6
click at [304, 102] on select "variation promotion downturn reduction" at bounding box center [310, 103] width 38 height 9
click at [291, 99] on select "variation promotion downturn reduction" at bounding box center [310, 103] width 38 height 9
click at [306, 105] on select "variation promotion downturn reduction" at bounding box center [310, 103] width 38 height 9
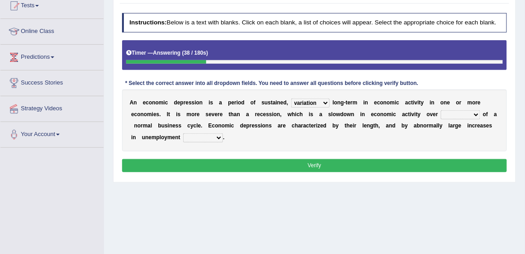
select select "reduction"
click at [291, 99] on select "variation promotion downturn reduction" at bounding box center [310, 103] width 38 height 9
click at [453, 113] on select "an era the course a tally the year" at bounding box center [460, 114] width 39 height 9
select select "the course"
click at [441, 110] on select "an era the course a tally the year" at bounding box center [460, 114] width 39 height 9
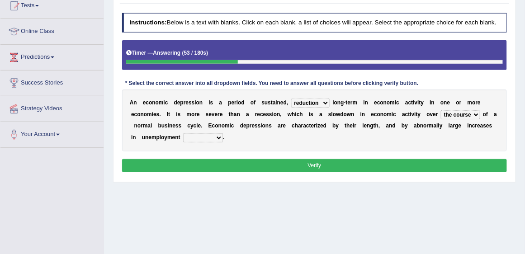
click at [183, 138] on select "calculation bias ratio rate" at bounding box center [203, 137] width 40 height 9
select select "rate"
click at [183, 133] on select "calculation bias ratio rate" at bounding box center [203, 137] width 40 height 9
click at [239, 169] on button "Verify" at bounding box center [314, 165] width 385 height 13
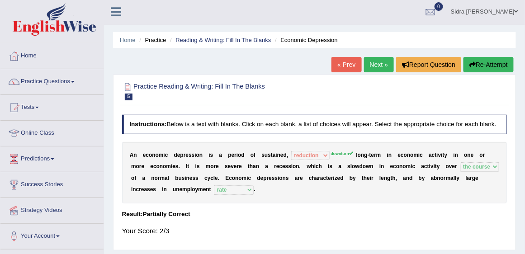
scroll to position [0, 0]
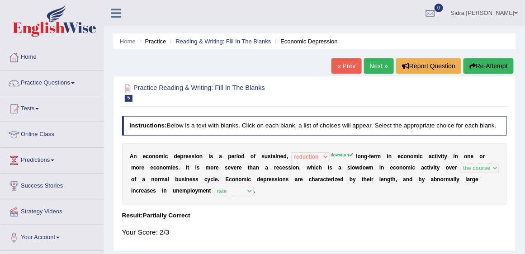
click at [379, 70] on link "Next »" at bounding box center [379, 65] width 30 height 15
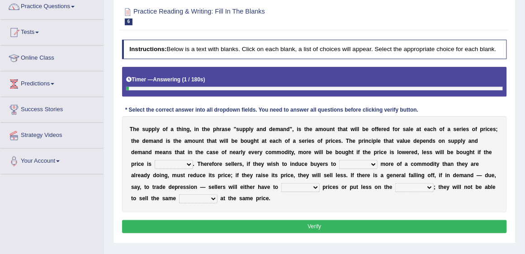
scroll to position [77, 0]
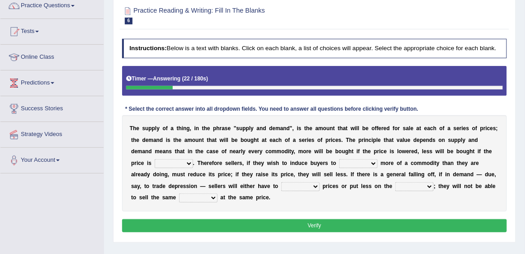
click at [177, 167] on select "higher kept folded raised" at bounding box center [174, 163] width 38 height 9
select select "higher"
click at [155, 159] on select "higher kept folded raised" at bounding box center [174, 163] width 38 height 9
click at [347, 164] on select "remove judge hide take" at bounding box center [358, 163] width 38 height 9
select select "take"
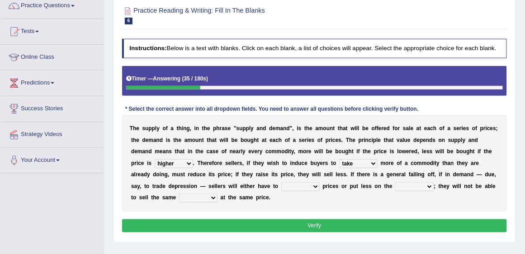
click at [339, 159] on select "remove judge hide take" at bounding box center [358, 163] width 38 height 9
click at [299, 185] on select "trade treat describe reduce" at bounding box center [300, 186] width 38 height 9
select select "reduce"
click at [281, 182] on select "trade treat describe reduce" at bounding box center [300, 186] width 38 height 9
click at [424, 183] on select "store way market panel" at bounding box center [414, 186] width 38 height 9
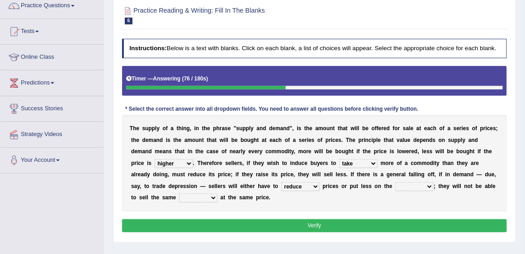
select select "market"
click at [395, 182] on select "store way market panel" at bounding box center [414, 186] width 38 height 9
click at [186, 194] on select "quality patch amount deal" at bounding box center [198, 197] width 38 height 9
select select "quality"
click at [179, 193] on select "quality patch amount deal" at bounding box center [198, 197] width 38 height 9
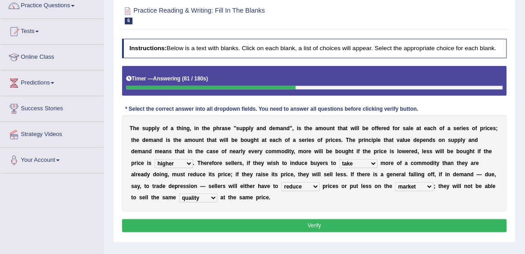
click at [212, 224] on button "Verify" at bounding box center [314, 225] width 385 height 13
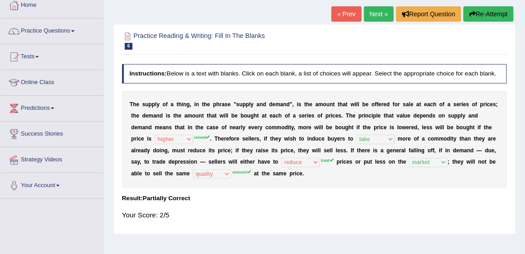
scroll to position [52, 0]
click at [375, 13] on link "Next »" at bounding box center [379, 14] width 30 height 15
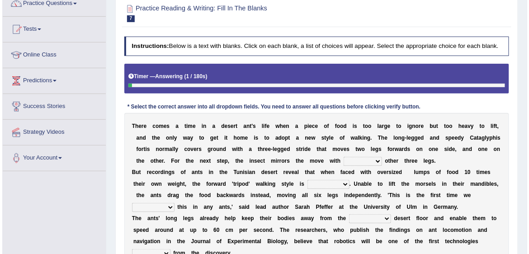
scroll to position [129, 0]
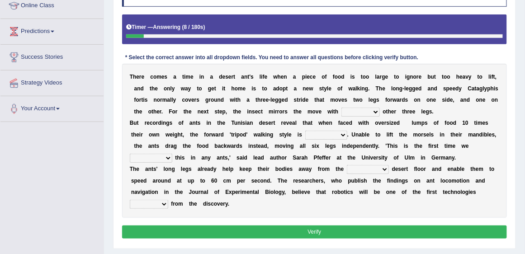
click at [364, 110] on select "her its there his" at bounding box center [360, 112] width 38 height 9
select select "its"
click at [341, 108] on select "her its there his" at bounding box center [360, 112] width 38 height 9
click at [338, 136] on select "abandoned abandon abandoning abandoned" at bounding box center [326, 135] width 42 height 9
select select "abandoned"
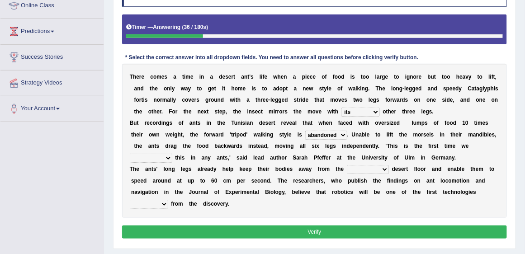
click at [305, 131] on select "abandoned abandon abandoning abandoned" at bounding box center [326, 135] width 42 height 9
click at [161, 160] on select "saw seen having seen have seen" at bounding box center [151, 158] width 42 height 9
select select "have seen"
click at [130, 154] on select "saw seen having seen have seen" at bounding box center [151, 158] width 42 height 9
click at [371, 167] on select "emotional stuck unsensored scorching" at bounding box center [368, 169] width 42 height 9
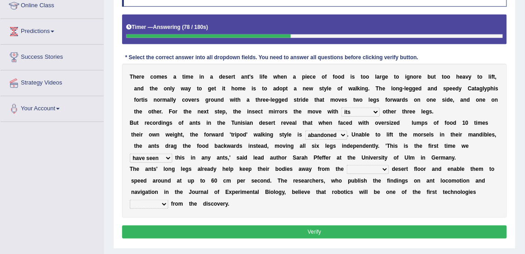
select select "scorching"
click at [347, 165] on select "emotional stuck unsensored scorching" at bounding box center [368, 169] width 42 height 9
click at [164, 200] on select "benefited benefit to benefit benefits" at bounding box center [149, 204] width 38 height 9
select select "to benefit"
click at [130, 200] on select "benefited benefit to benefit benefits" at bounding box center [149, 204] width 38 height 9
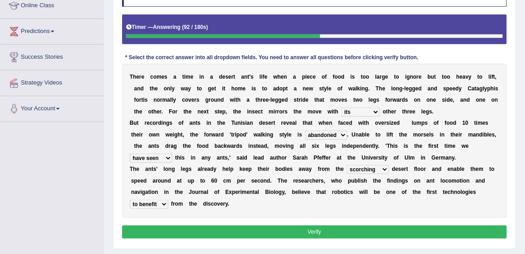
click at [179, 226] on button "Verify" at bounding box center [314, 232] width 385 height 13
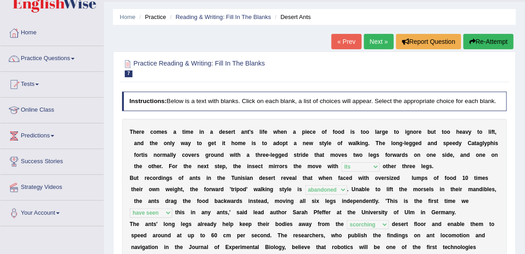
scroll to position [0, 0]
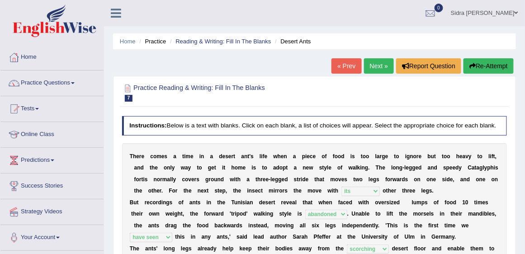
click at [378, 66] on link "Next »" at bounding box center [379, 65] width 30 height 15
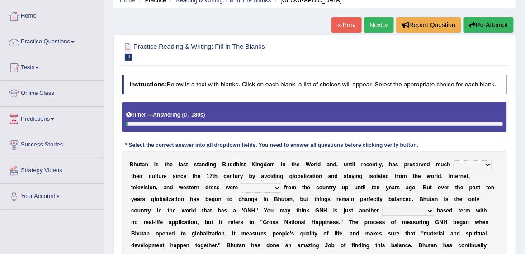
scroll to position [103, 0]
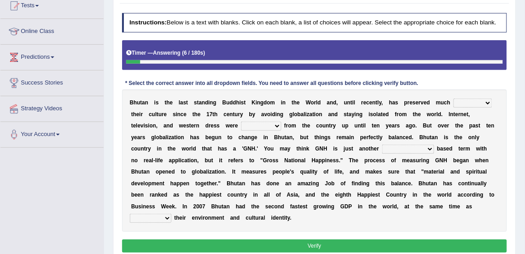
click at [460, 105] on select "of about to for" at bounding box center [472, 103] width 38 height 9
select select "of"
click at [453, 99] on select "of about to for" at bounding box center [472, 103] width 38 height 9
click at [268, 125] on select "summoned observed displayed banned" at bounding box center [261, 126] width 40 height 9
select select "banned"
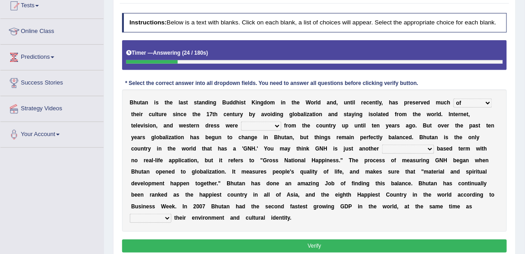
click at [241, 122] on select "summoned observed displayed banned" at bounding box center [261, 126] width 40 height 9
click at [408, 150] on select "statistically barely overwhelmingly roughly" at bounding box center [408, 149] width 52 height 9
click at [382, 145] on select "statistically barely overwhelmingly roughly" at bounding box center [408, 149] width 52 height 9
click at [405, 146] on select "statistically barely overwhelmingly roughly" at bounding box center [408, 149] width 52 height 9
select select "overwhelmingly"
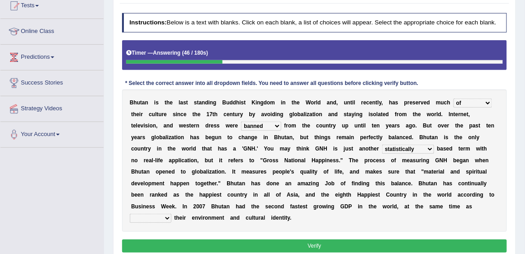
click at [382, 145] on select "statistically barely overwhelmingly roughly" at bounding box center [408, 149] width 52 height 9
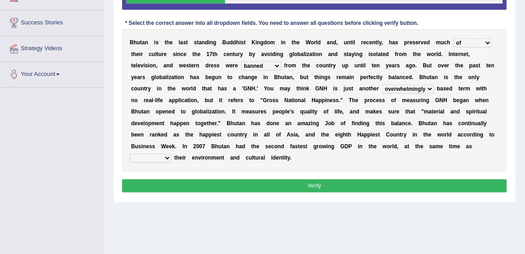
scroll to position [181, 0]
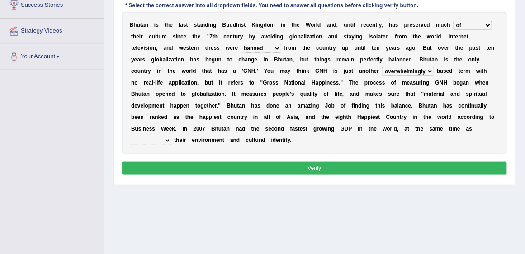
click at [163, 141] on select "demeaning intruding maintaining mourning" at bounding box center [151, 140] width 42 height 9
select select "maintaining"
click at [130, 136] on select "demeaning intruding maintaining mourning" at bounding box center [151, 140] width 42 height 9
click at [170, 163] on button "Verify" at bounding box center [314, 168] width 385 height 13
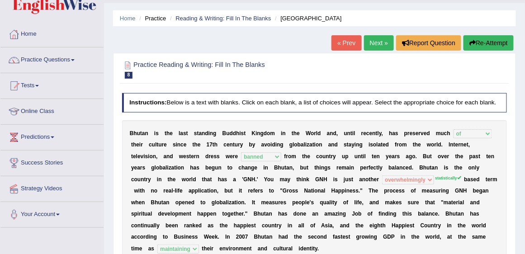
scroll to position [0, 0]
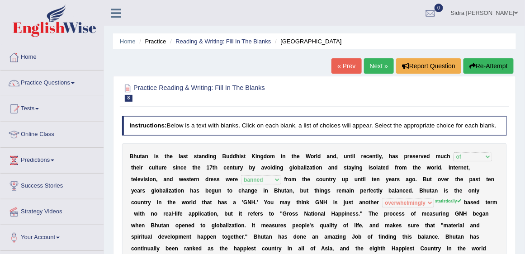
click at [378, 68] on link "Next »" at bounding box center [379, 65] width 30 height 15
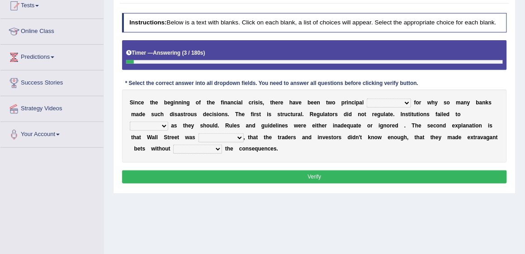
click at [376, 102] on select "explanations debates excuses examples" at bounding box center [389, 103] width 44 height 9
select select "explanations"
click at [367, 99] on select "explanations debates excuses examples" at bounding box center [389, 103] width 44 height 9
click at [152, 122] on select "function use stabilize maintain" at bounding box center [149, 126] width 38 height 9
select select "function"
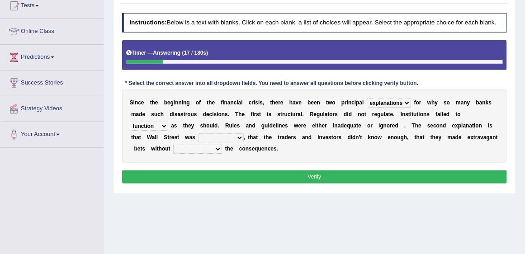
click at [130, 122] on select "function use stabilize maintain" at bounding box center [149, 126] width 38 height 9
click at [213, 136] on select "rough rampant incompetent irresponsible" at bounding box center [220, 137] width 45 height 9
select select "incompetent"
click at [198, 133] on select "rough rampant incompetent irresponsible" at bounding box center [220, 137] width 45 height 9
click at [187, 147] on select "counting understanding correcting valuing" at bounding box center [197, 149] width 49 height 9
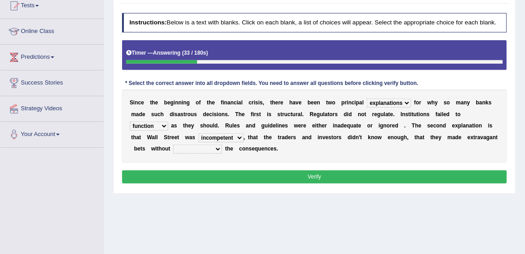
select select "understanding"
click at [173, 145] on select "counting understanding correcting valuing" at bounding box center [197, 149] width 49 height 9
click at [199, 172] on button "Verify" at bounding box center [314, 176] width 385 height 13
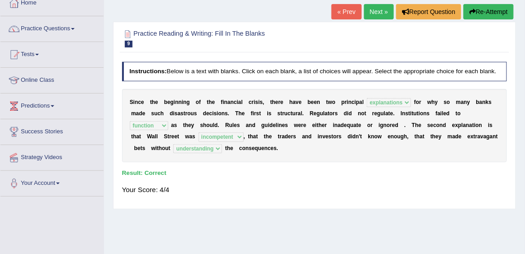
scroll to position [52, 0]
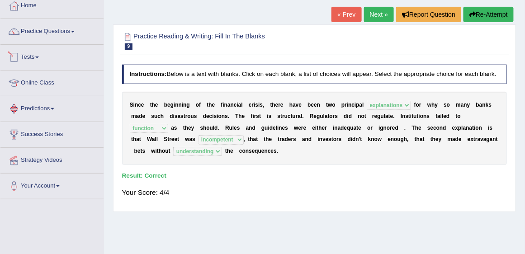
click at [29, 53] on link "Tests" at bounding box center [51, 56] width 103 height 23
